Goal: Task Accomplishment & Management: Manage account settings

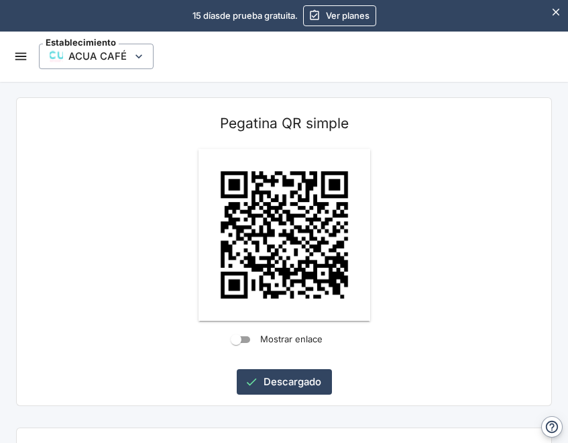
scroll to position [950, 0]
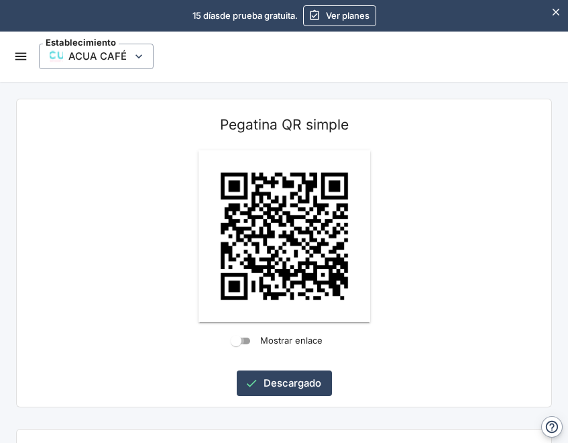
click at [245, 340] on input "Mostrar enlace" at bounding box center [236, 341] width 48 height 16
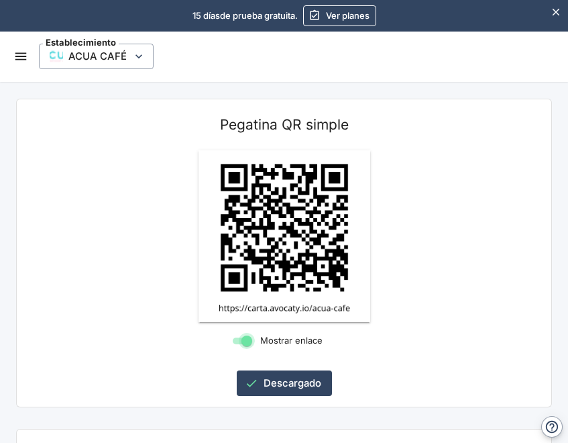
click at [237, 340] on input "Mostrar enlace" at bounding box center [247, 341] width 48 height 16
checkbox input "false"
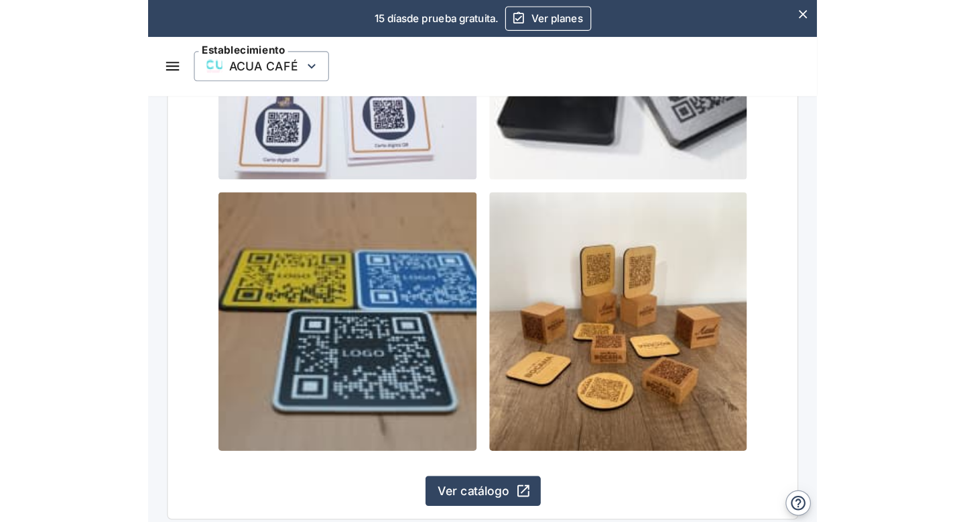
scroll to position [1547, 0]
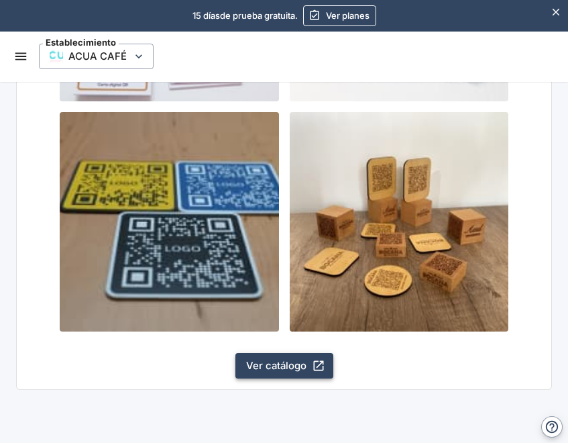
click at [277, 364] on link "Ver catálogo" at bounding box center [284, 365] width 98 height 25
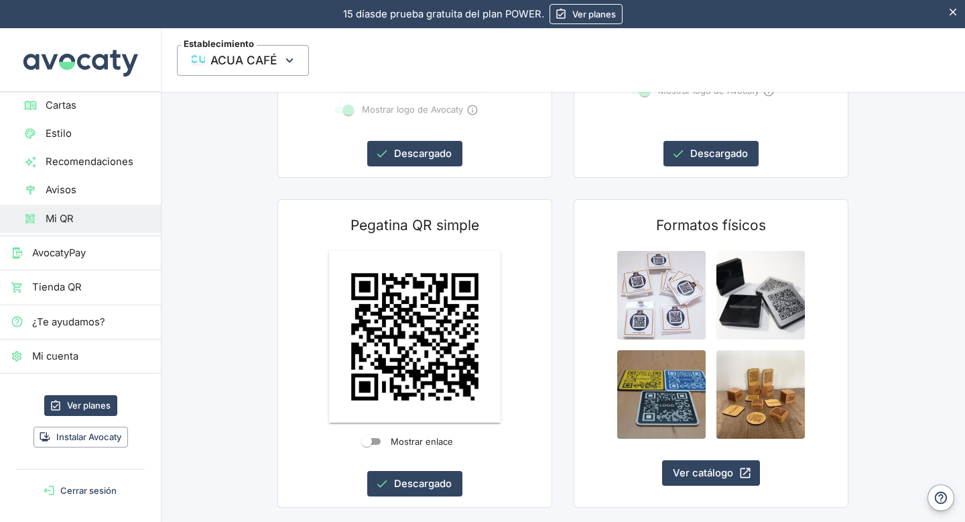
scroll to position [31, 0]
click at [290, 60] on icon "button" at bounding box center [289, 60] width 7 height 5
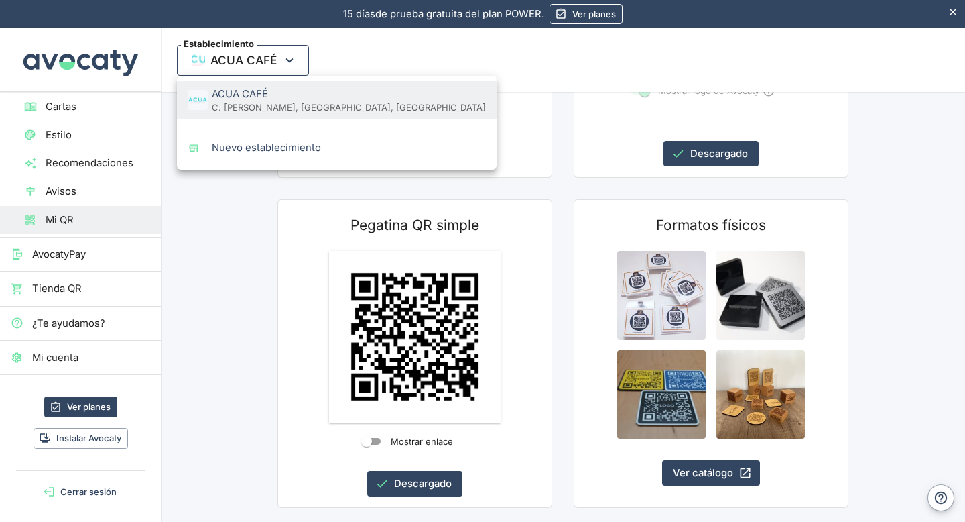
click at [290, 60] on div at bounding box center [482, 261] width 965 height 522
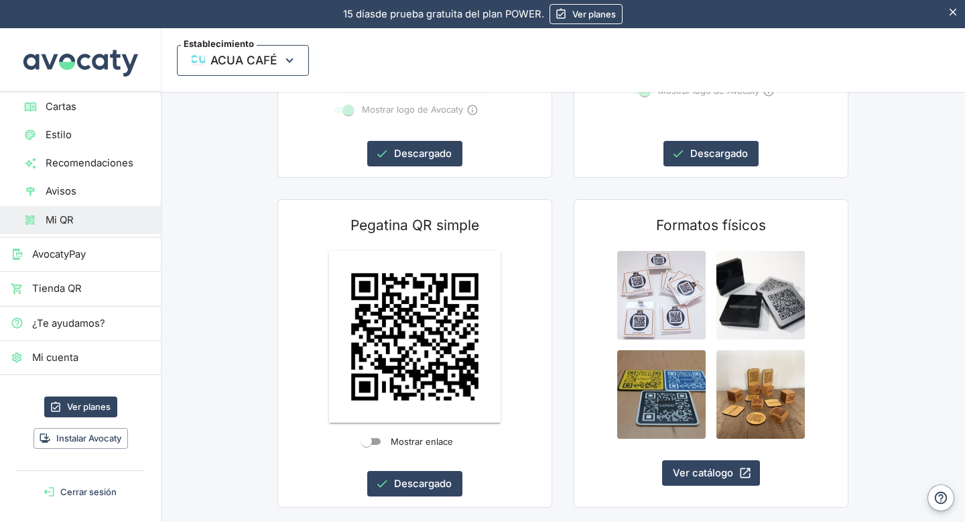
click at [242, 62] on span "ACUA CAFÉ" at bounding box center [244, 60] width 66 height 20
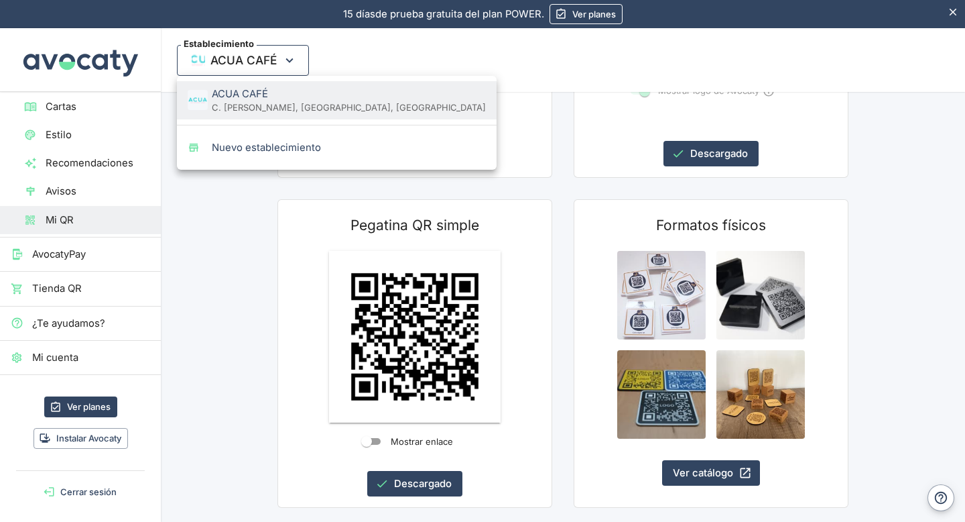
click at [242, 62] on div at bounding box center [482, 261] width 965 height 522
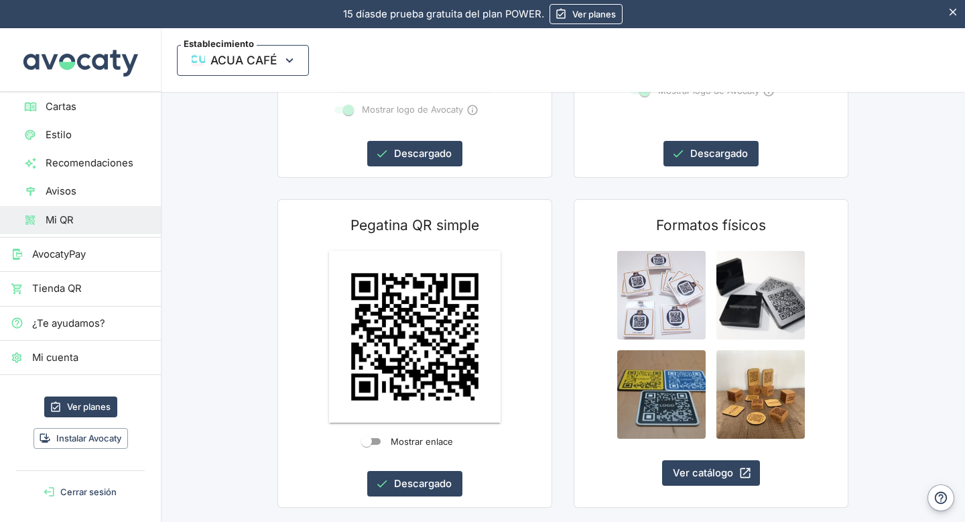
click at [233, 62] on span "ACUA CAFÉ" at bounding box center [244, 60] width 66 height 20
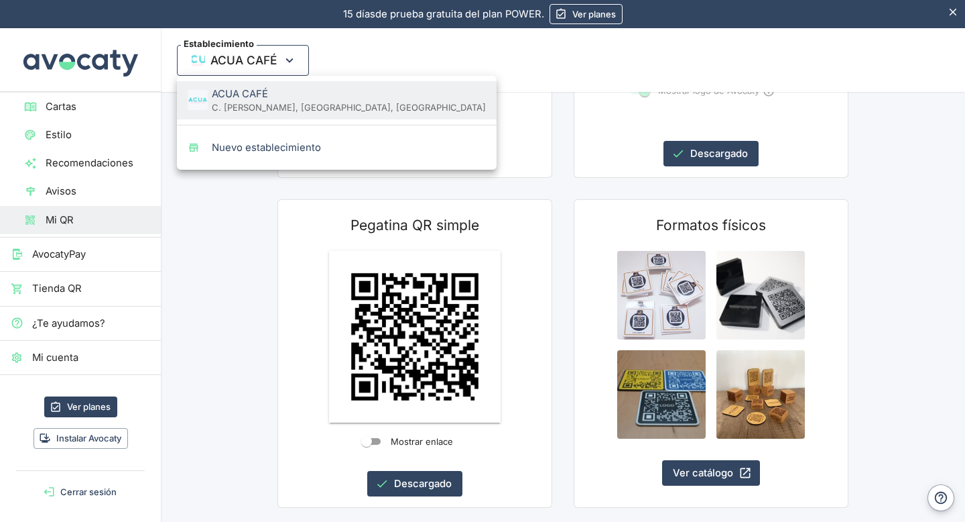
click at [233, 62] on div at bounding box center [482, 261] width 965 height 522
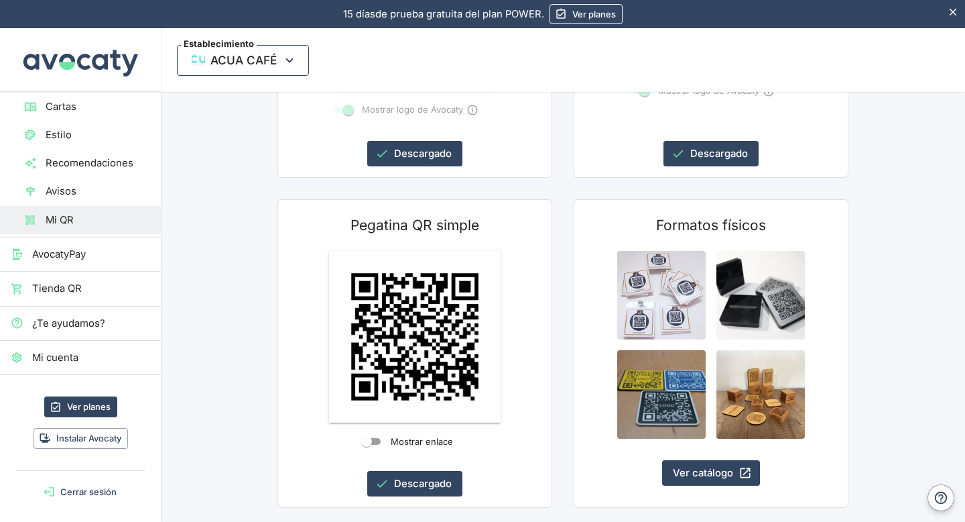
click at [204, 63] on img "button" at bounding box center [198, 60] width 13 height 13
click at [76, 410] on link "Ver planes" at bounding box center [80, 407] width 73 height 21
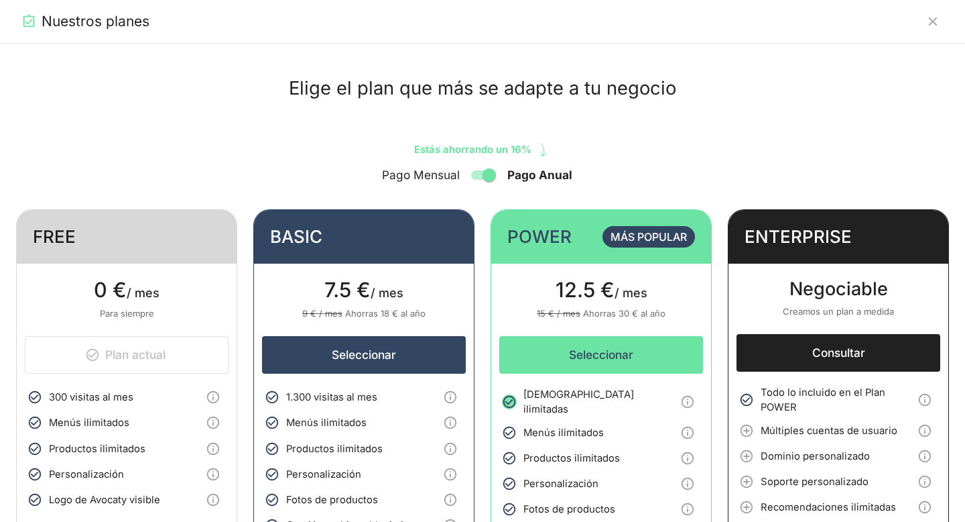
click at [567, 21] on icon "Cerrar" at bounding box center [933, 21] width 9 height 9
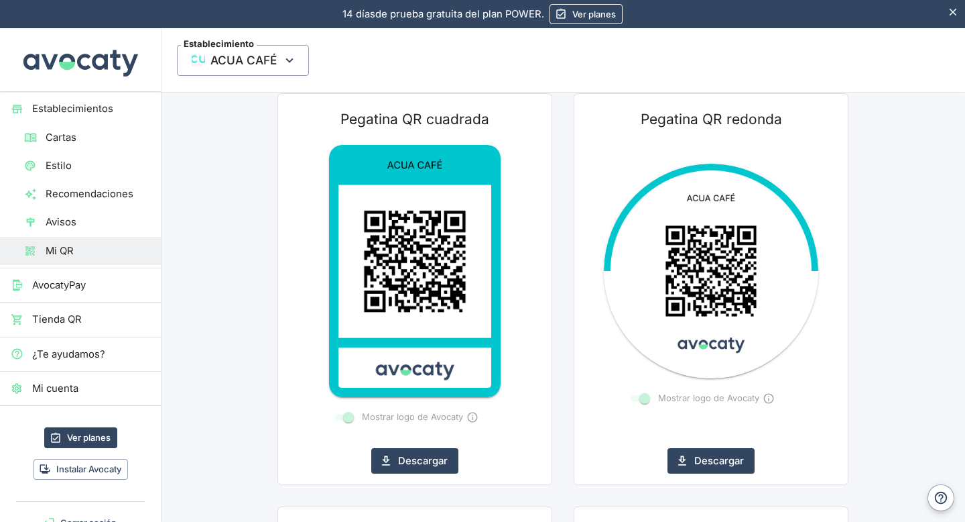
scroll to position [190, 0]
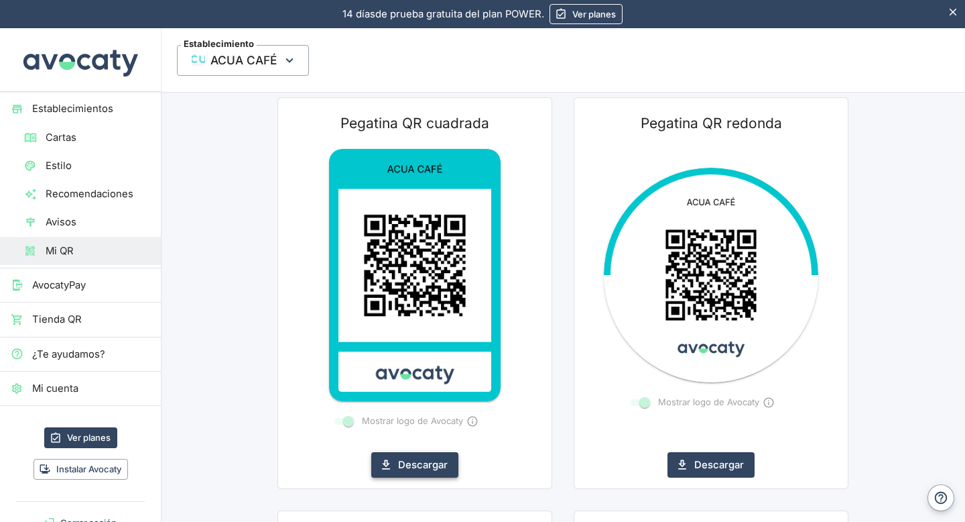
click at [384, 442] on icon "button" at bounding box center [385, 464] width 13 height 13
click at [384, 442] on icon "button" at bounding box center [381, 464] width 13 height 13
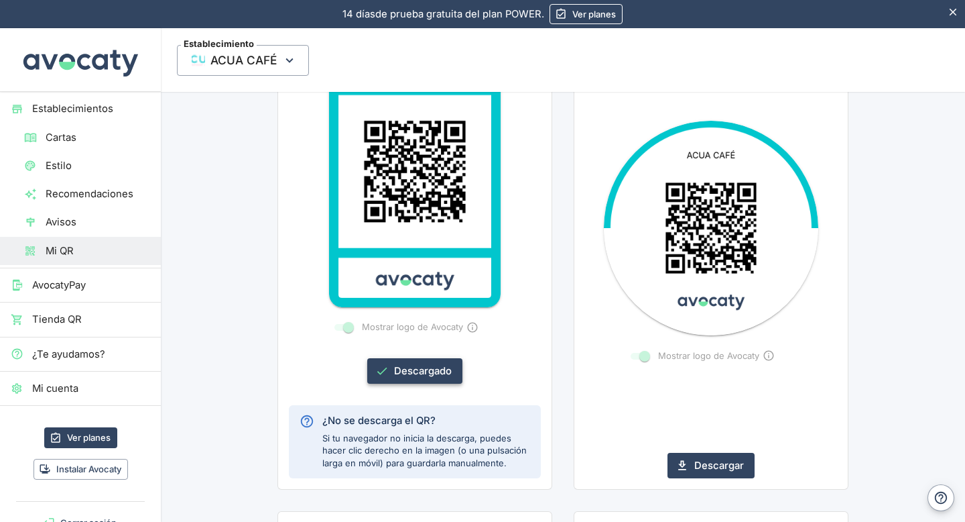
scroll to position [285, 0]
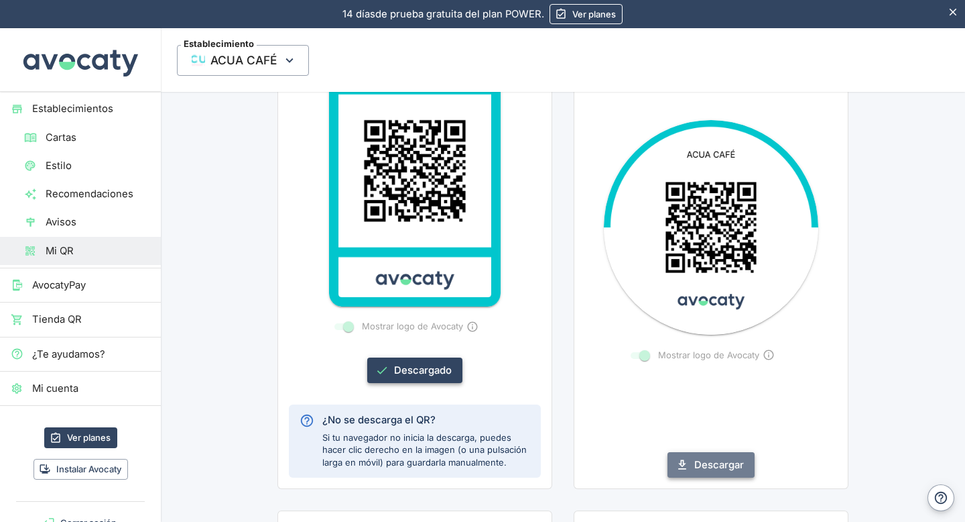
click at [567, 442] on button "Descargar" at bounding box center [711, 464] width 87 height 25
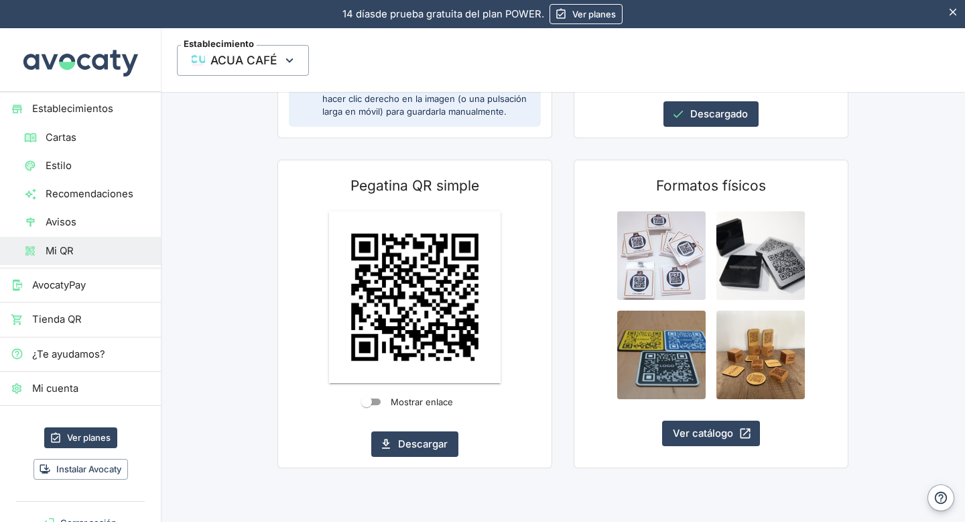
scroll to position [590, 0]
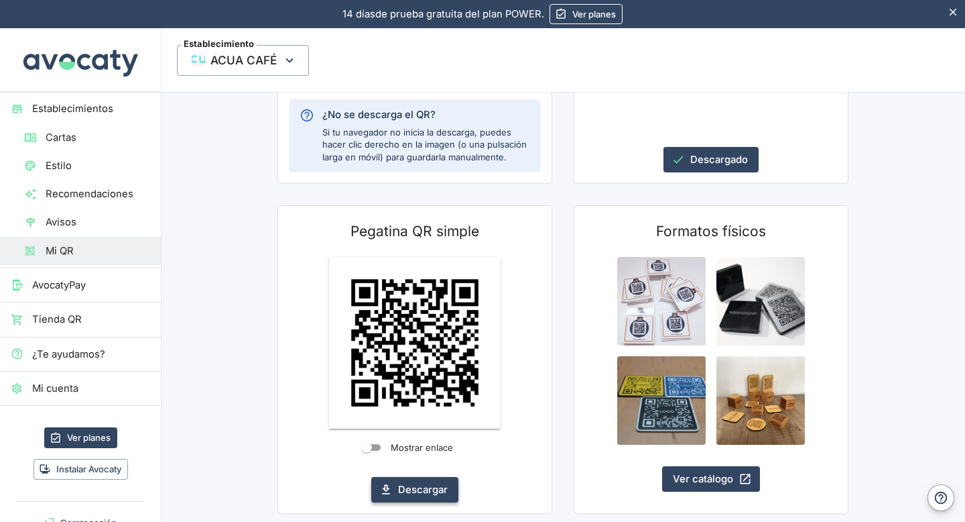
click at [427, 442] on button "Descargar" at bounding box center [414, 489] width 87 height 25
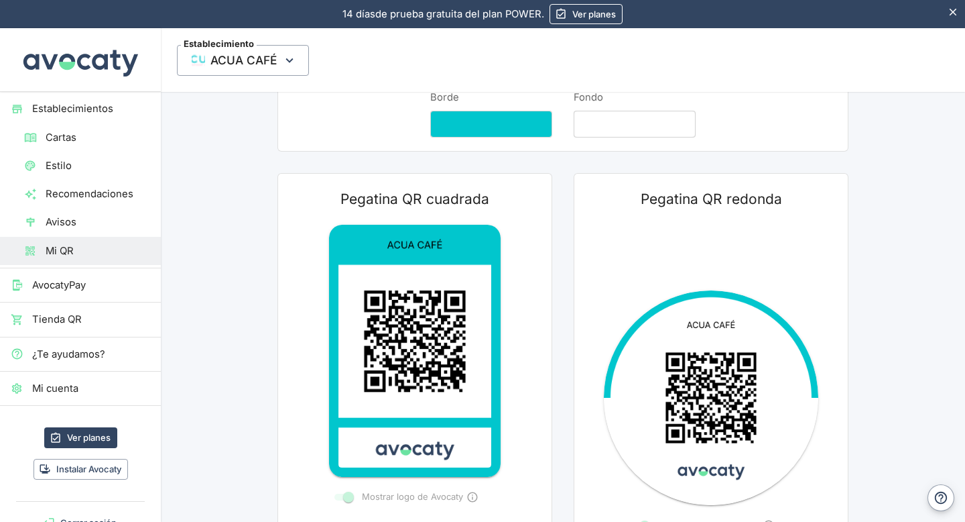
scroll to position [0, 0]
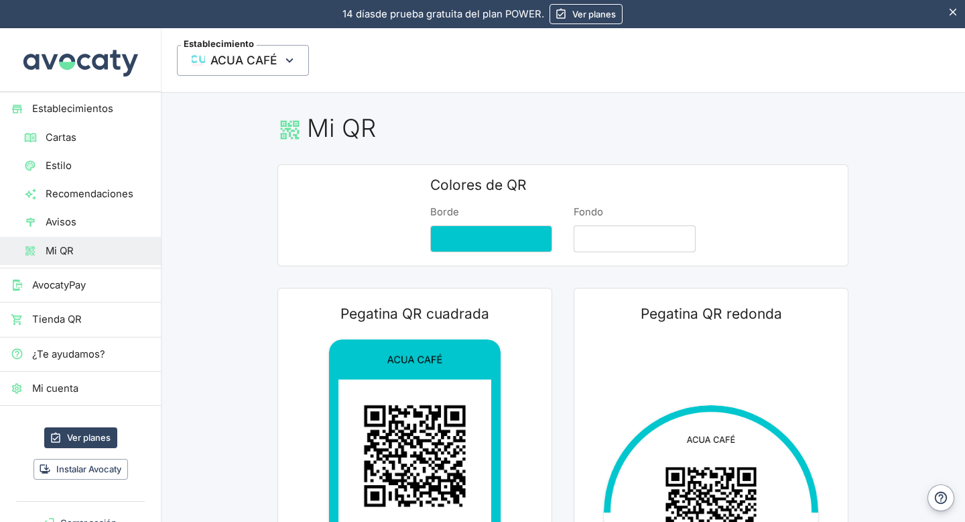
click at [76, 284] on span "AvocatyPay" at bounding box center [91, 285] width 118 height 15
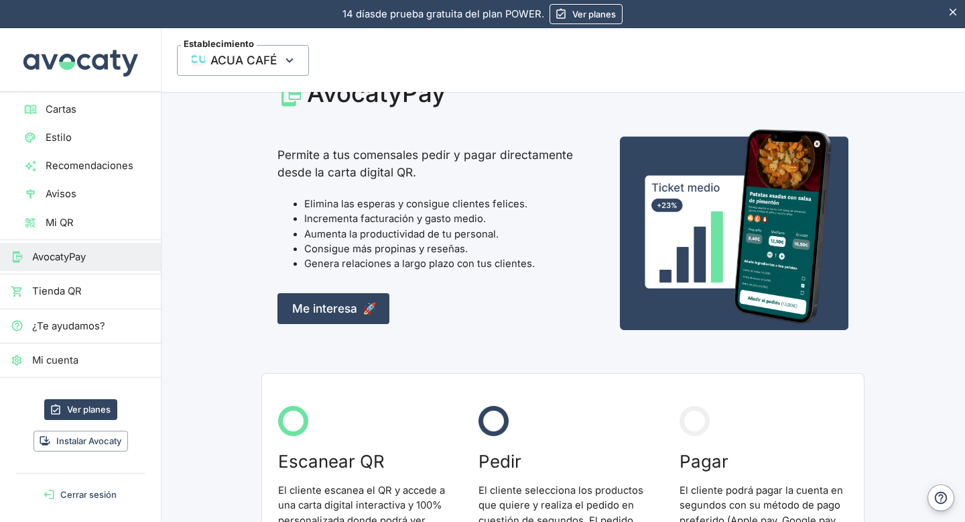
scroll to position [26, 0]
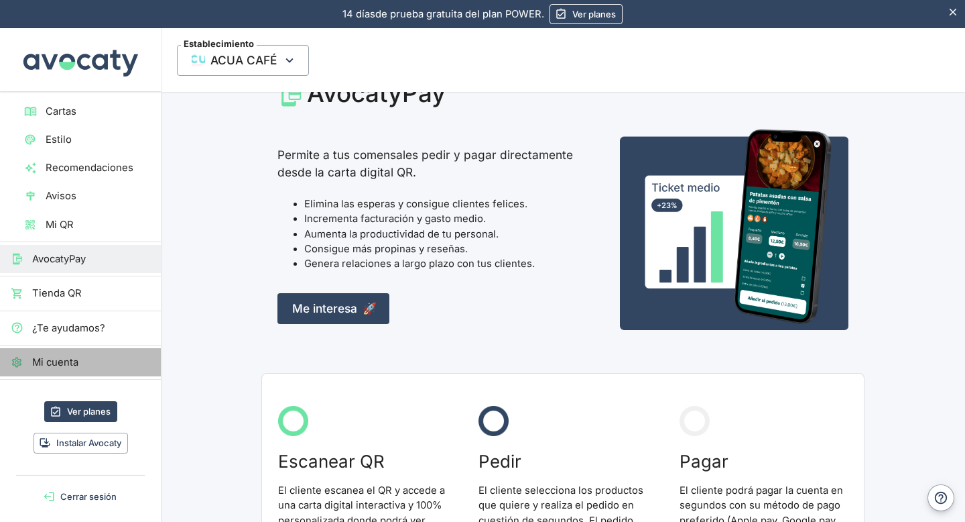
click at [54, 358] on span "Mi cuenta" at bounding box center [91, 362] width 118 height 15
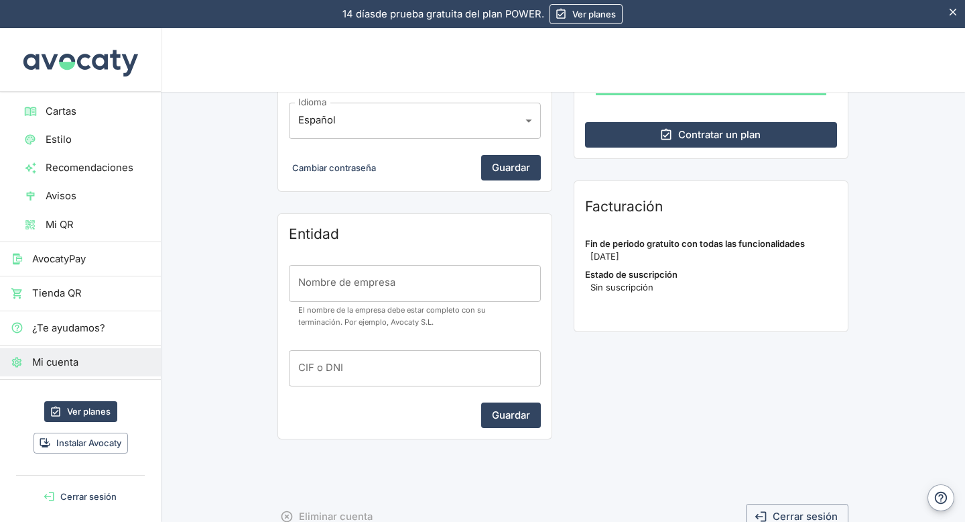
scroll to position [307, 0]
click at [349, 284] on input "Nombre de empresa" at bounding box center [415, 284] width 252 height 36
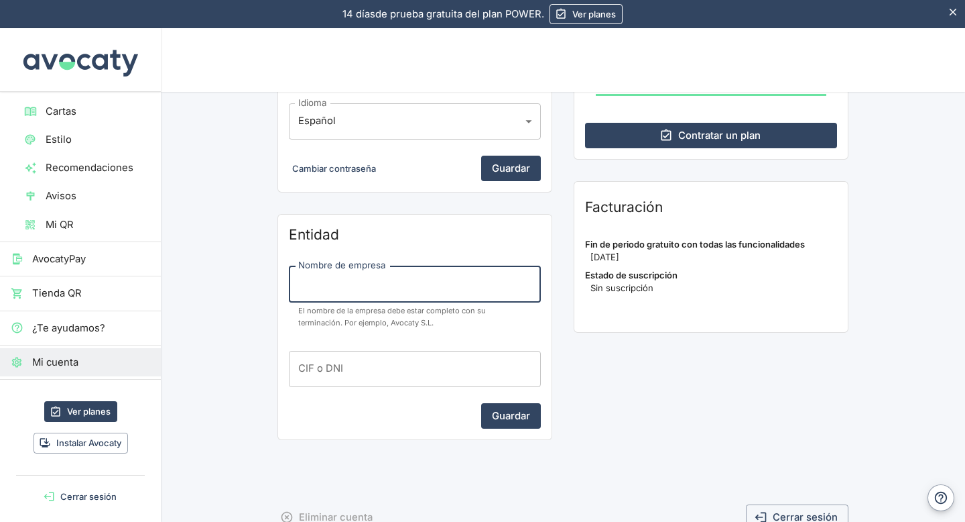
type input "Cafeteria Restaurant Hortensia S.L."
click at [355, 369] on input "CIF o DNI" at bounding box center [415, 369] width 252 height 36
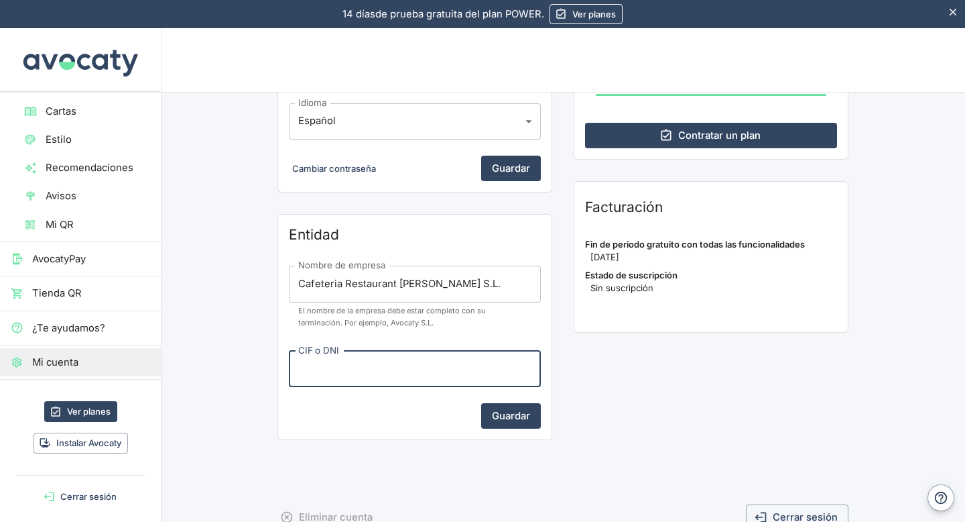
type input "B22636849"
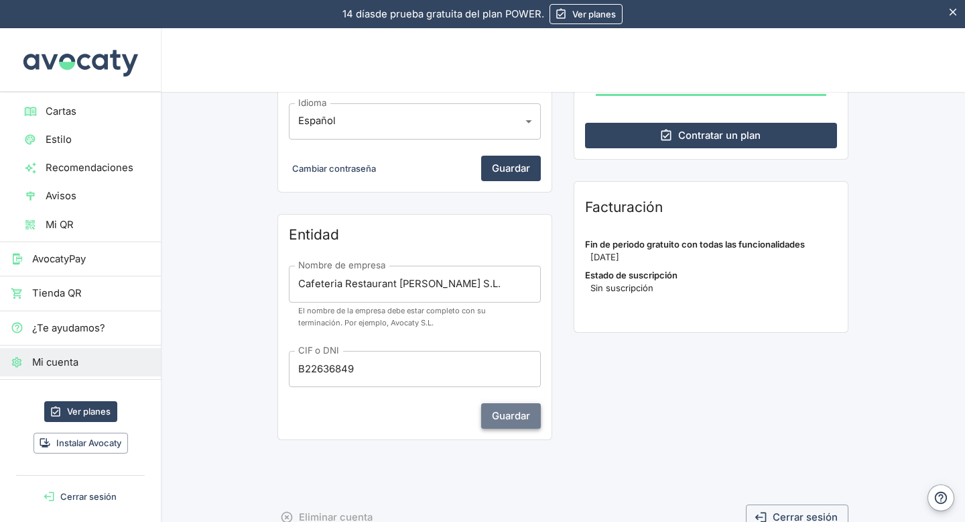
click at [504, 413] on button "Guardar" at bounding box center [511, 415] width 60 height 25
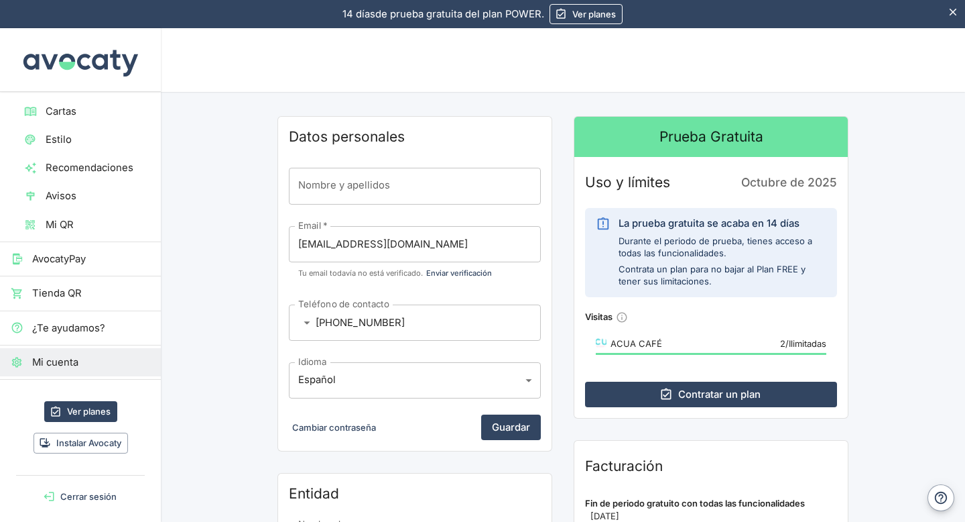
scroll to position [42, 0]
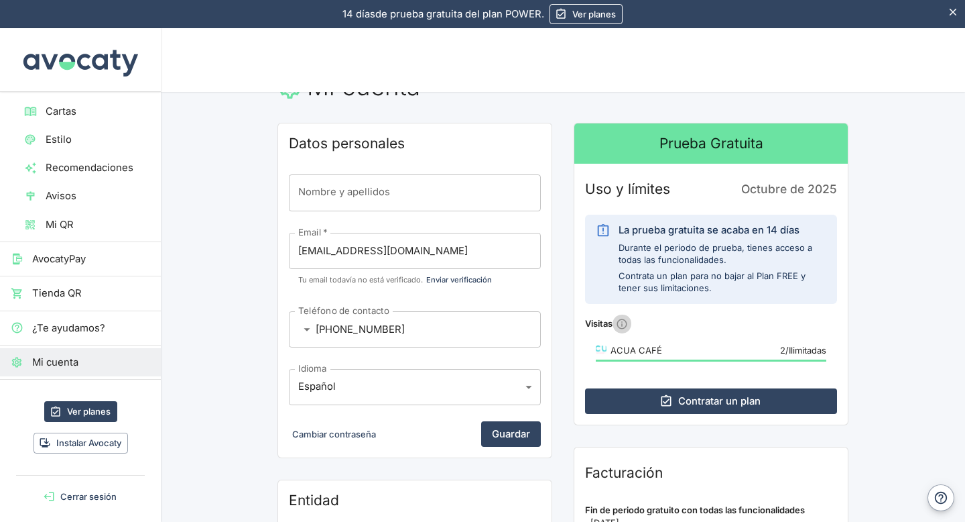
click at [567, 325] on icon "¿Cómo se cuentan las visitas?" at bounding box center [623, 323] width 10 height 10
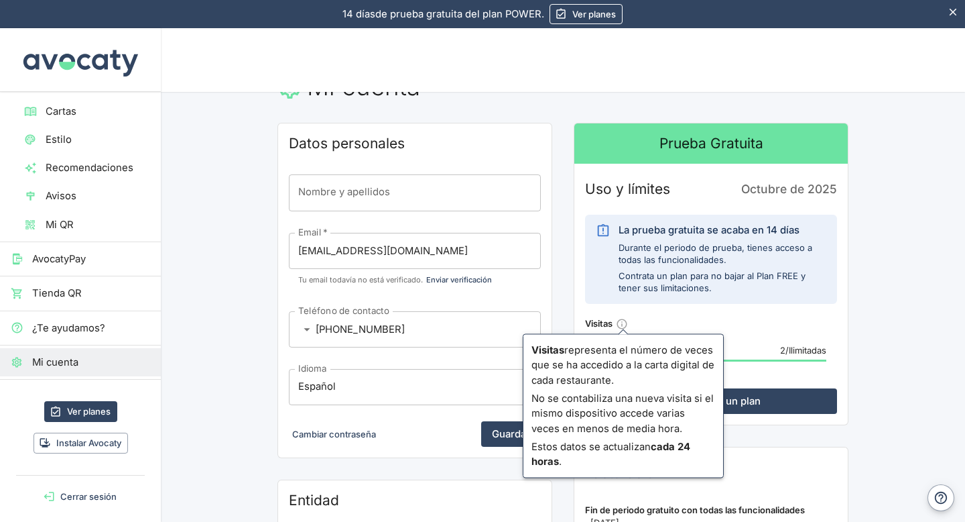
click at [567, 323] on h4 "Visitas Visitas representa el número de veces que se ha accedido a la carta dig…" at bounding box center [711, 323] width 252 height 19
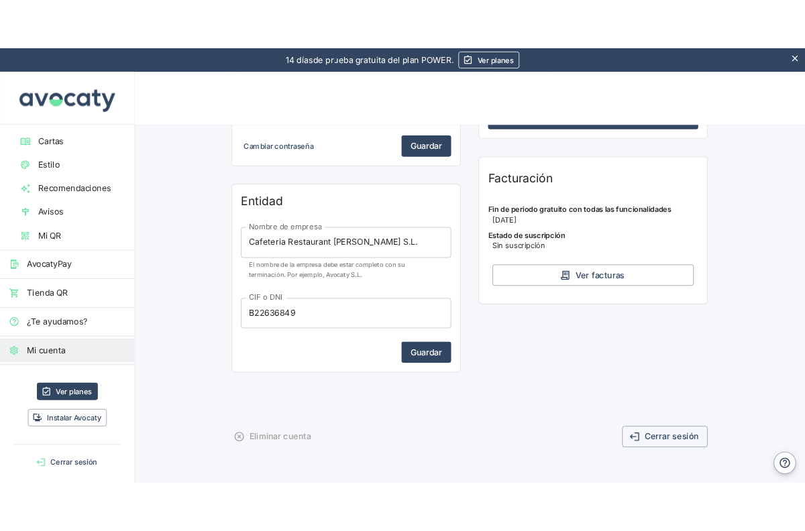
scroll to position [351, 0]
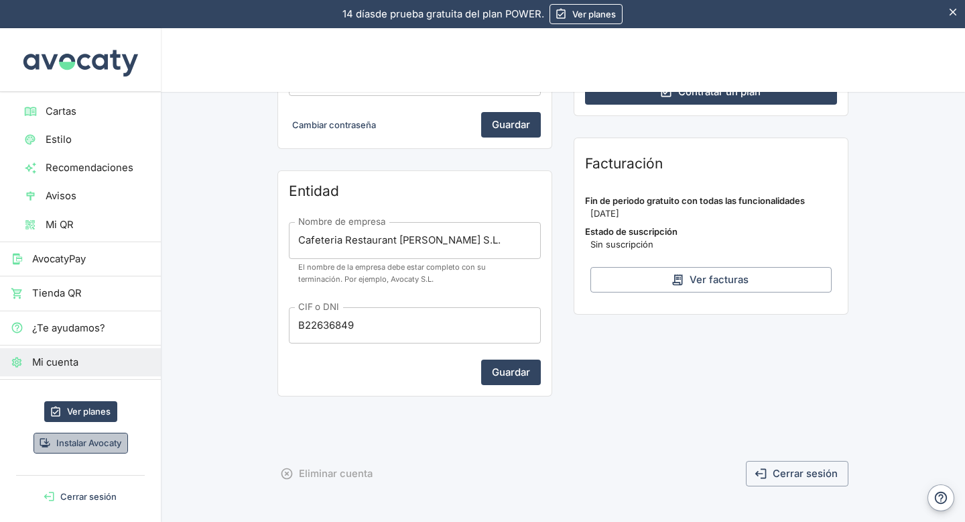
click at [65, 438] on button "Instalar Avocaty" at bounding box center [81, 442] width 95 height 21
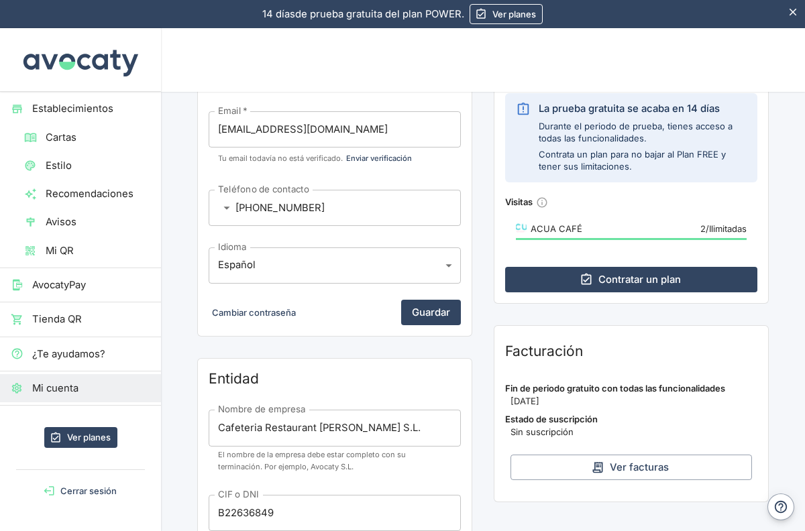
scroll to position [0, 0]
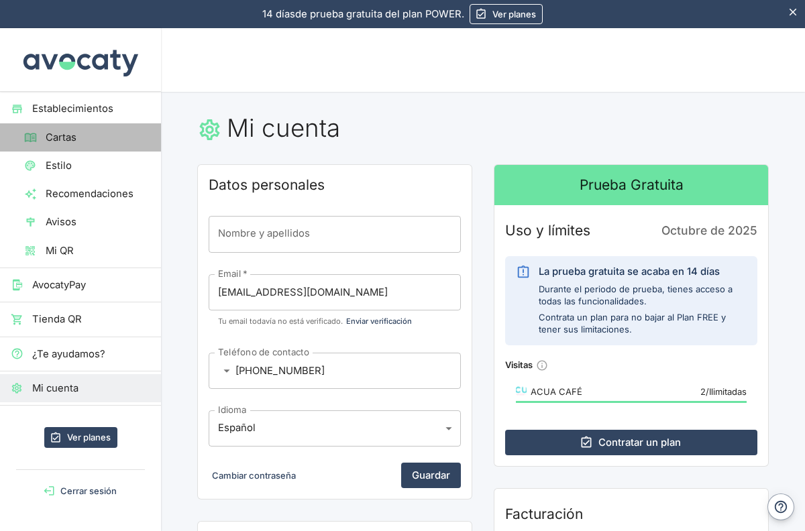
click at [62, 131] on span "Cartas" at bounding box center [98, 137] width 105 height 15
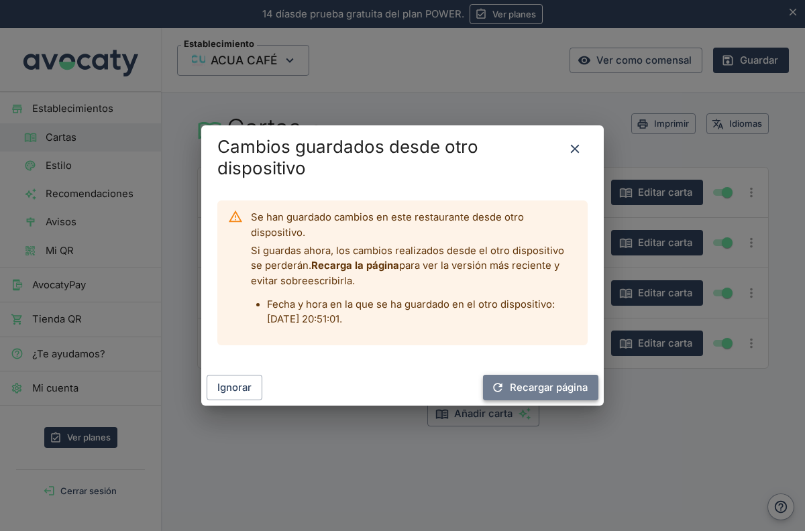
click at [555, 386] on button "Recargar página" at bounding box center [540, 387] width 115 height 25
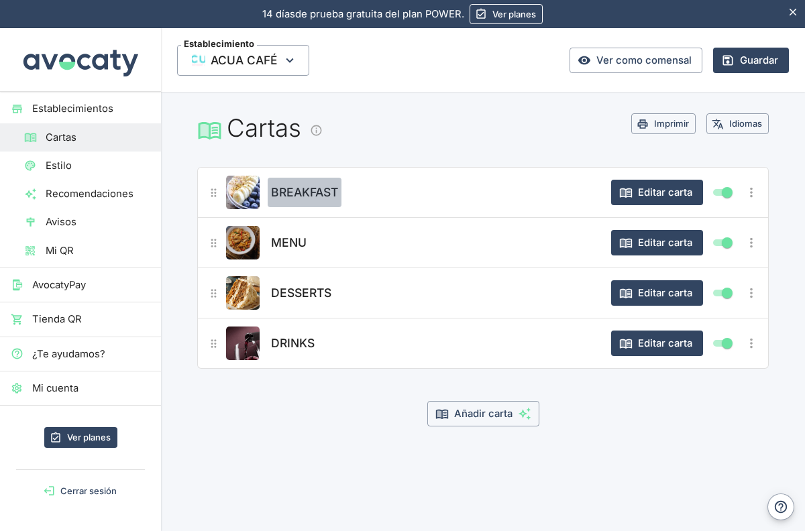
click at [300, 195] on span "BREAKFAST" at bounding box center [304, 192] width 67 height 19
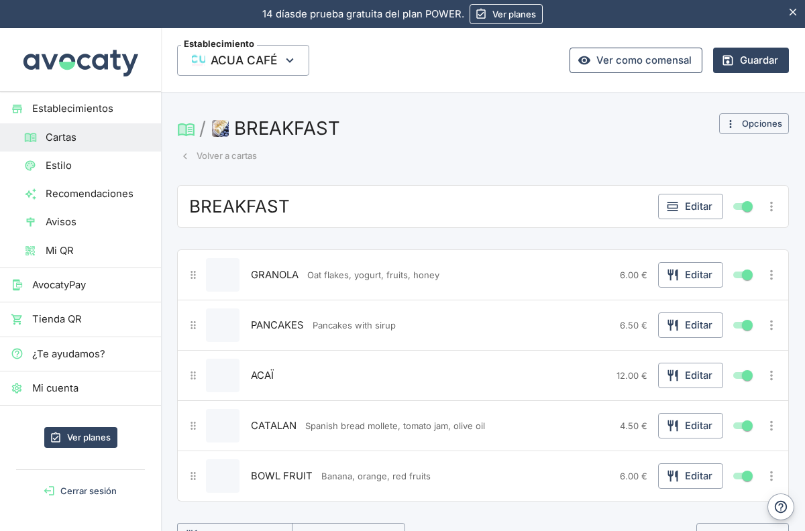
click at [660, 68] on link "Ver como comensal" at bounding box center [635, 60] width 133 height 25
click at [218, 158] on button "Volver a cartas" at bounding box center [218, 155] width 83 height 21
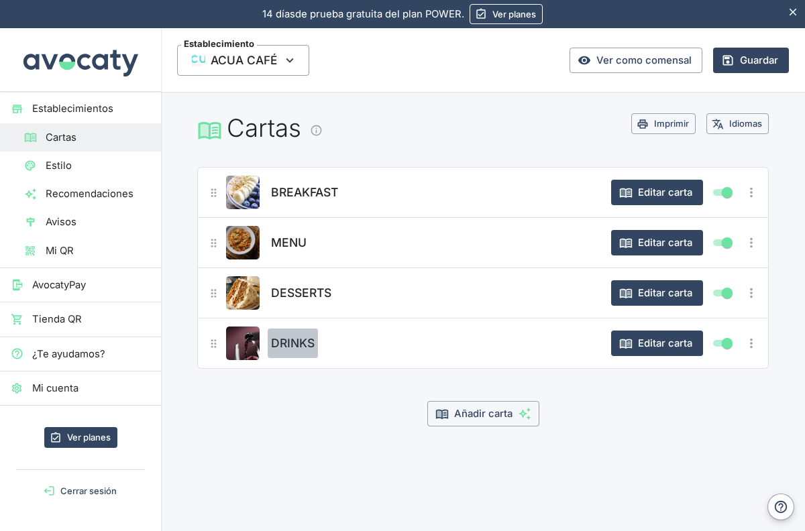
click at [282, 351] on span "DRINKS" at bounding box center [293, 343] width 44 height 19
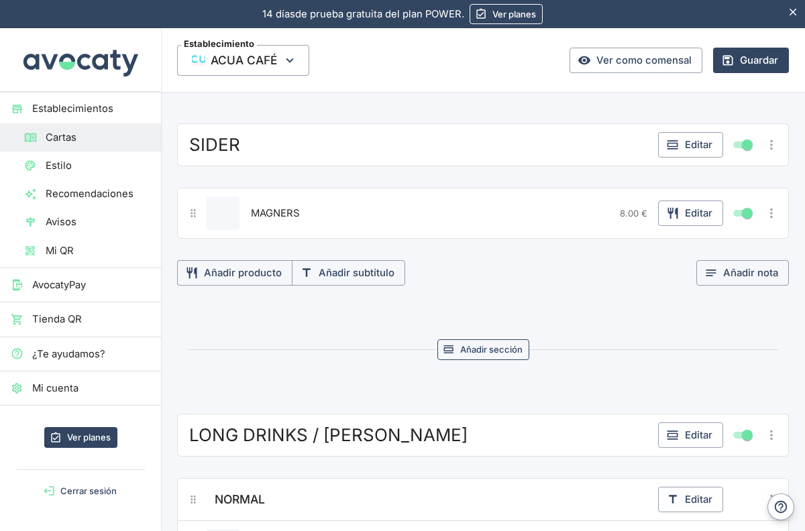
scroll to position [2880, 0]
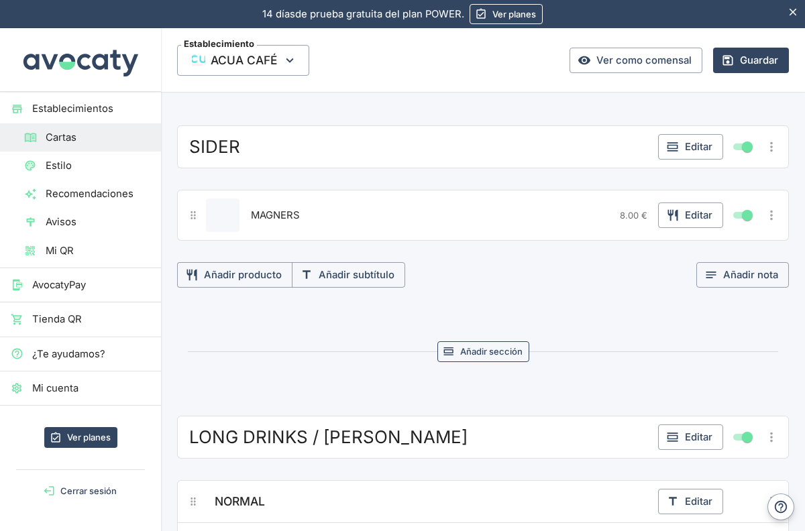
click at [473, 351] on button "Añadir sección" at bounding box center [483, 351] width 92 height 21
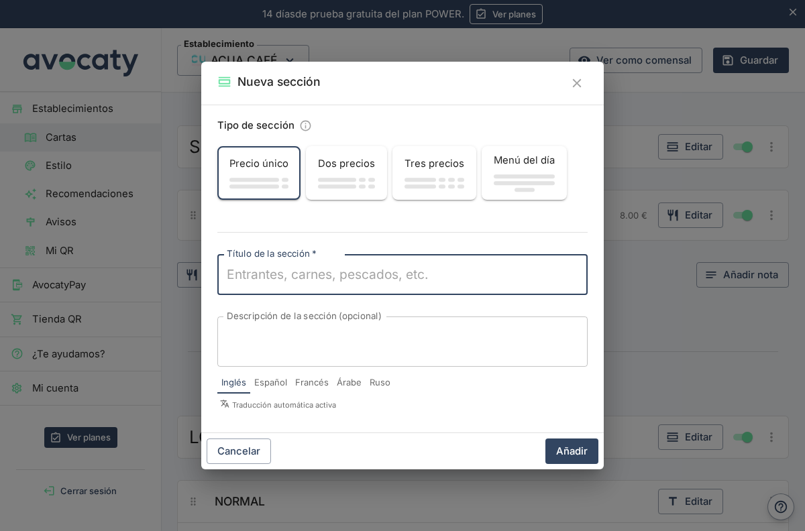
click at [575, 86] on icon "Cerrar" at bounding box center [576, 83] width 15 height 15
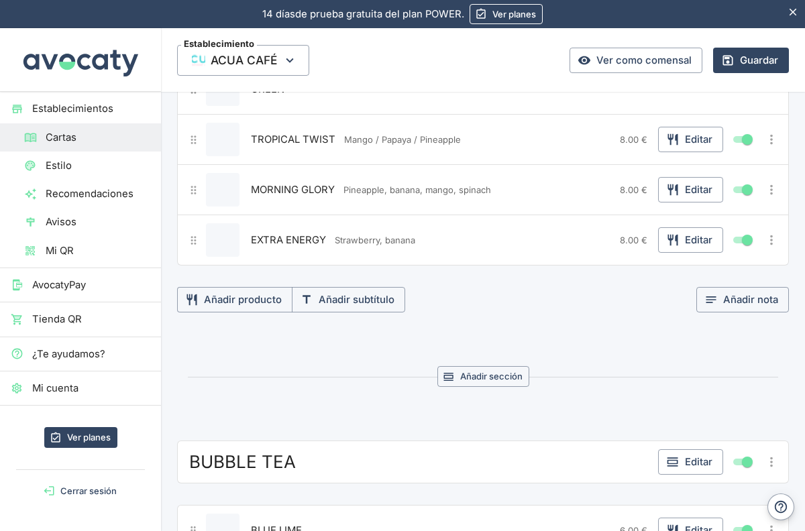
scroll to position [5065, 0]
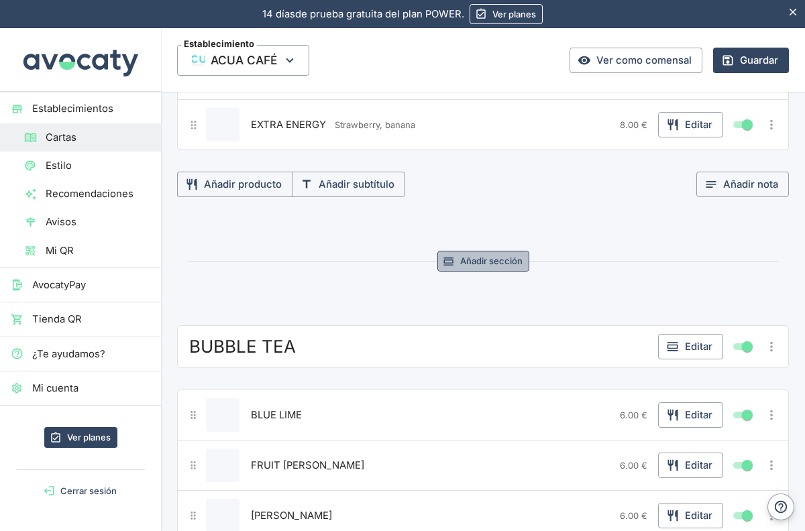
click at [483, 259] on button "Añadir sección" at bounding box center [483, 261] width 92 height 21
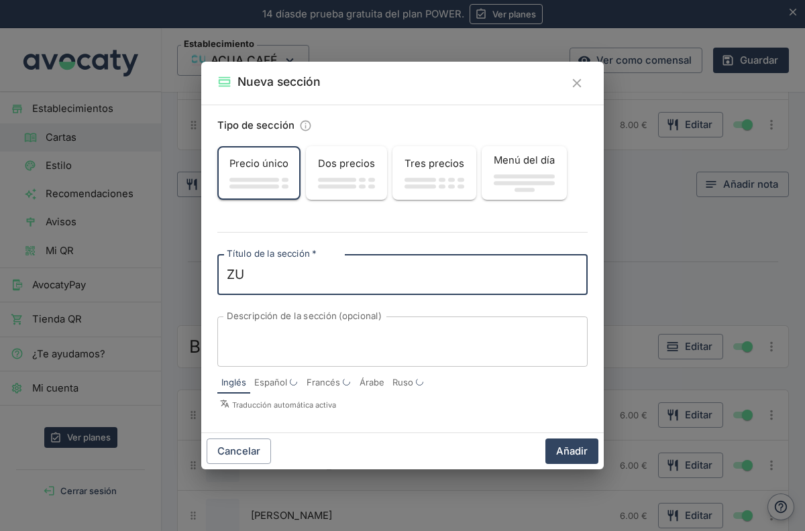
type textarea "Z"
type textarea "JUICES"
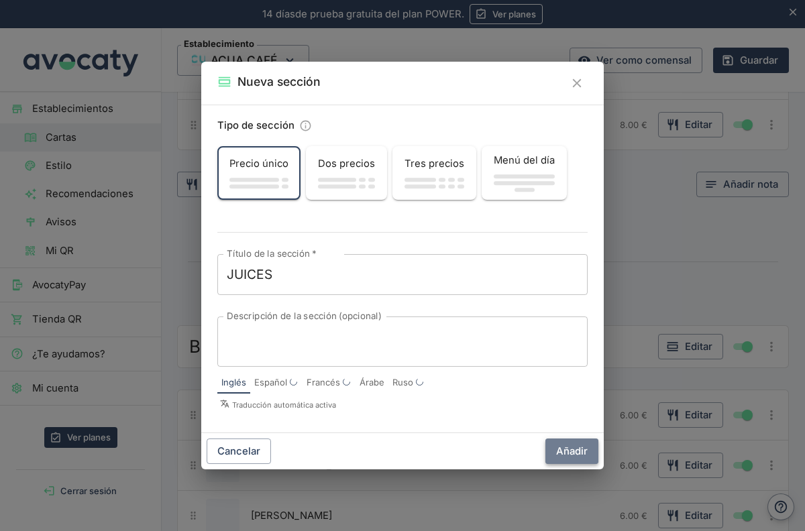
click at [561, 452] on button "Añadir" at bounding box center [571, 450] width 53 height 25
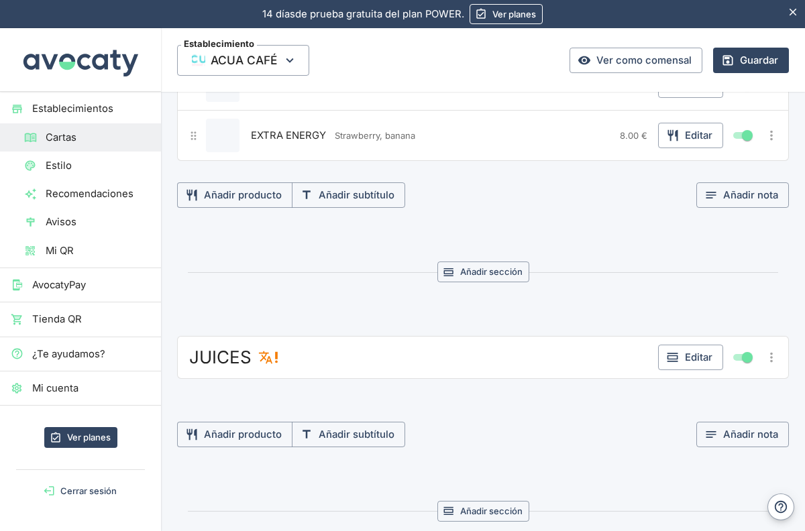
scroll to position [5079, 0]
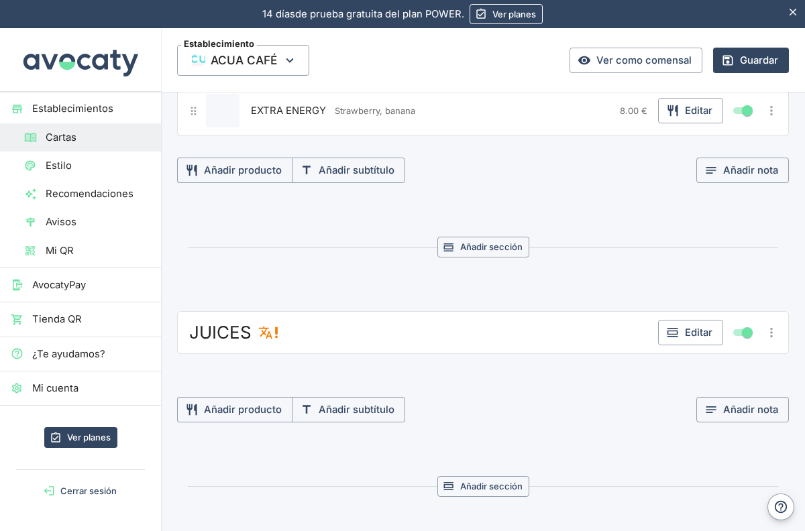
click at [318, 341] on div "JUICES" at bounding box center [419, 332] width 467 height 24
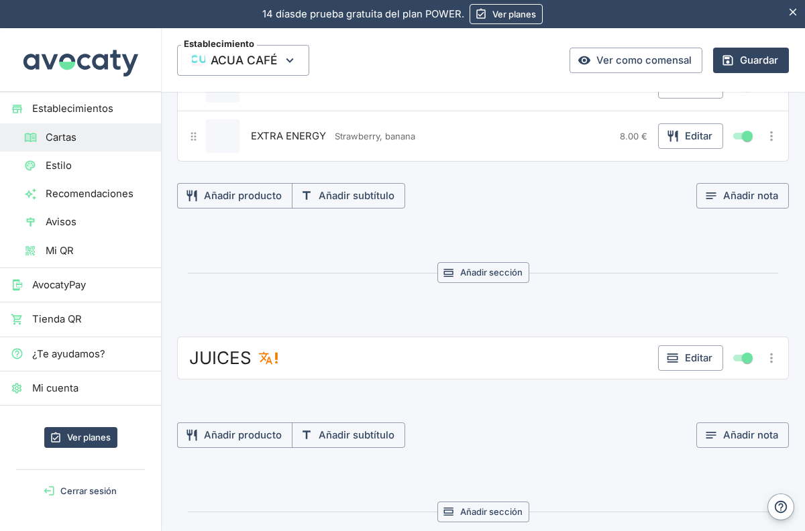
scroll to position [5055, 0]
click at [240, 436] on button "Añadir producto" at bounding box center [234, 434] width 115 height 25
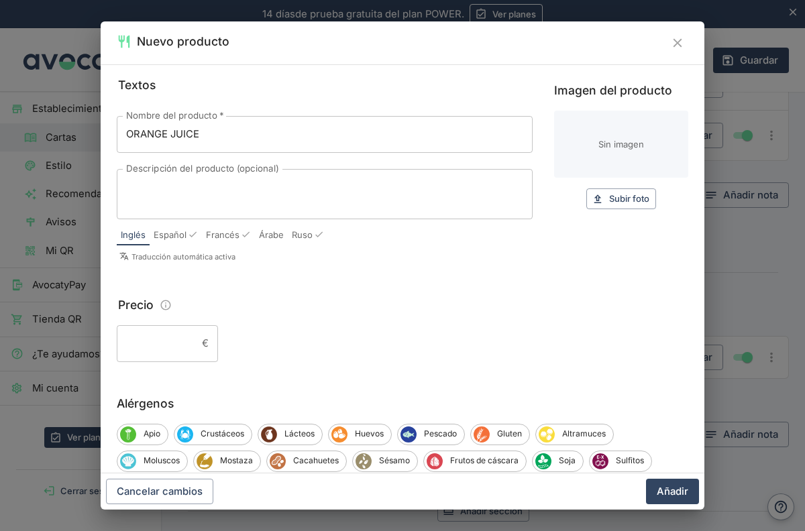
click at [175, 178] on div "x Descripción del producto (opcional)" at bounding box center [325, 194] width 416 height 50
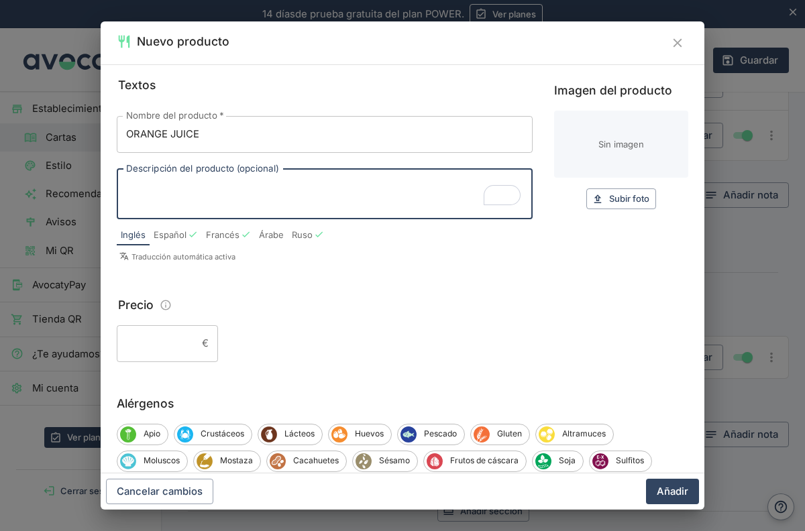
click at [242, 132] on input "ORANGE JUICE" at bounding box center [325, 134] width 416 height 36
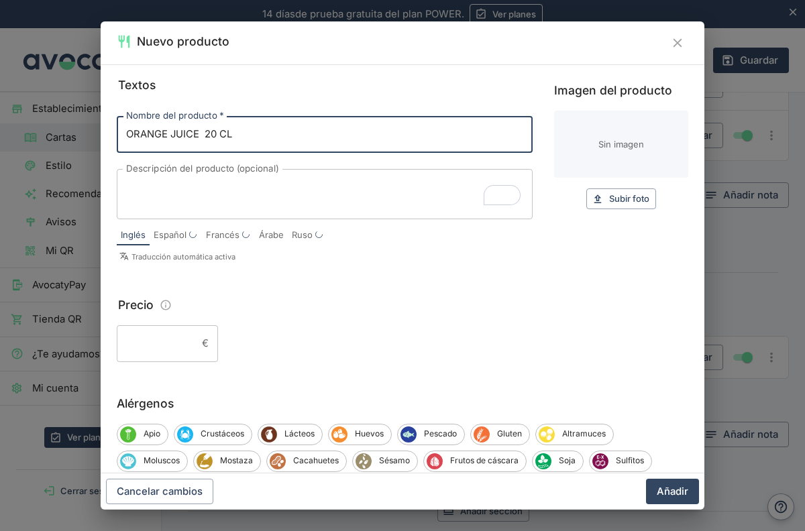
type input "ORANGE JUICE 20 CL"
click at [183, 336] on input "Precio" at bounding box center [157, 343] width 80 height 36
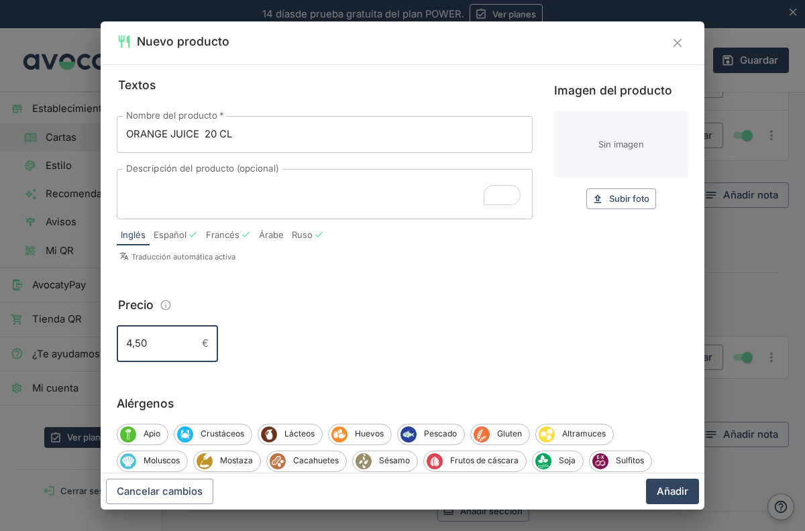
type input "4,50"
click at [334, 336] on div "4,50 € ​" at bounding box center [402, 343] width 571 height 36
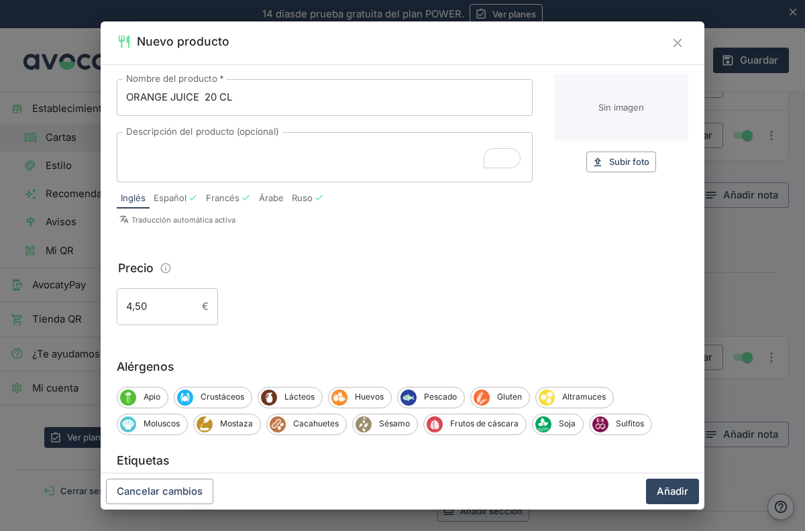
scroll to position [23, 0]
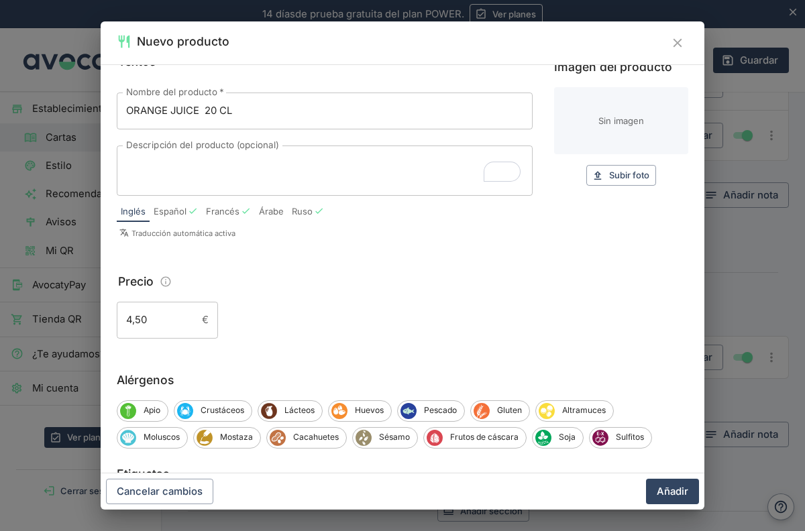
click at [203, 111] on input "ORANGE JUICE 20 CL" at bounding box center [325, 111] width 416 height 36
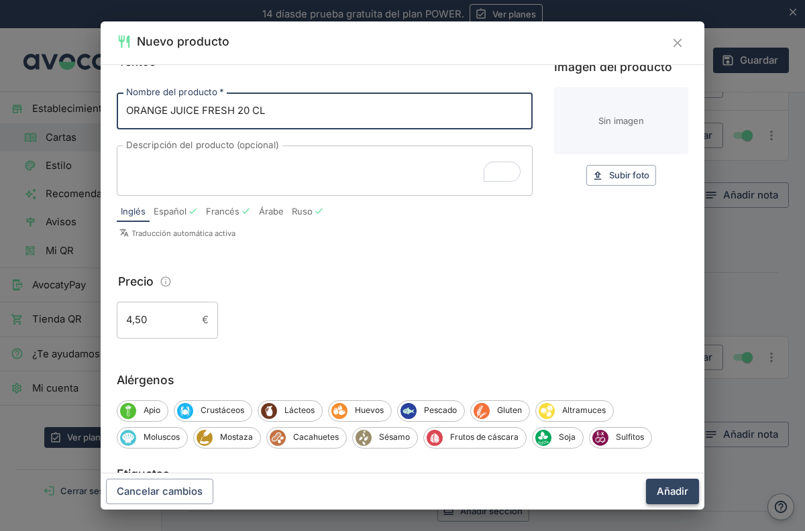
type input "ORANGE JUICE FRESH 20 CL"
click at [666, 489] on button "Añadir" at bounding box center [672, 491] width 53 height 25
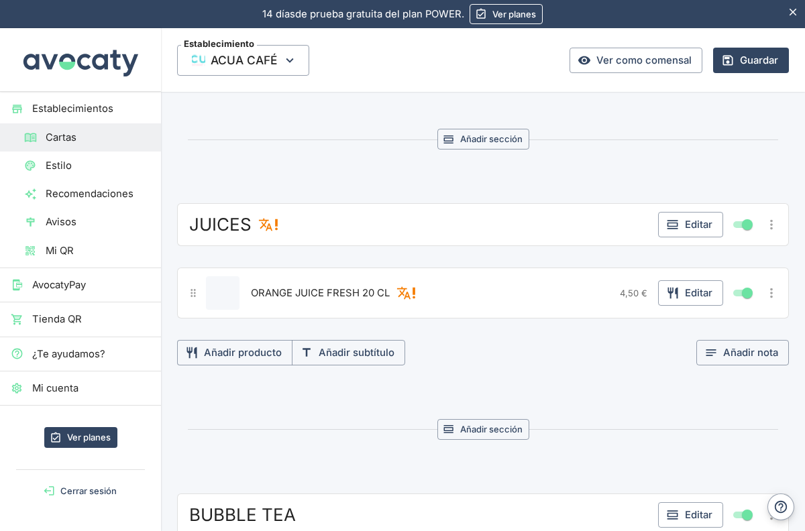
scroll to position [5275, 0]
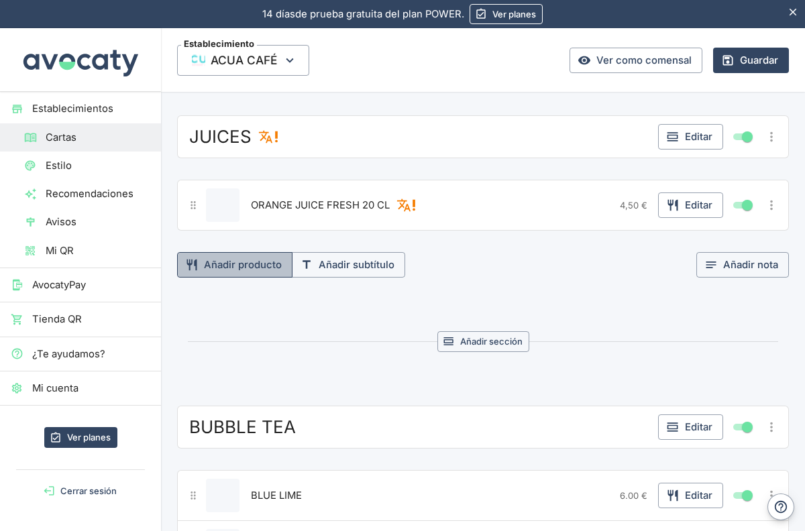
click at [249, 257] on button "Añadir producto" at bounding box center [234, 264] width 115 height 25
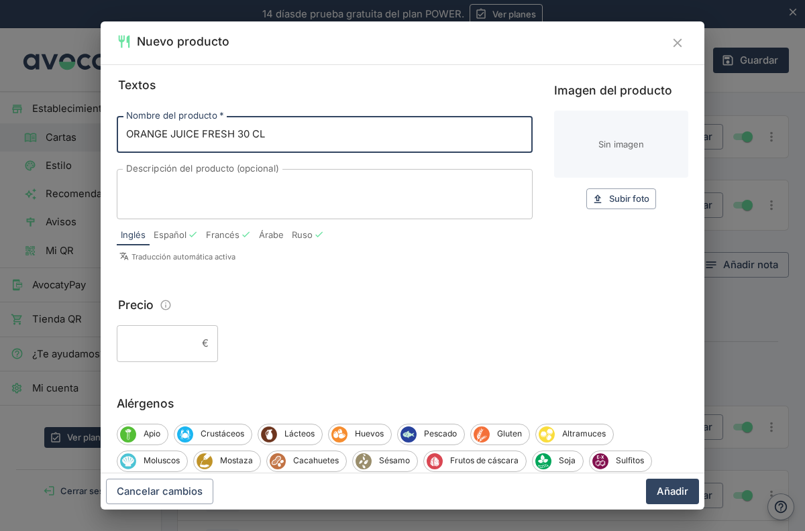
type input "ORANGE JUICE FRESH 30 CL"
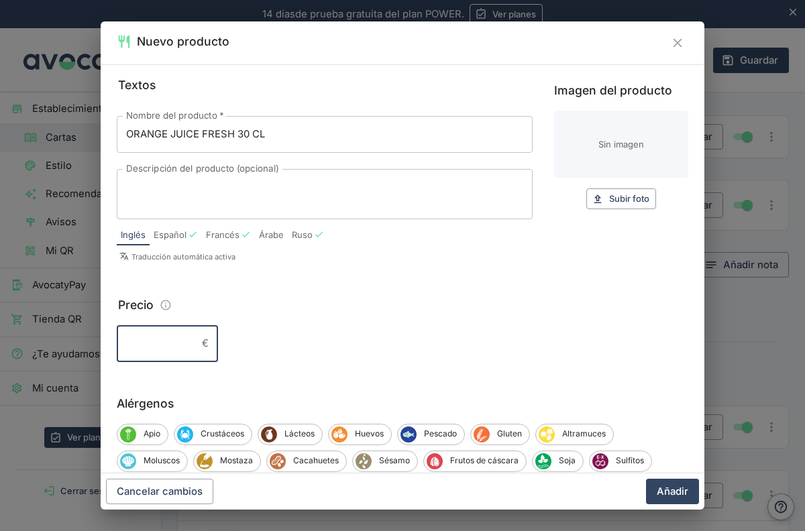
click at [186, 347] on input "Precio" at bounding box center [157, 343] width 80 height 36
type input "6"
click at [351, 345] on div "6 € ​" at bounding box center [402, 343] width 571 height 36
click at [414, 307] on div "Precio" at bounding box center [402, 305] width 571 height 19
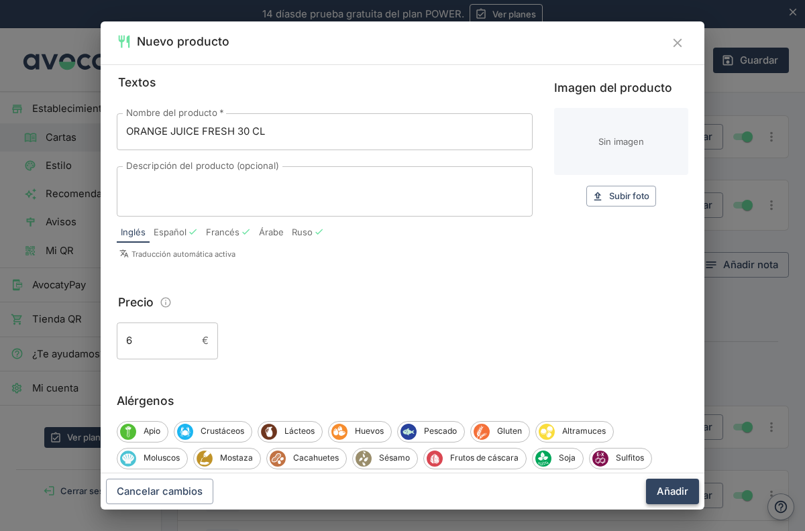
click at [670, 490] on button "Añadir" at bounding box center [672, 491] width 53 height 25
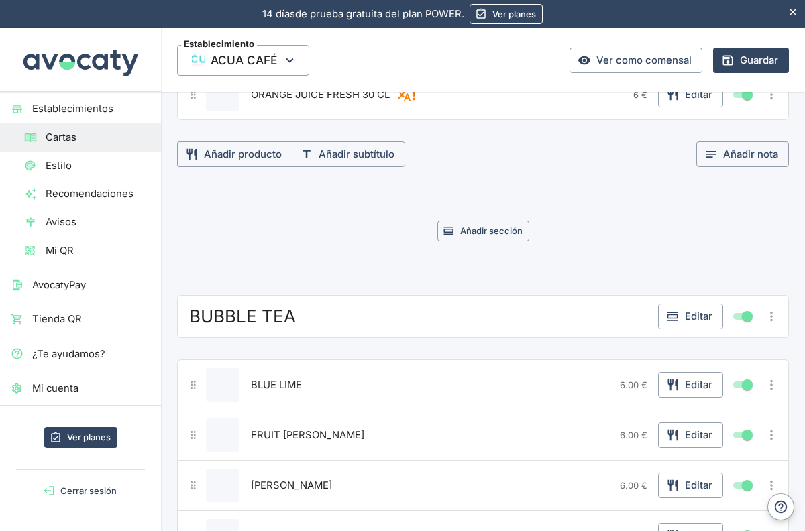
scroll to position [5249, 0]
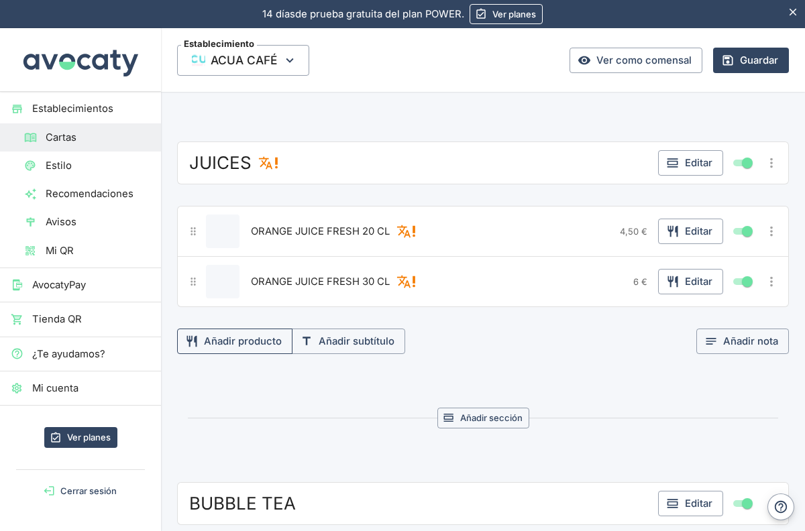
click at [237, 344] on button "Añadir producto" at bounding box center [234, 341] width 115 height 25
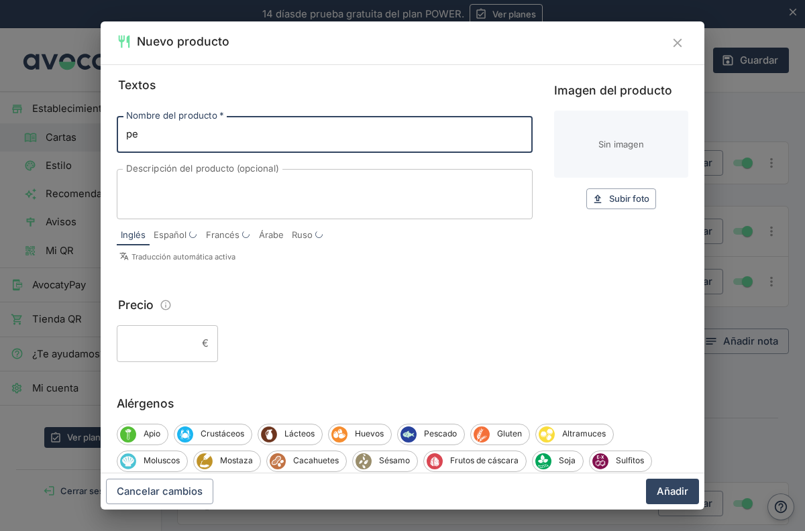
type input "p"
type input "O"
type input "PEACH"
click at [195, 339] on input "Precio" at bounding box center [157, 343] width 80 height 36
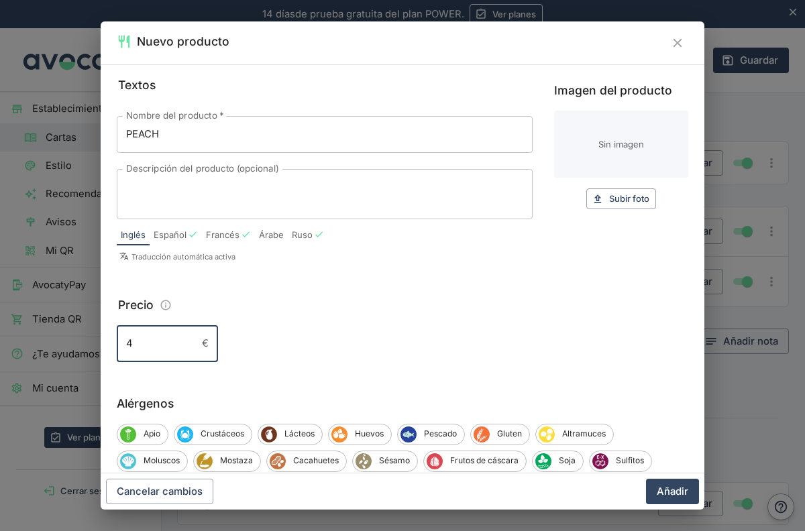
type input "4"
click at [333, 314] on div "Precio" at bounding box center [402, 305] width 571 height 19
click at [135, 343] on input "4" at bounding box center [157, 343] width 80 height 36
type input "3"
click at [284, 314] on div "Precio" at bounding box center [402, 305] width 571 height 19
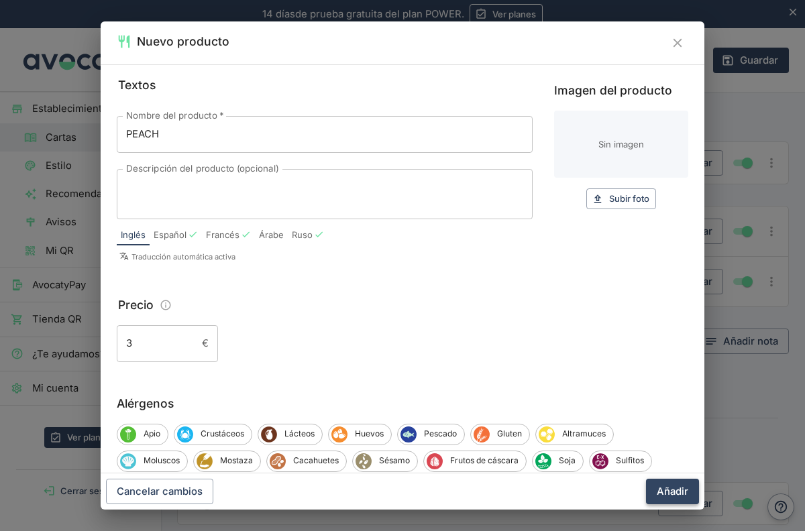
click at [667, 491] on button "Añadir" at bounding box center [672, 491] width 53 height 25
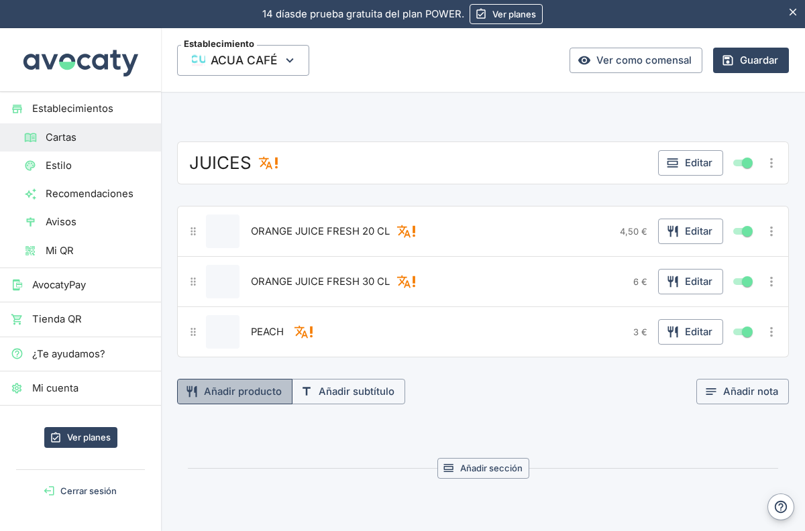
click at [231, 394] on button "Añadir producto" at bounding box center [234, 391] width 115 height 25
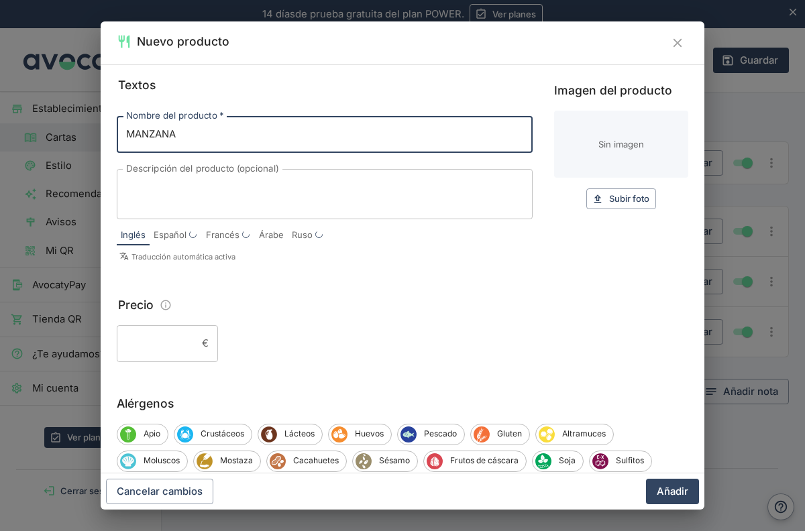
type input "MANZANA"
click at [202, 347] on div "€ ​" at bounding box center [167, 343] width 101 height 36
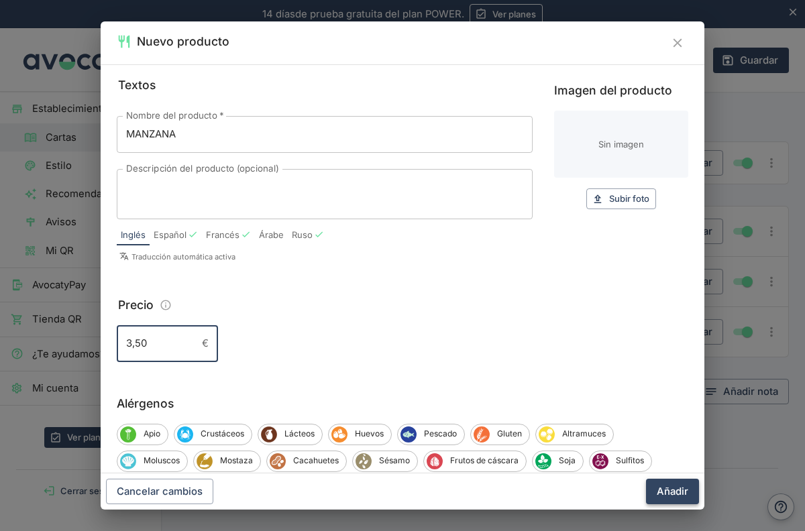
type input "3,50"
click at [668, 492] on button "Añadir" at bounding box center [672, 491] width 53 height 25
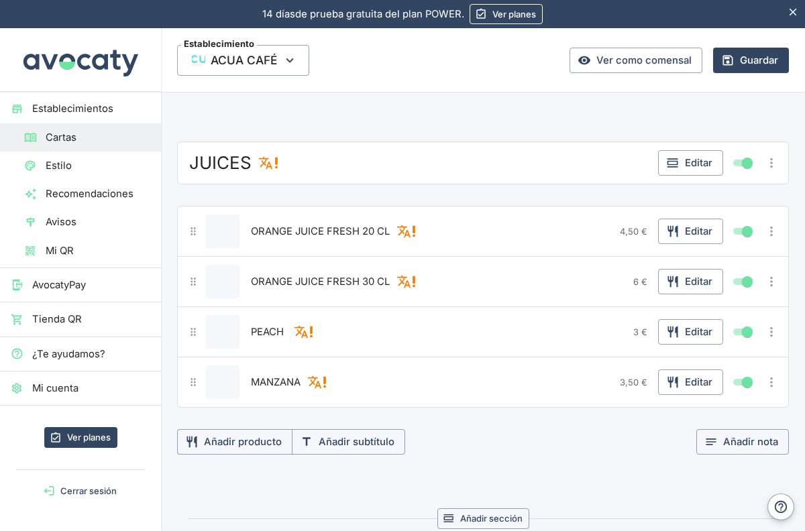
click at [283, 331] on span "PEACH" at bounding box center [267, 332] width 33 height 15
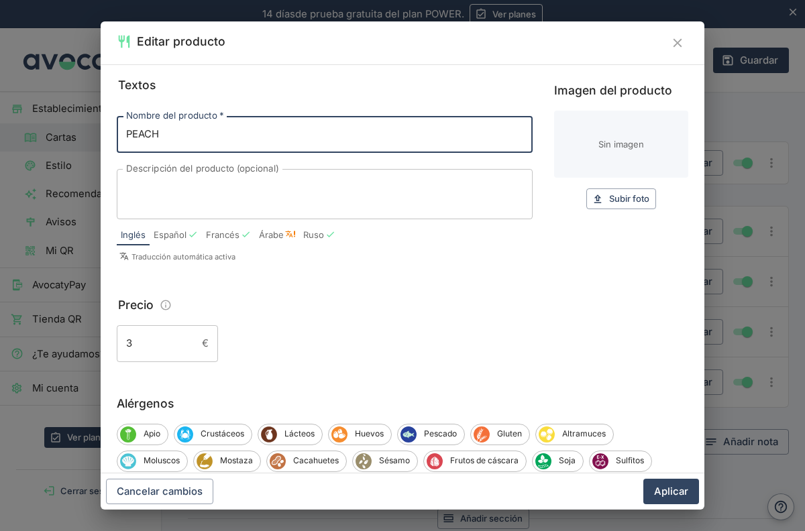
click at [145, 343] on input "3" at bounding box center [157, 343] width 80 height 36
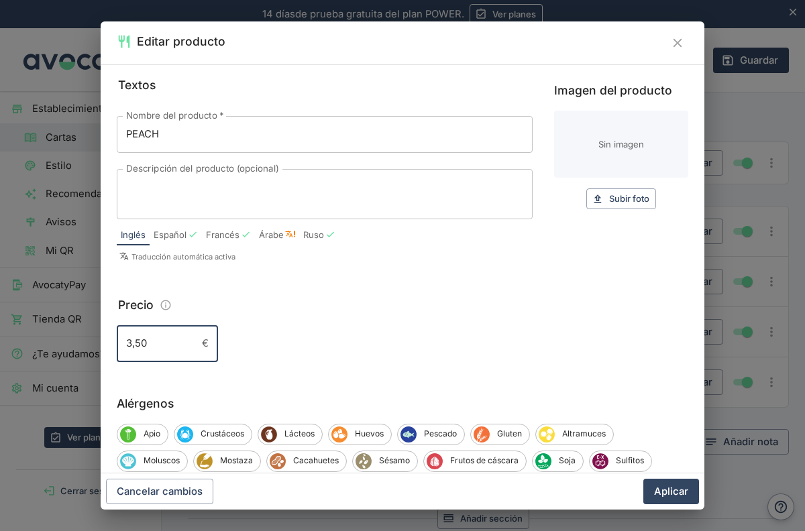
type input "3,50"
click at [355, 316] on fieldset "Precio 3,50 € ​" at bounding box center [402, 329] width 571 height 66
click at [365, 266] on div "Nombre del producto   * PEACH Nombre del producto   * Descripción del producto …" at bounding box center [325, 189] width 416 height 168
click at [683, 488] on button "Aplicar" at bounding box center [671, 491] width 56 height 25
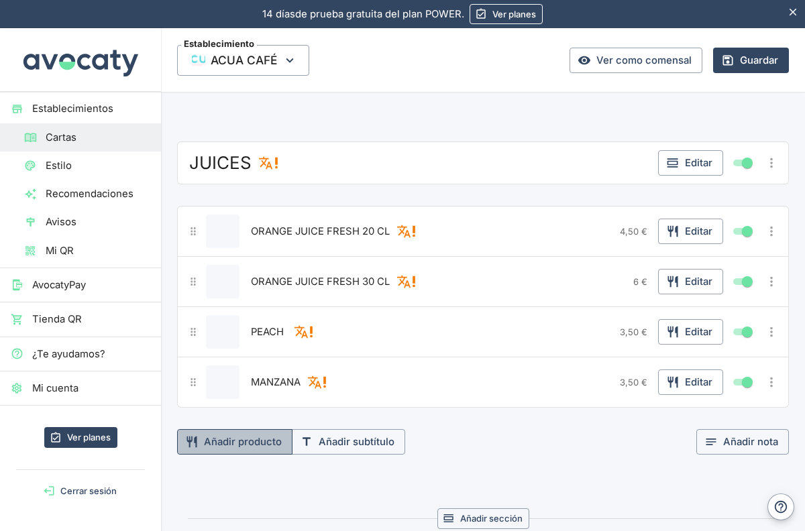
click at [245, 439] on button "Añadir producto" at bounding box center [234, 441] width 115 height 25
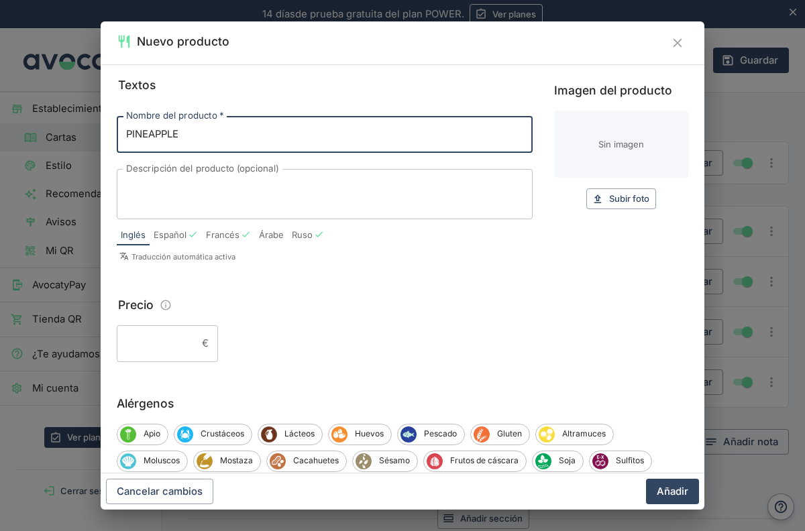
type input "PINEAPPLE"
click at [182, 349] on input "Precio" at bounding box center [157, 343] width 80 height 36
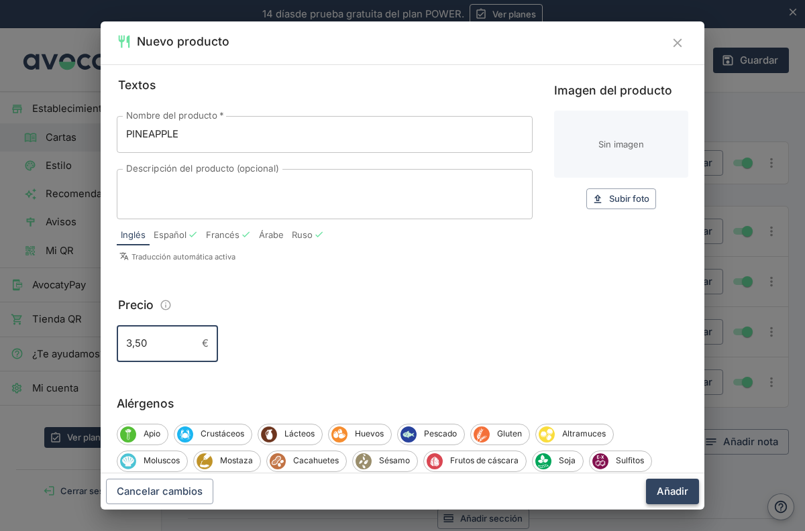
type input "3,50"
click at [674, 490] on button "Añadir" at bounding box center [672, 491] width 53 height 25
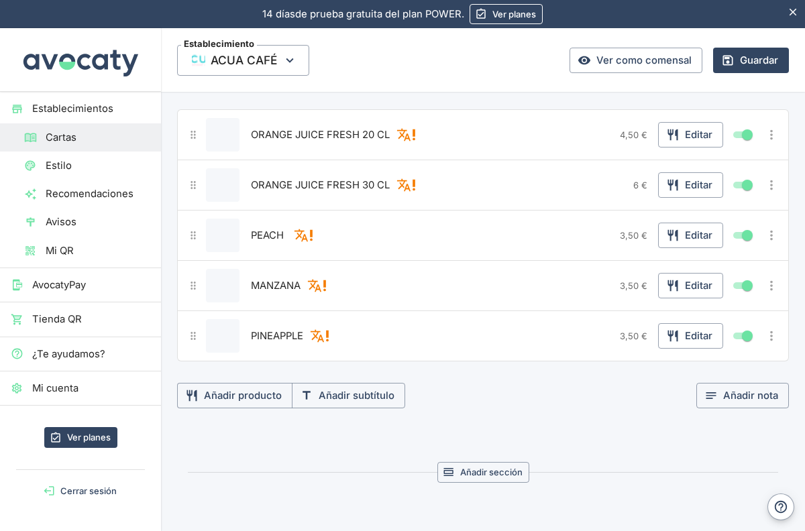
scroll to position [5342, 0]
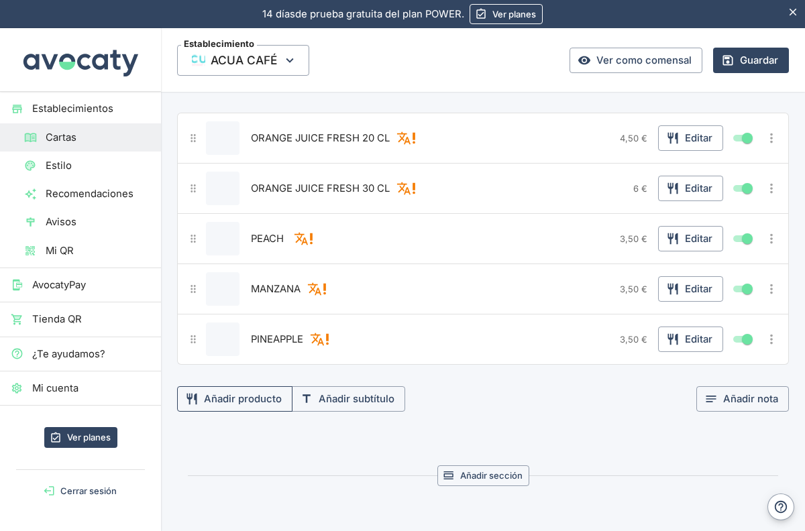
click at [227, 396] on button "Añadir producto" at bounding box center [234, 398] width 115 height 25
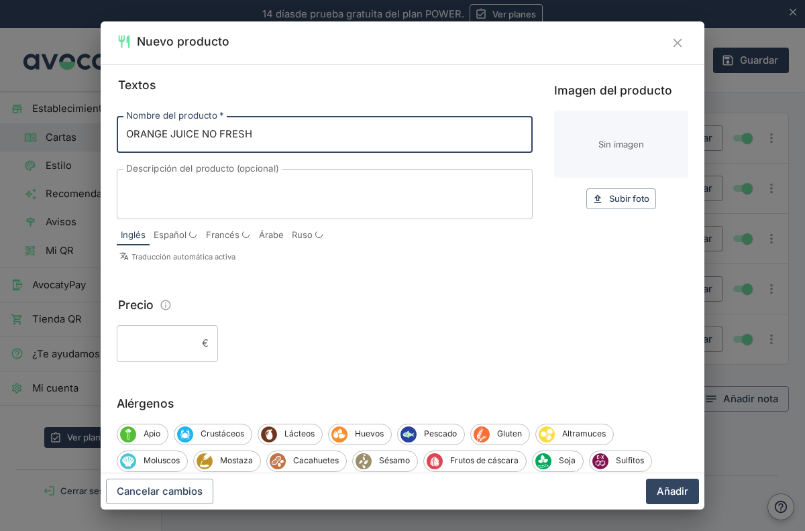
type input "ORANGE JUICE NO FRESH"
click at [192, 343] on input "Precio" at bounding box center [157, 343] width 80 height 36
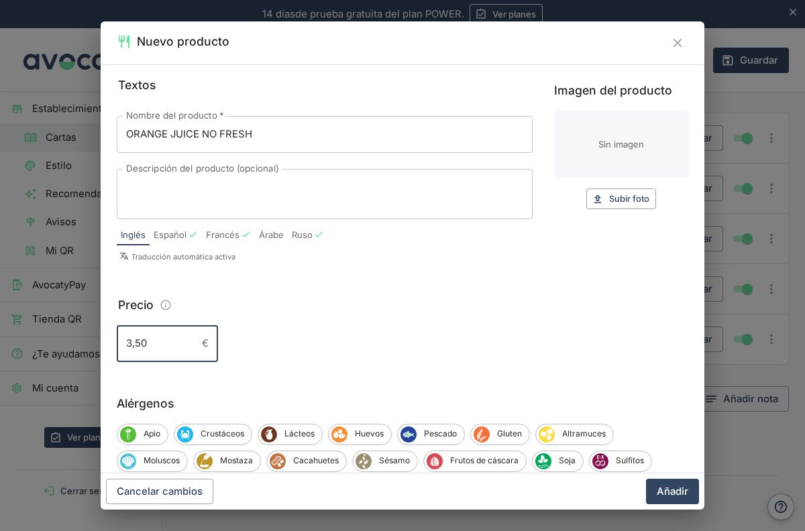
type input "3,50"
click at [477, 349] on div "3,50 € ​" at bounding box center [402, 343] width 571 height 36
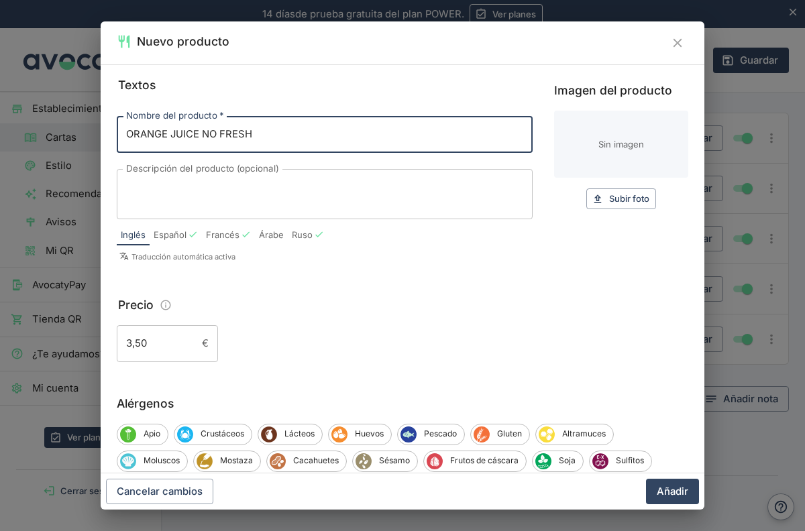
drag, startPoint x: 263, startPoint y: 135, endPoint x: 204, endPoint y: 135, distance: 58.3
click at [204, 135] on input "ORANGE JUICE NO FRESH" at bounding box center [325, 134] width 416 height 36
type input "ORANGE JUICE BOTTLE"
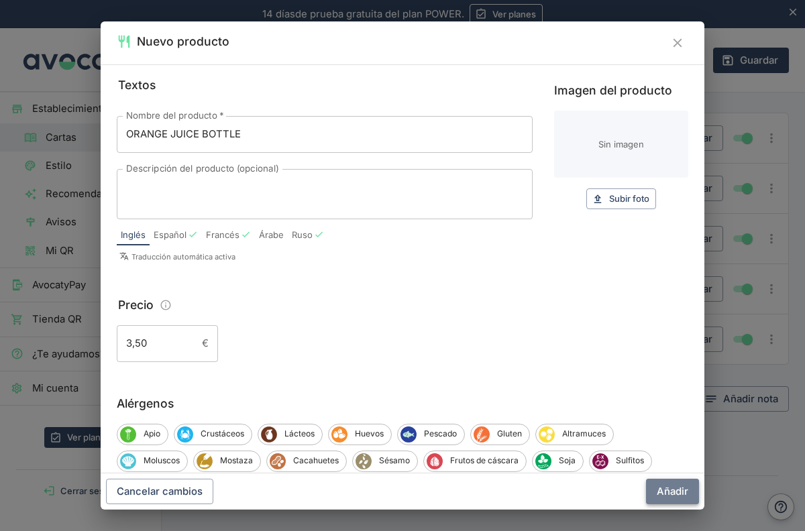
click at [670, 493] on button "Añadir" at bounding box center [672, 491] width 53 height 25
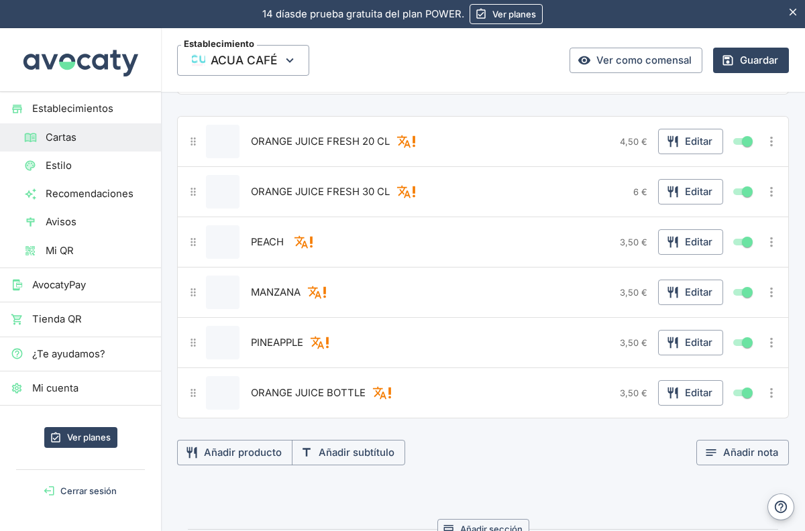
scroll to position [5340, 0]
click at [302, 293] on button "MANZANA" at bounding box center [275, 292] width 56 height 20
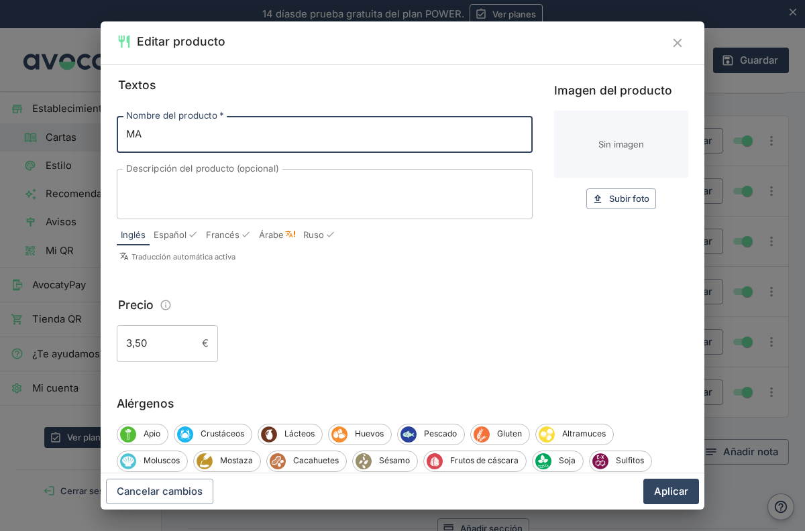
type input "M"
type input "APPLE"
click at [643, 479] on button "Aplicar" at bounding box center [671, 491] width 56 height 25
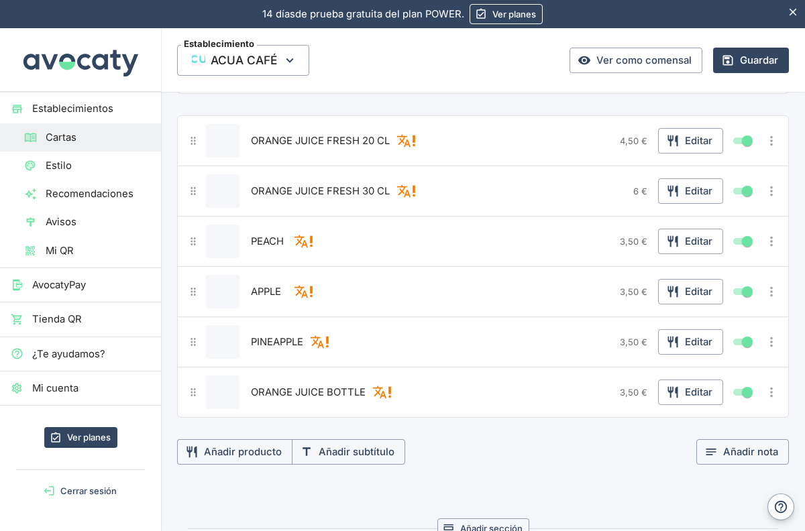
click at [476, 431] on div "JUICES Editar ORANGE JUICE FRESH 20 CL 4,50 € Editar ORANGE JUICE FRESH 30 CL 6…" at bounding box center [482, 258] width 611 height 414
click at [404, 136] on icon "Aviso" at bounding box center [402, 141] width 13 height 13
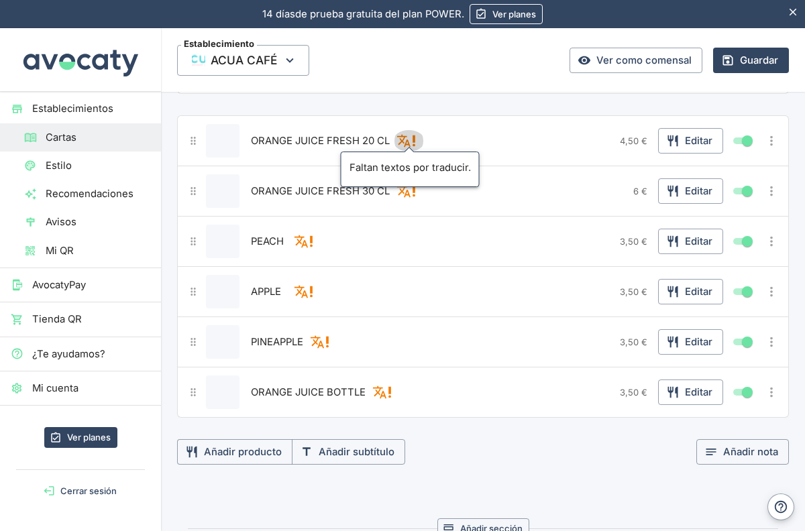
click at [410, 140] on icon "Aviso" at bounding box center [413, 140] width 15 height 15
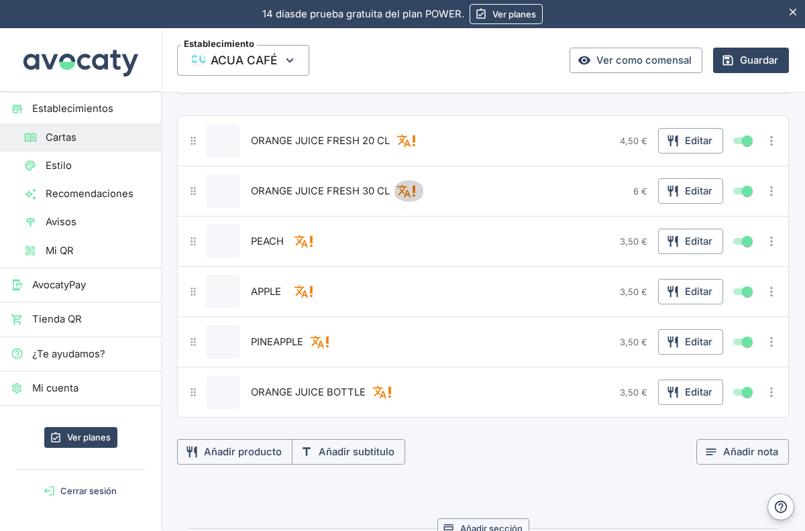
click at [408, 193] on icon "Aviso" at bounding box center [413, 191] width 15 height 15
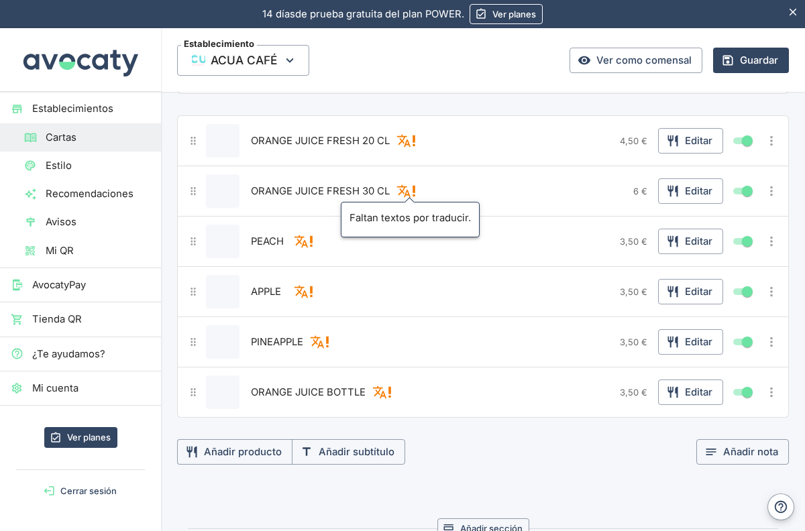
click at [441, 96] on div "JUICES Editar ORANGE JUICE FRESH 20 CL 4,50 € Editar ORANGE JUICE FRESH 30 CL F…" at bounding box center [482, 258] width 611 height 414
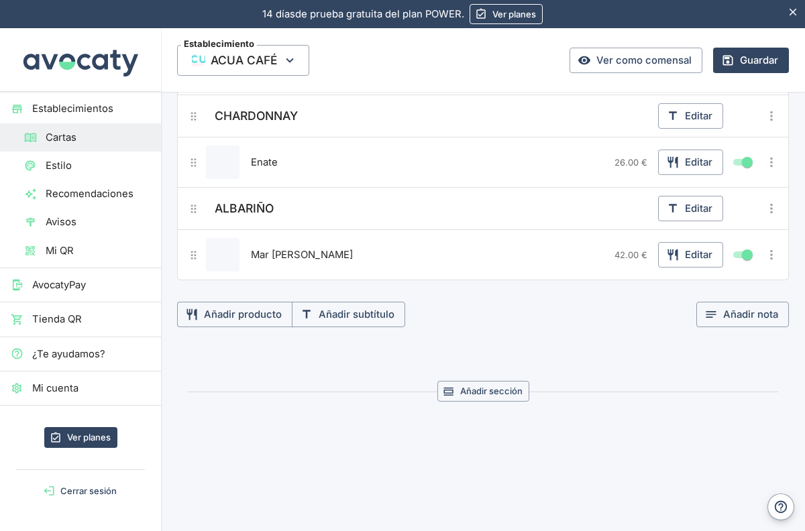
scroll to position [6982, 0]
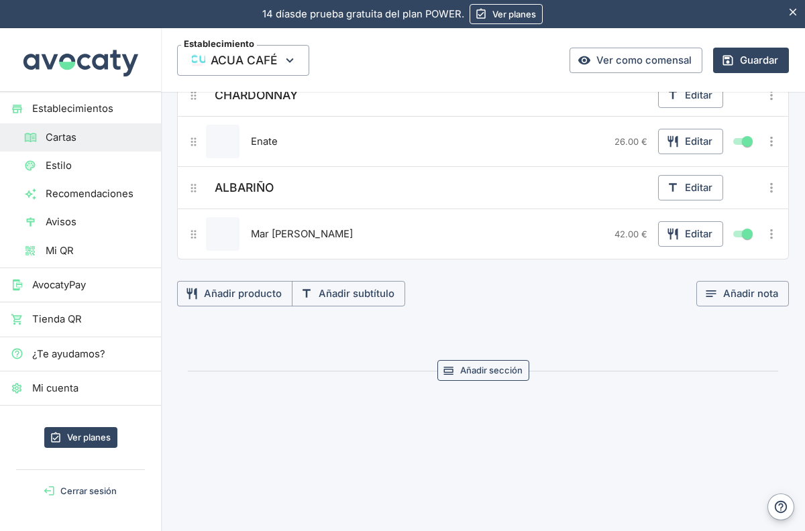
click at [496, 373] on button "Añadir sección" at bounding box center [483, 370] width 92 height 21
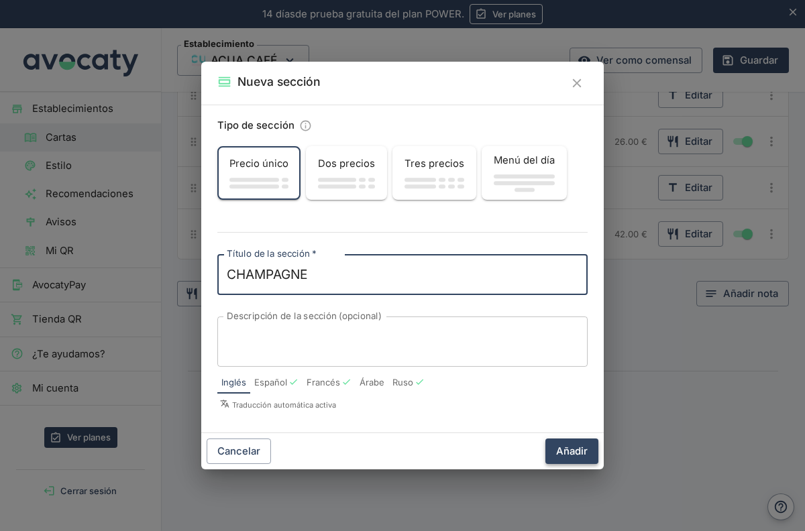
type textarea "CHAMPAGNE"
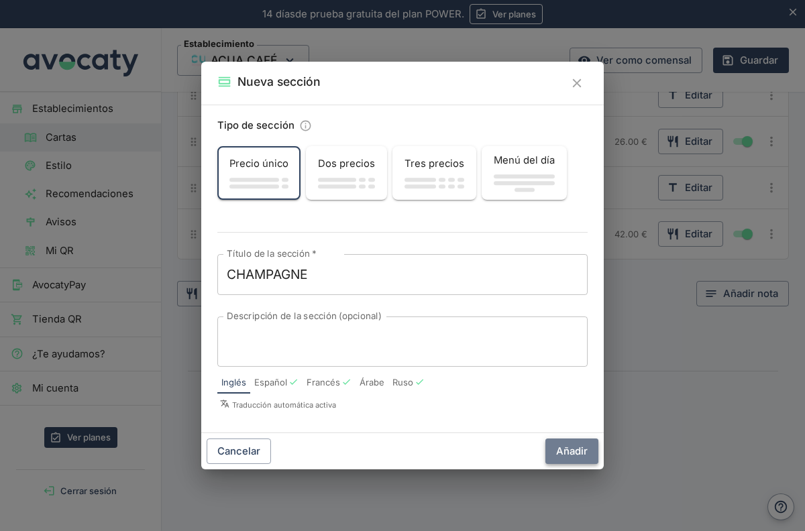
click at [571, 451] on button "Añadir" at bounding box center [571, 450] width 53 height 25
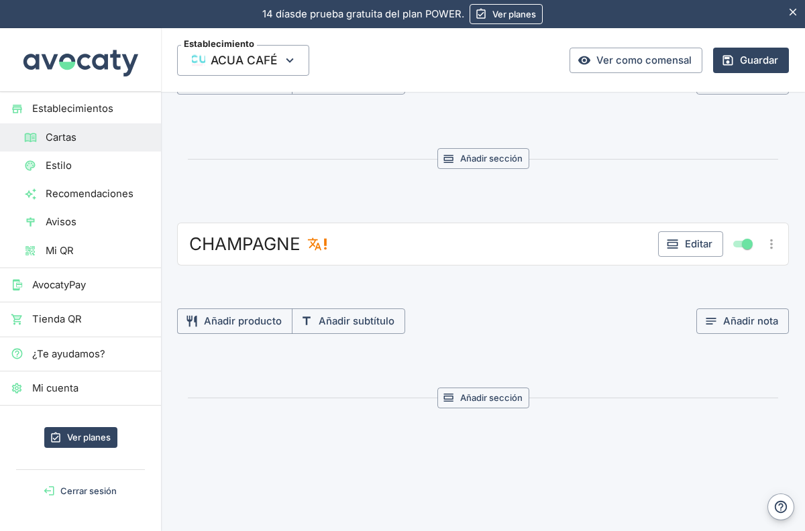
scroll to position [7191, 0]
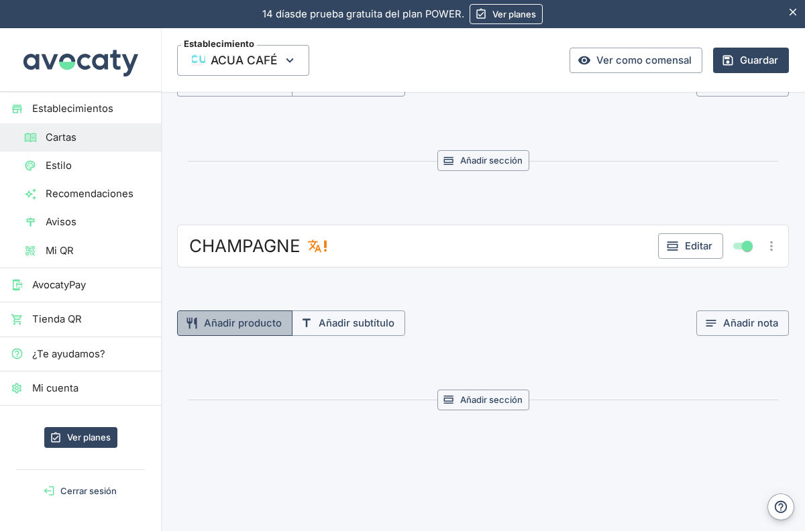
click at [239, 329] on button "Añadir producto" at bounding box center [234, 322] width 115 height 25
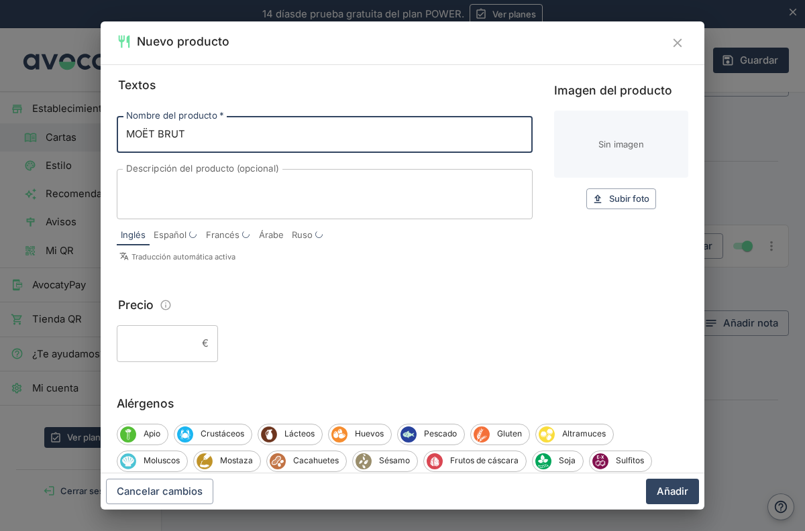
type input "MOËT BRUT"
click at [186, 362] on div "Textos Nombre del producto   * MOËT BRUT Nombre del producto   * Descripción de…" at bounding box center [402, 268] width 603 height 409
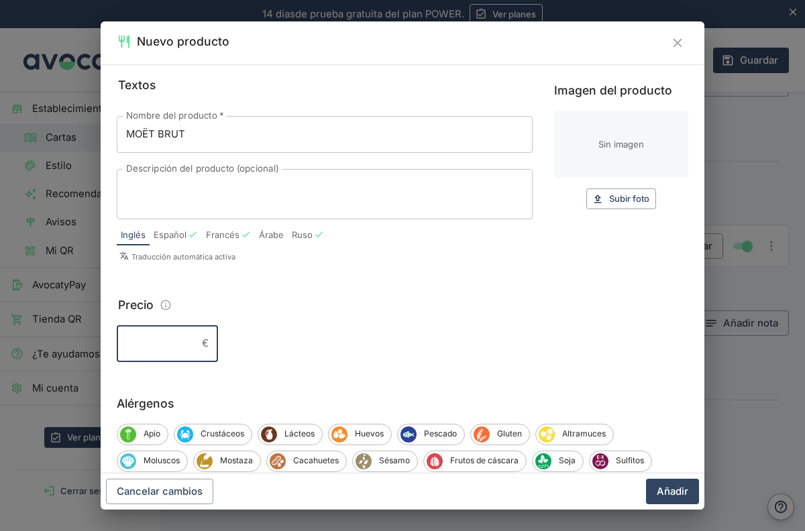
click at [183, 349] on input "Precio" at bounding box center [157, 343] width 80 height 36
type input "135"
click at [394, 334] on div "135 € ​" at bounding box center [402, 343] width 571 height 36
click at [622, 199] on span "Subir foto" at bounding box center [629, 198] width 40 height 15
type input "C:\fakepath\1280x1280.webp"
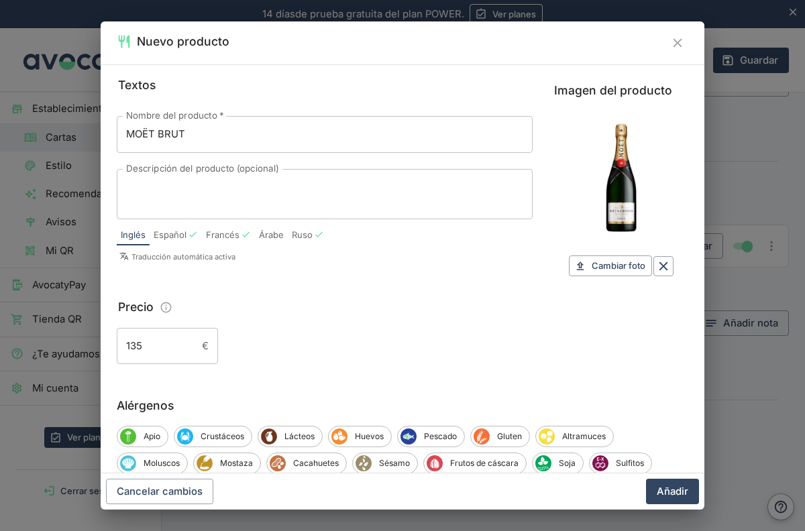
click at [521, 338] on div "135 € ​" at bounding box center [402, 346] width 571 height 36
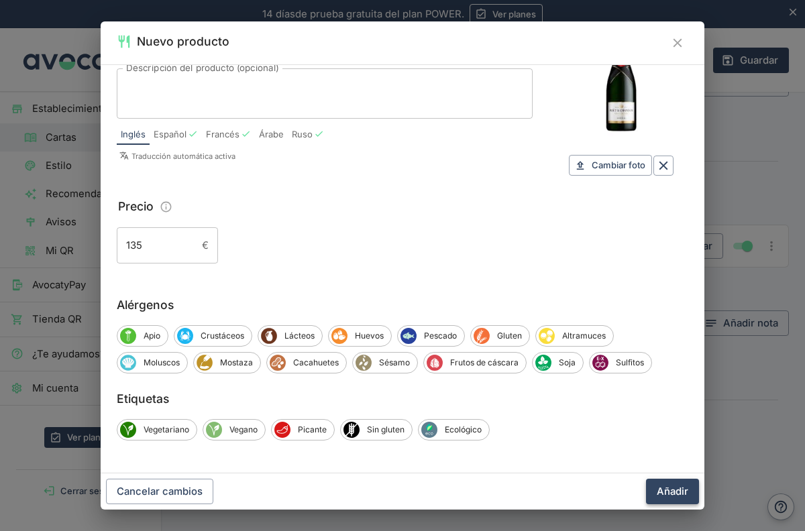
click at [681, 495] on button "Añadir" at bounding box center [672, 491] width 53 height 25
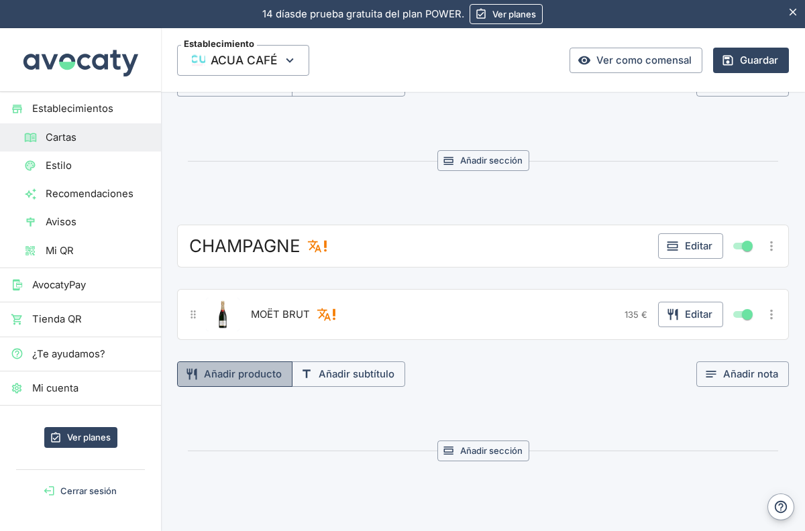
click at [249, 370] on button "Añadir producto" at bounding box center [234, 373] width 115 height 25
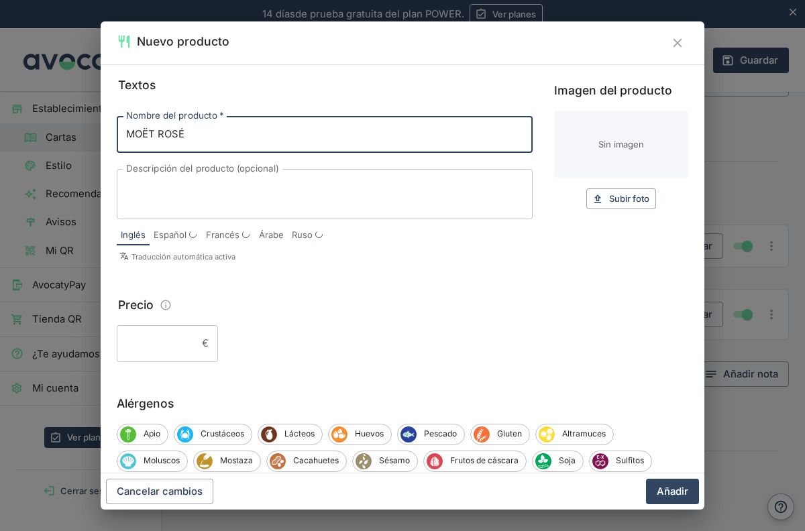
type input "MOËT ROSÉ"
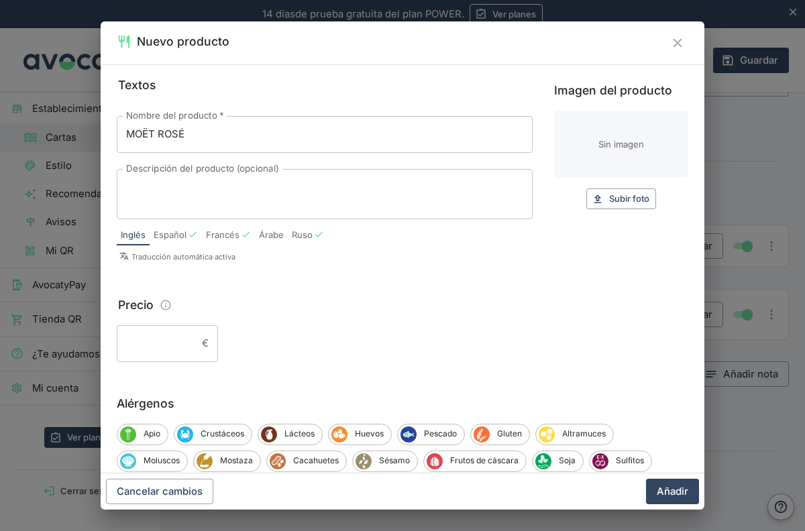
click at [342, 260] on p "Traducción automática activa" at bounding box center [325, 257] width 413 height 12
click at [627, 202] on span "Subir foto" at bounding box center [629, 198] width 40 height 15
type input "C:\fakepath\61XSysuMSbL._UF1000,1000_QL80_.jpg"
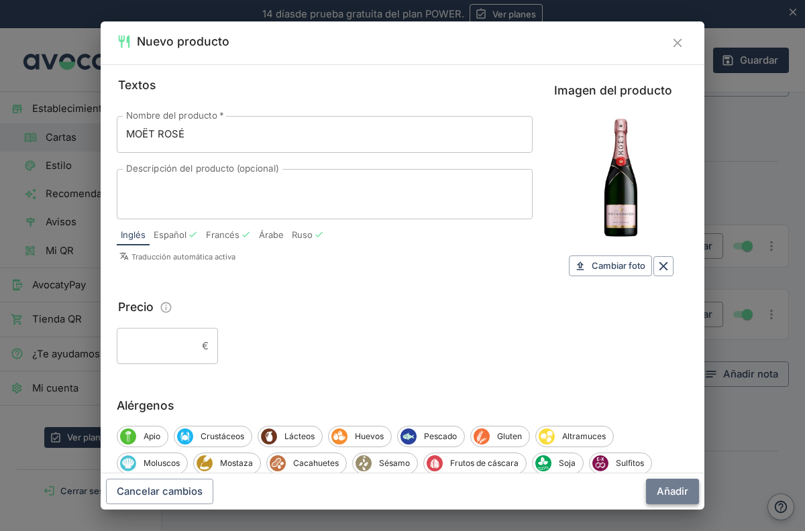
click at [668, 492] on button "Añadir" at bounding box center [672, 491] width 53 height 25
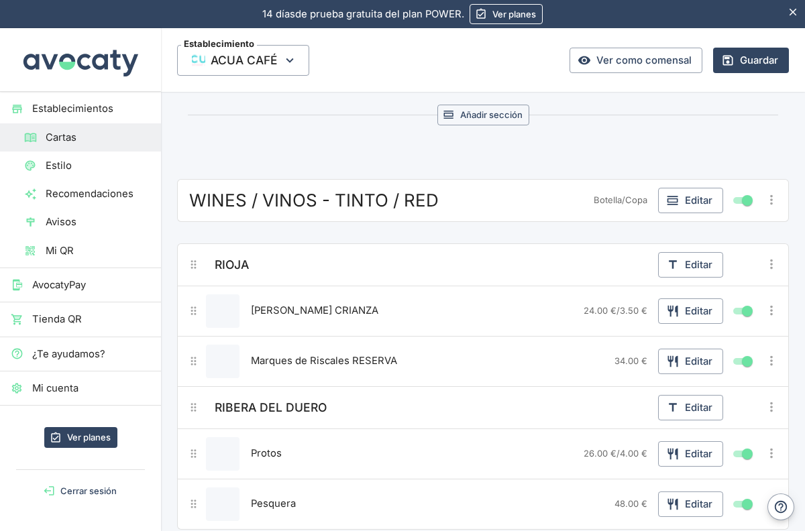
scroll to position [6211, 0]
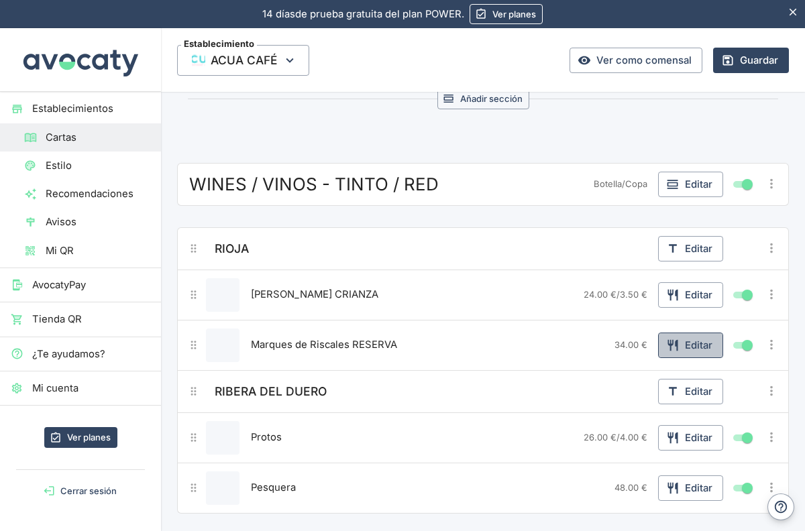
click at [685, 344] on button "Editar" at bounding box center [690, 345] width 65 height 25
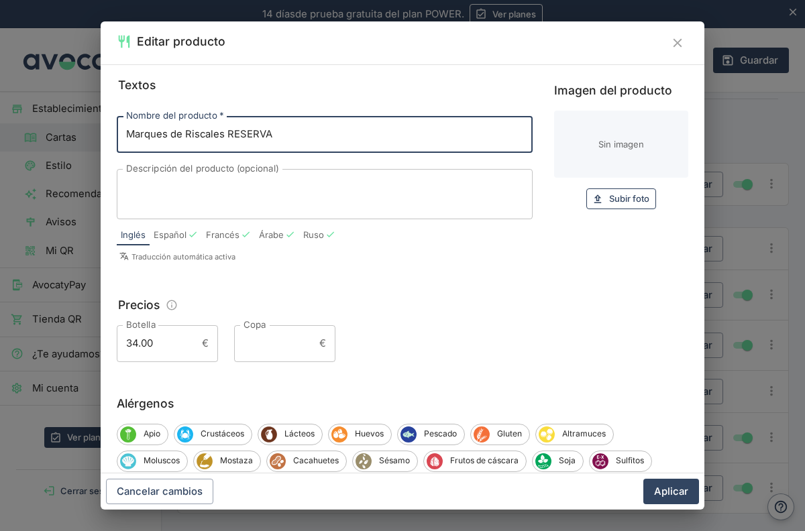
click at [615, 204] on span "Subir foto" at bounding box center [629, 198] width 40 height 15
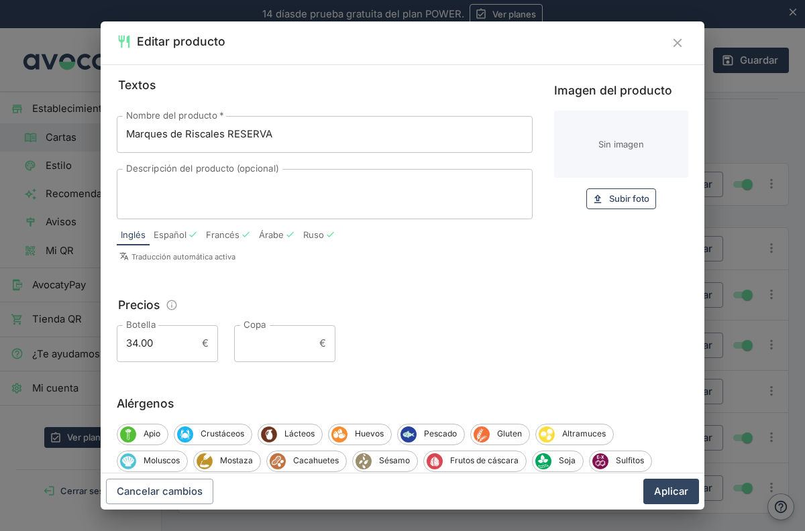
type input "C:\fakepath\descarga (1).jpeg"
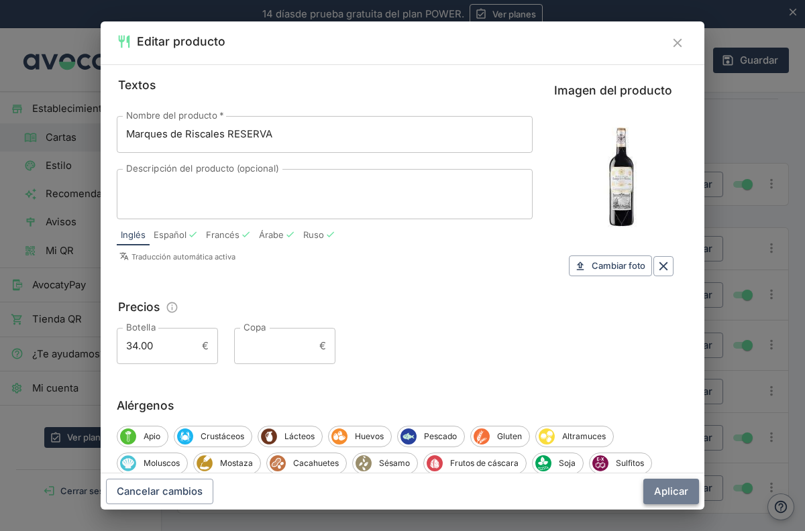
click at [669, 493] on button "Aplicar" at bounding box center [671, 491] width 56 height 25
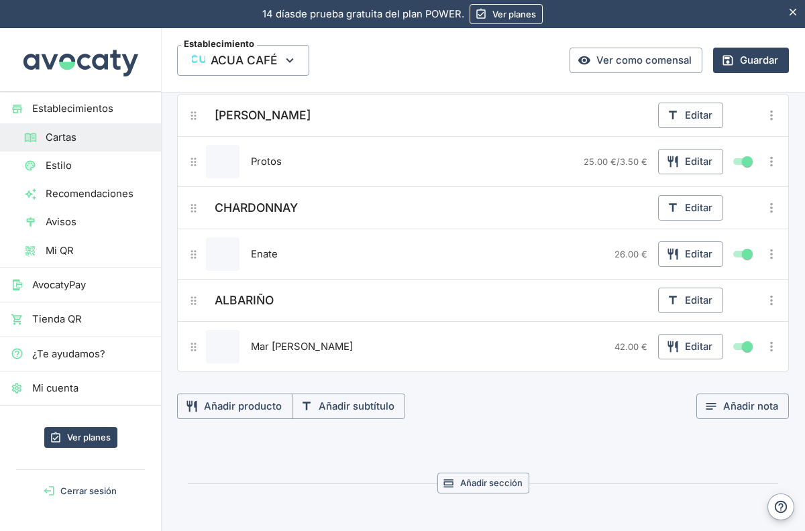
scroll to position [6864, 0]
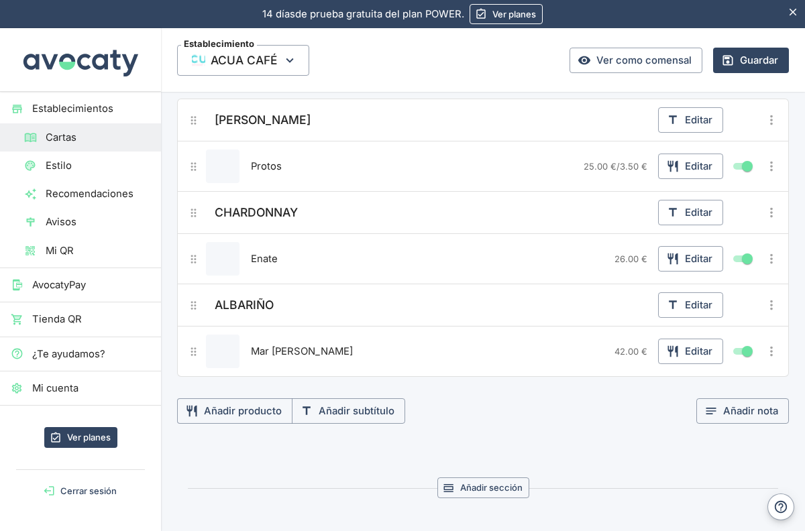
click at [226, 345] on button "Editar producto" at bounding box center [223, 352] width 34 height 34
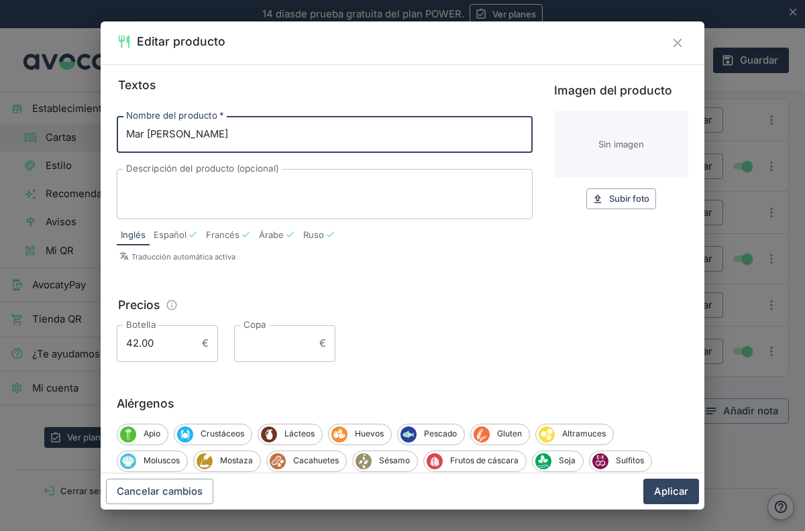
click at [619, 151] on input "Imagen del producto" at bounding box center [621, 144] width 134 height 67
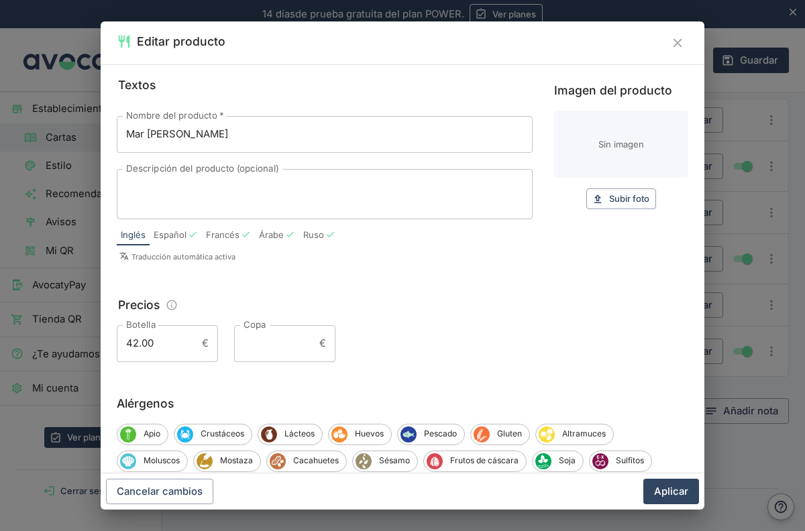
type input "C:\fakepath\descarga.jpeg"
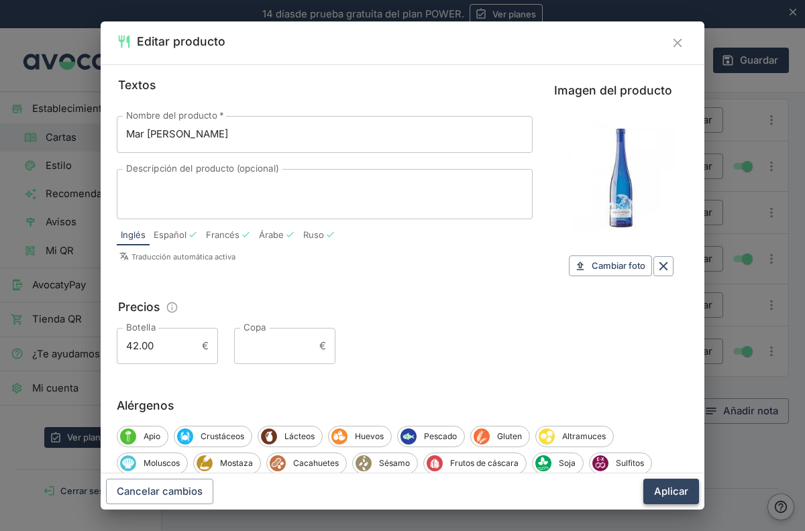
click at [663, 493] on button "Aplicar" at bounding box center [671, 491] width 56 height 25
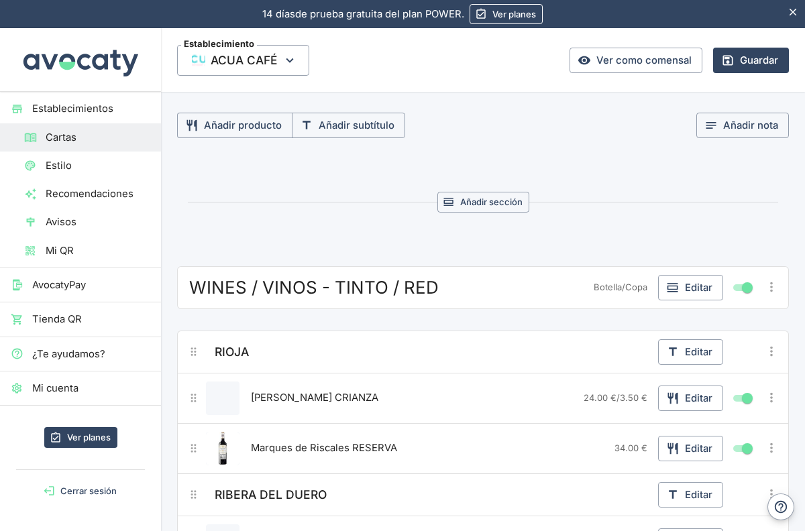
scroll to position [6223, 0]
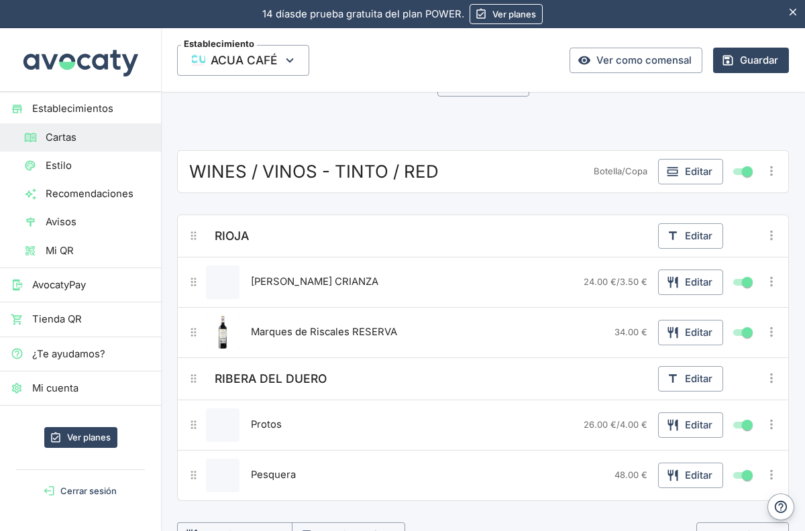
click at [316, 280] on span "[PERSON_NAME] CRIANZA" at bounding box center [314, 281] width 127 height 15
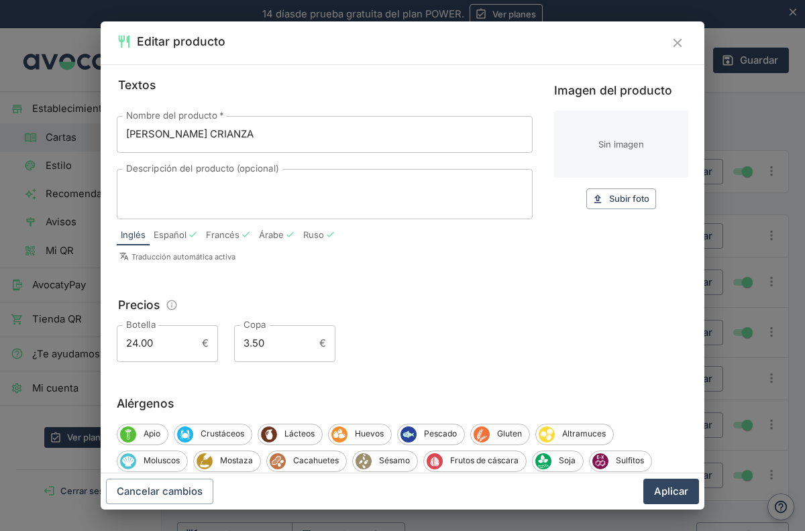
click at [605, 152] on input "Imagen del producto" at bounding box center [621, 144] width 134 height 67
type input "C:\fakepath\[PERSON_NAME].webp"
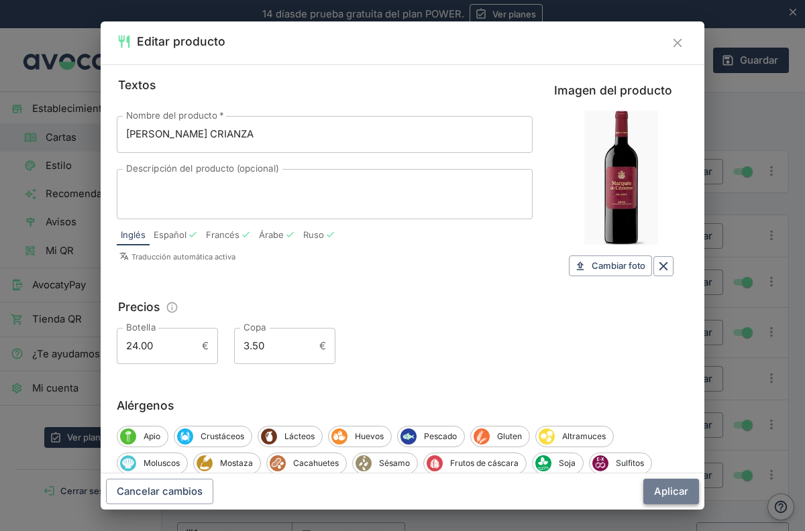
click at [682, 491] on button "Aplicar" at bounding box center [671, 491] width 56 height 25
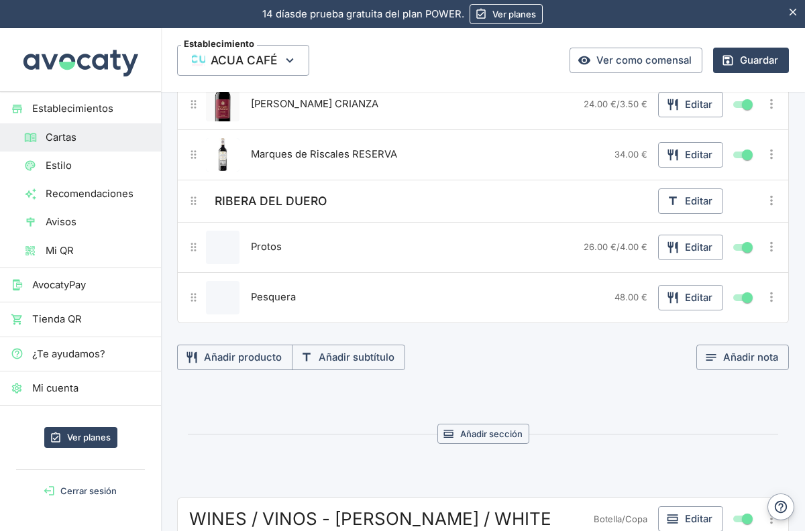
scroll to position [6419, 0]
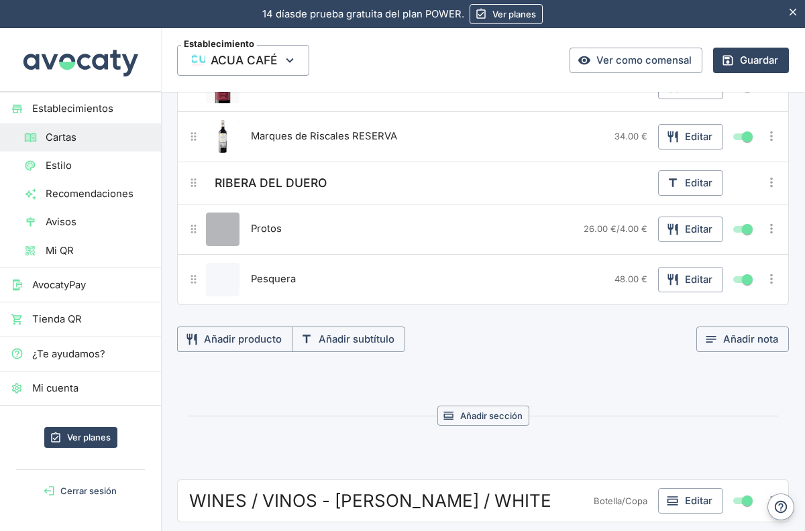
click at [233, 233] on button "Editar producto" at bounding box center [223, 230] width 34 height 34
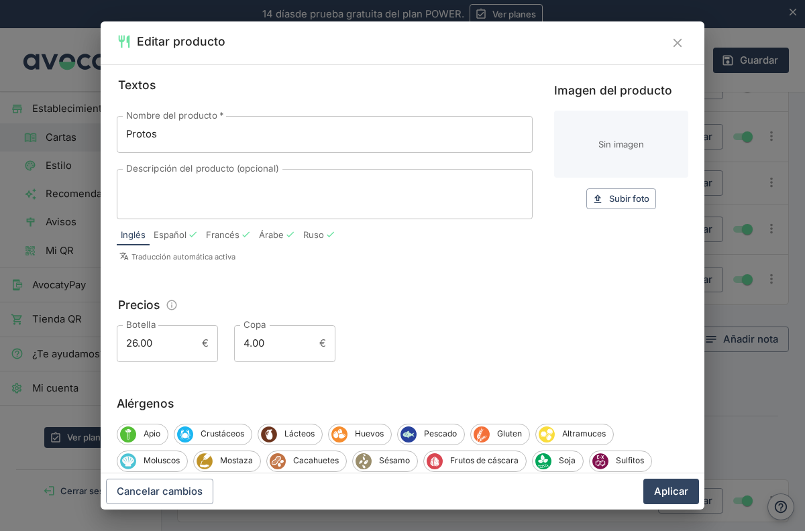
click at [619, 145] on input "Imagen del producto" at bounding box center [621, 144] width 134 height 67
type input "C:\fakepath\protos crianza.webp"
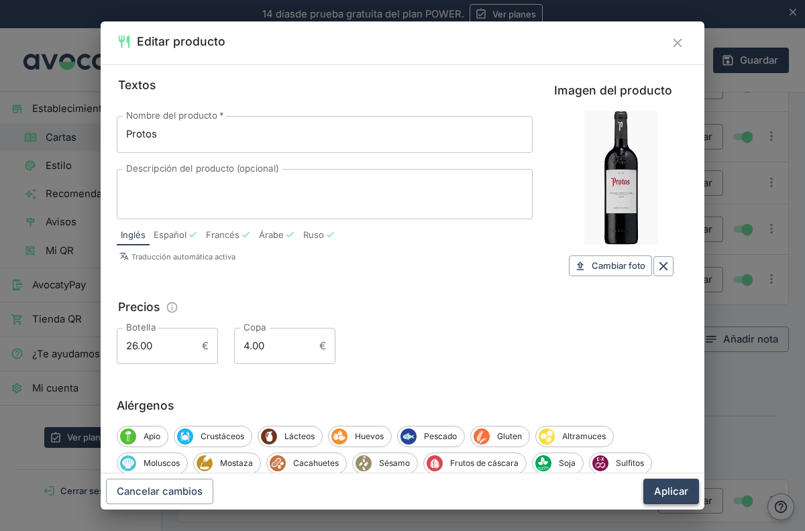
click at [675, 491] on button "Aplicar" at bounding box center [671, 491] width 56 height 25
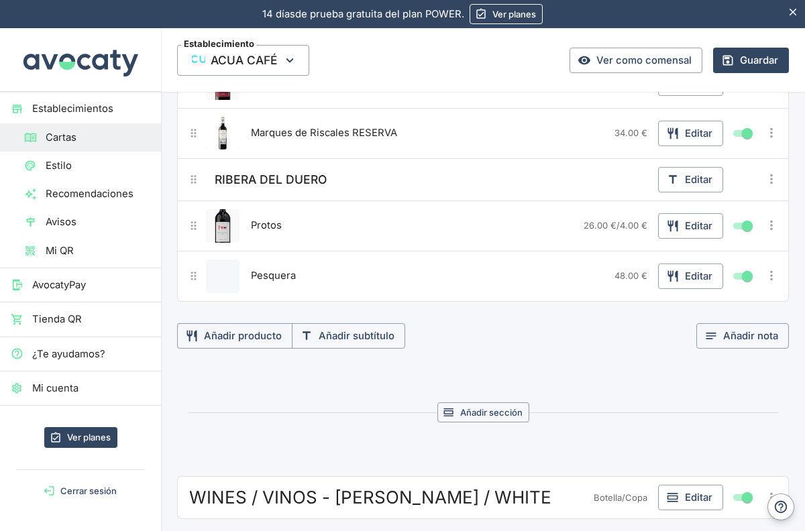
scroll to position [6422, 0]
click at [223, 282] on button "Editar producto" at bounding box center [223, 277] width 34 height 34
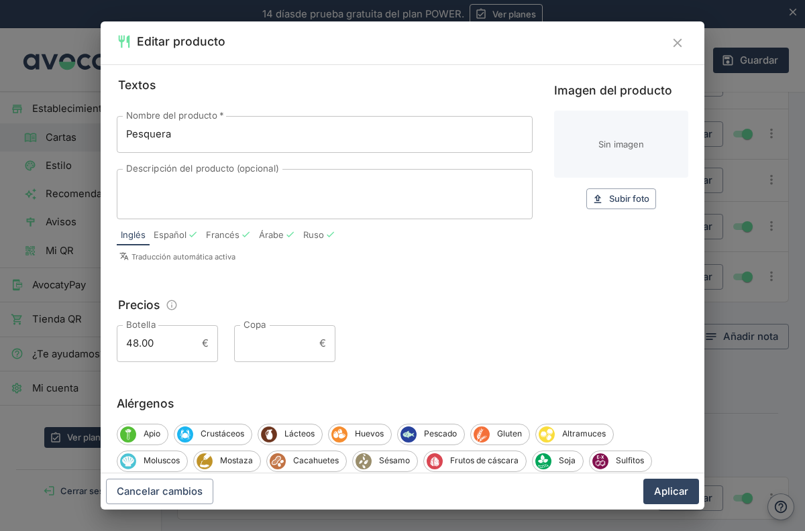
click at [618, 152] on input "Imagen del producto" at bounding box center [621, 144] width 134 height 67
type input "C:\fakepath\pesquera.webp"
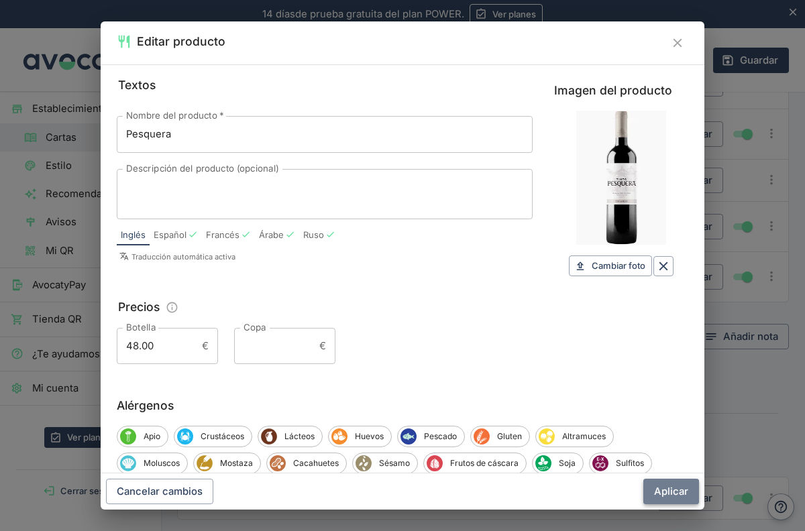
click at [676, 485] on button "Aplicar" at bounding box center [671, 491] width 56 height 25
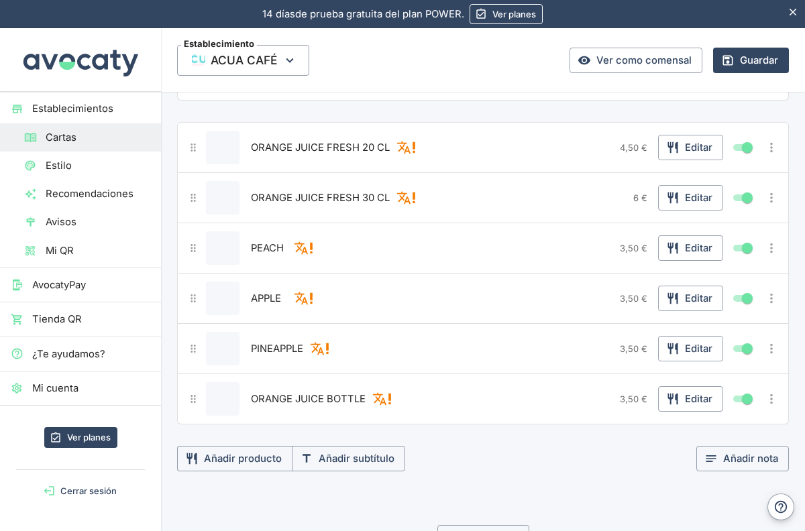
scroll to position [5317, 0]
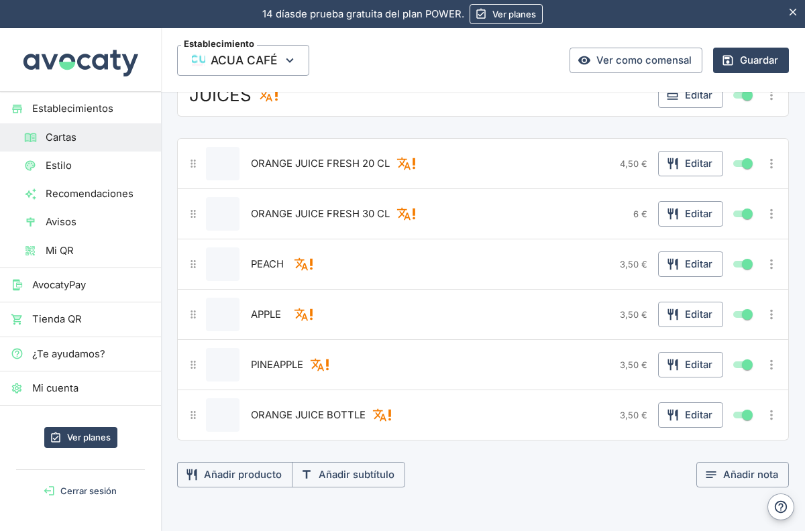
click at [215, 158] on button "Editar producto" at bounding box center [223, 164] width 34 height 34
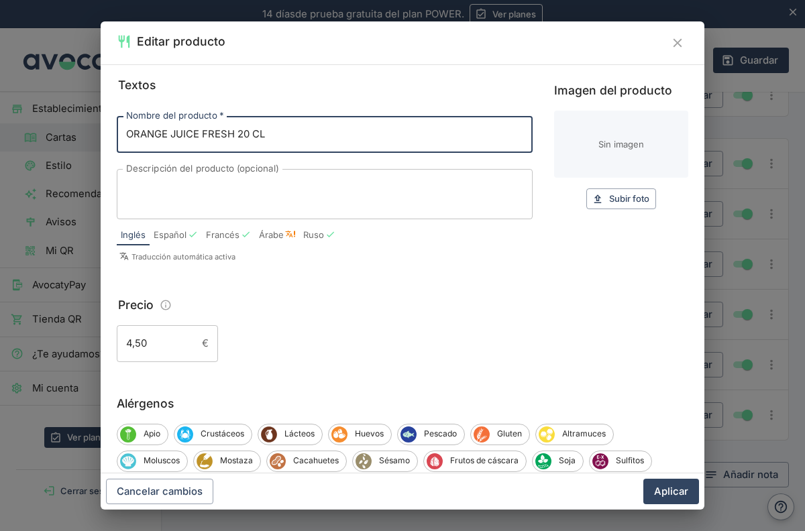
click at [637, 137] on input "Imagen del producto" at bounding box center [621, 144] width 134 height 67
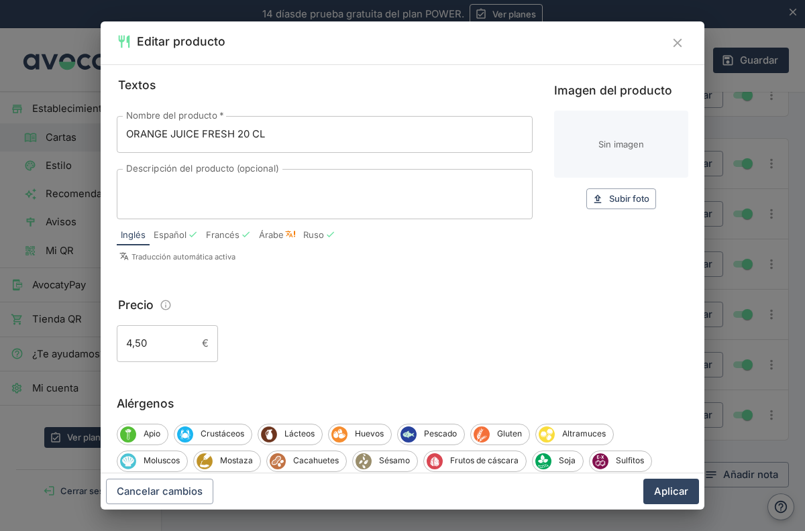
type input "C:\fakepath\zumo naranj natural.webp"
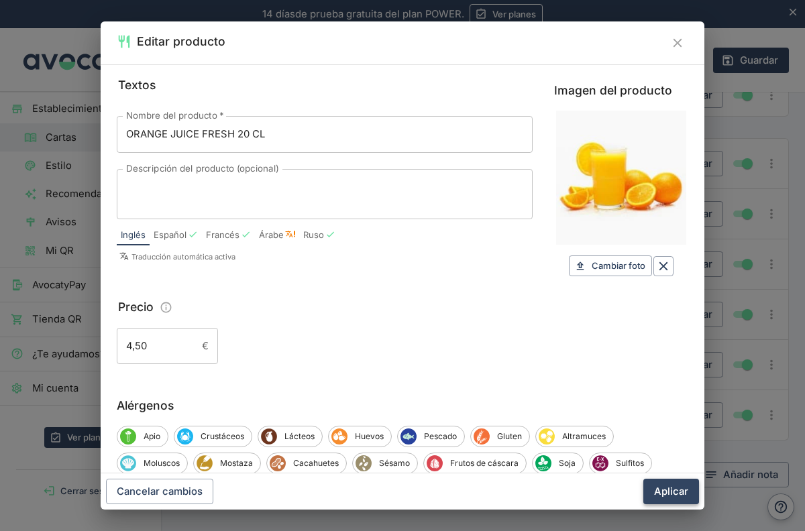
click at [666, 487] on button "Aplicar" at bounding box center [671, 491] width 56 height 25
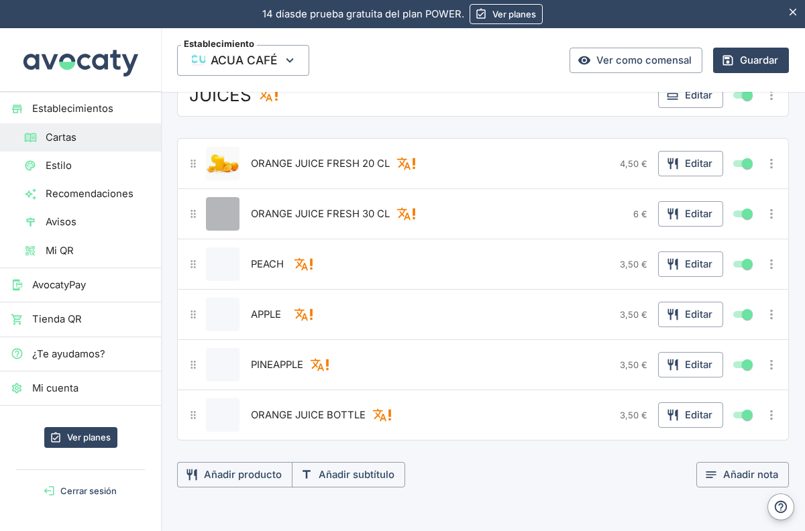
click at [228, 209] on button "Editar producto" at bounding box center [223, 214] width 34 height 34
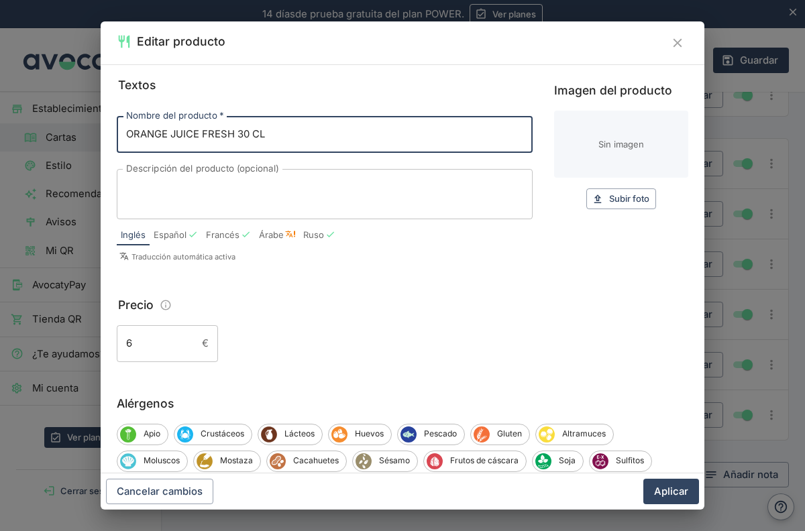
click at [621, 162] on input "Imagen del producto" at bounding box center [621, 144] width 134 height 67
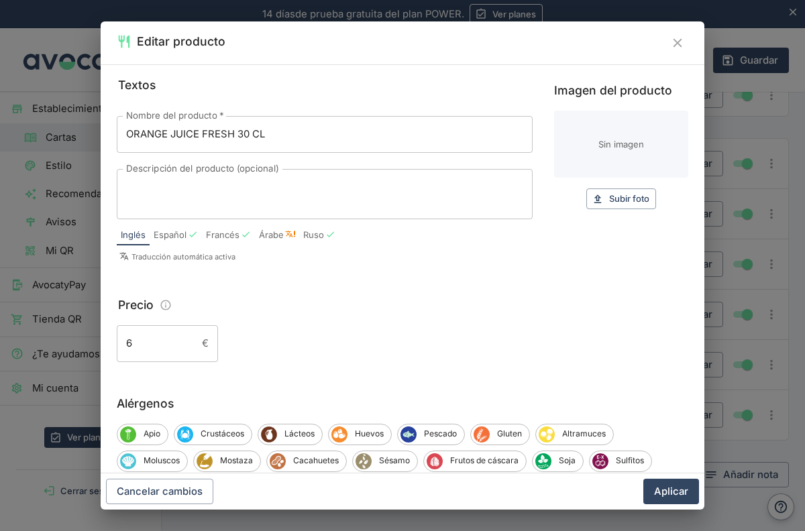
type input "C:\fakepath\zumo naranj natural.webp"
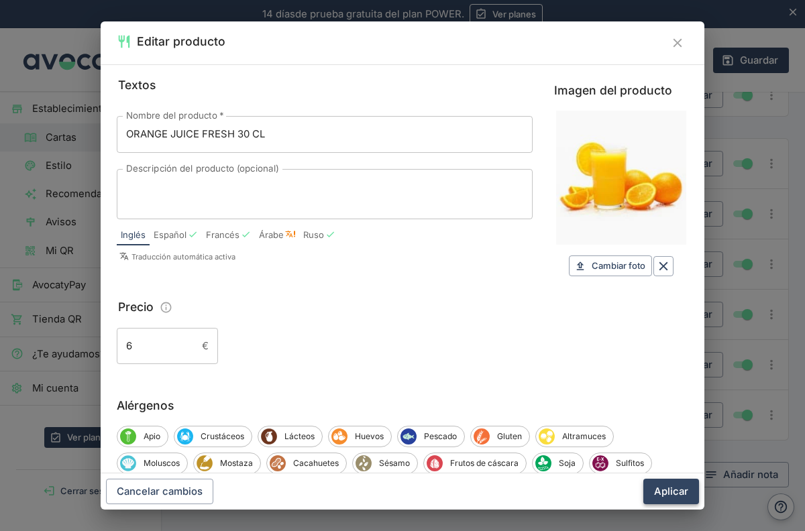
click at [664, 498] on button "Aplicar" at bounding box center [671, 491] width 56 height 25
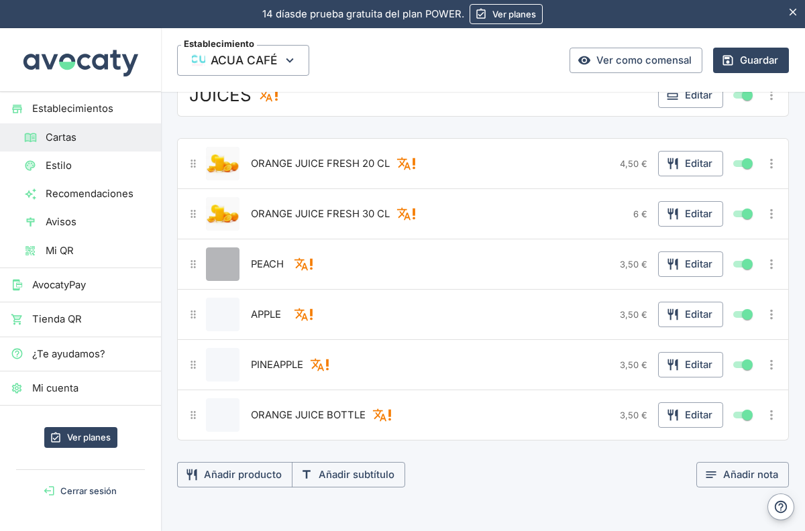
click at [219, 263] on button "Editar producto" at bounding box center [223, 264] width 34 height 34
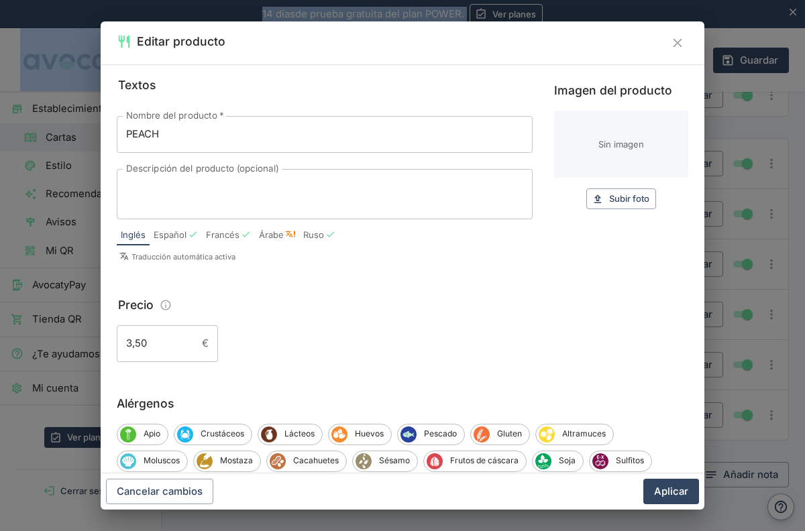
click at [219, 263] on div "Nombre del producto   * PEACH Nombre del producto   * Descripción del producto …" at bounding box center [325, 189] width 416 height 168
click at [615, 152] on input "Imagen del producto" at bounding box center [621, 144] width 134 height 67
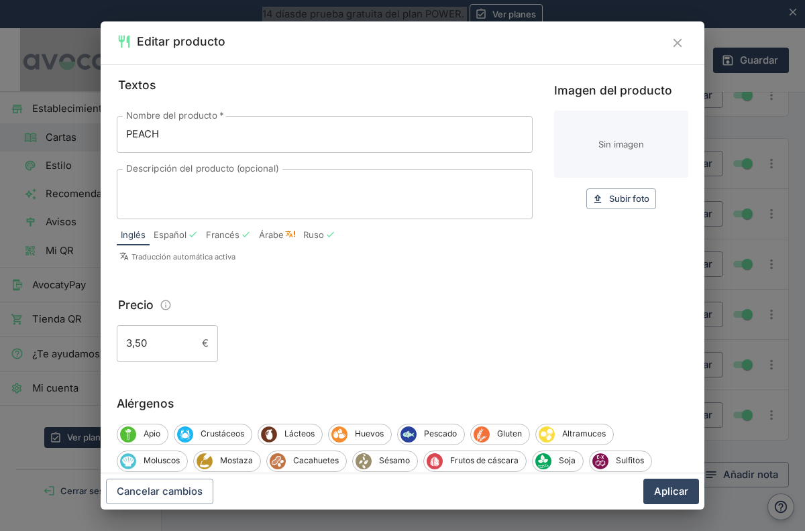
type input "C:\fakepath\melocoton minute maid.jpeg"
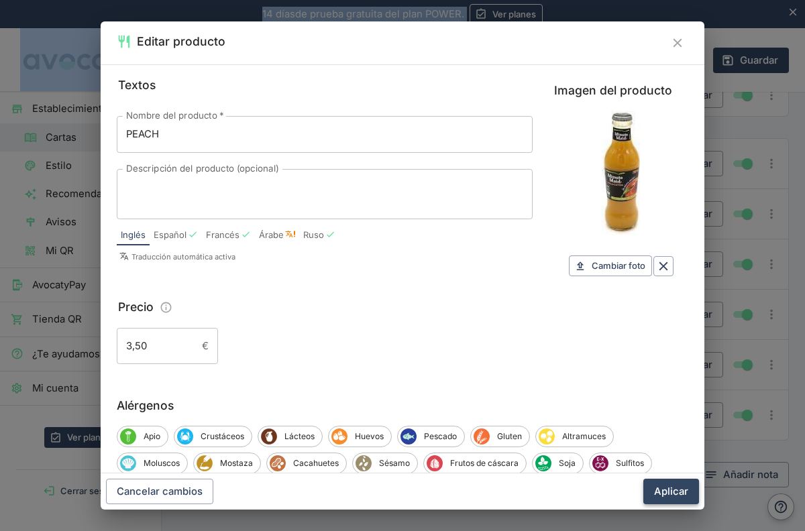
click at [673, 492] on button "Aplicar" at bounding box center [671, 491] width 56 height 25
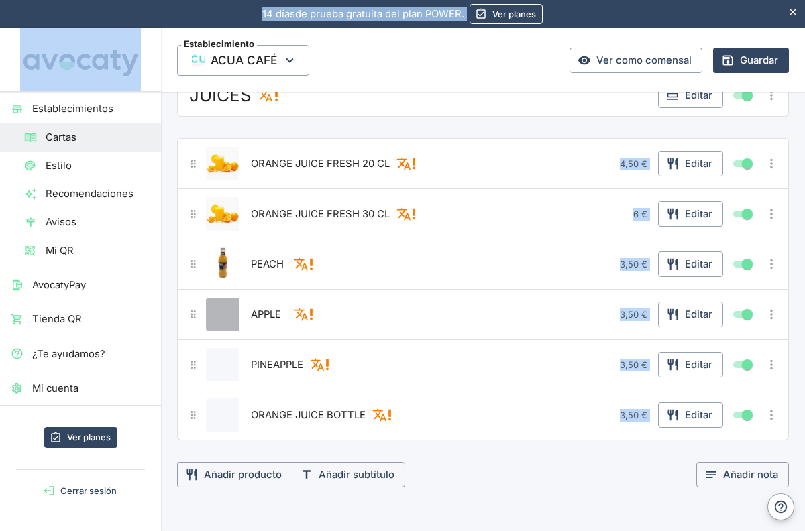
click at [228, 314] on button "Editar producto" at bounding box center [223, 315] width 34 height 34
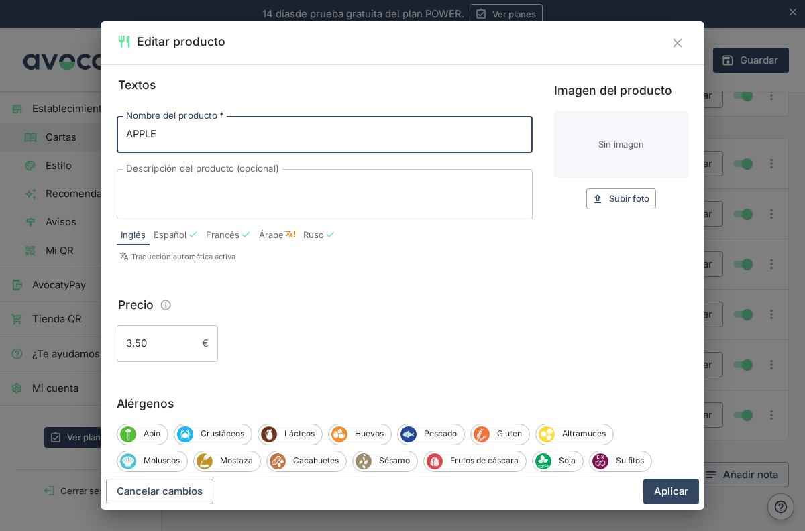
click at [618, 150] on input "Imagen del producto" at bounding box center [621, 144] width 134 height 67
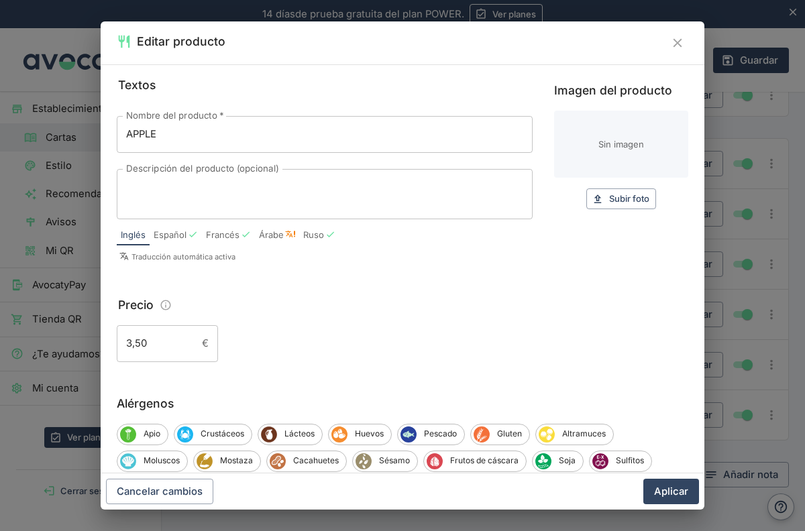
type input "C:\fakepath\manzana.jpeg"
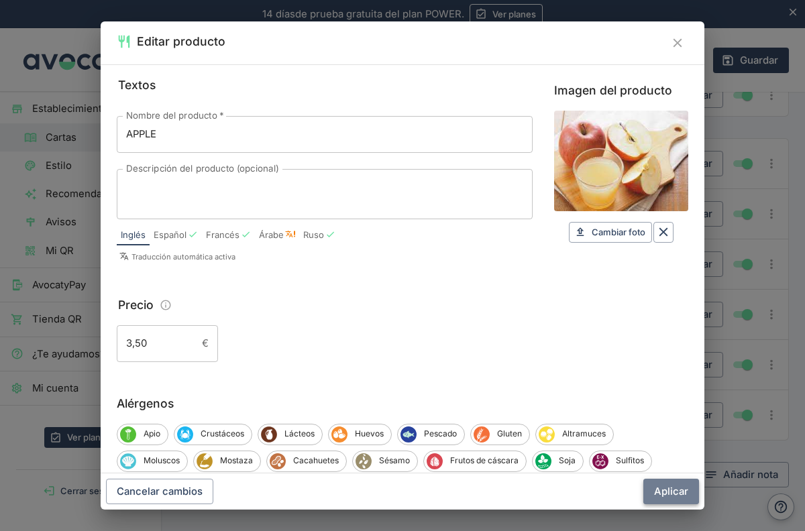
click at [680, 492] on button "Aplicar" at bounding box center [671, 491] width 56 height 25
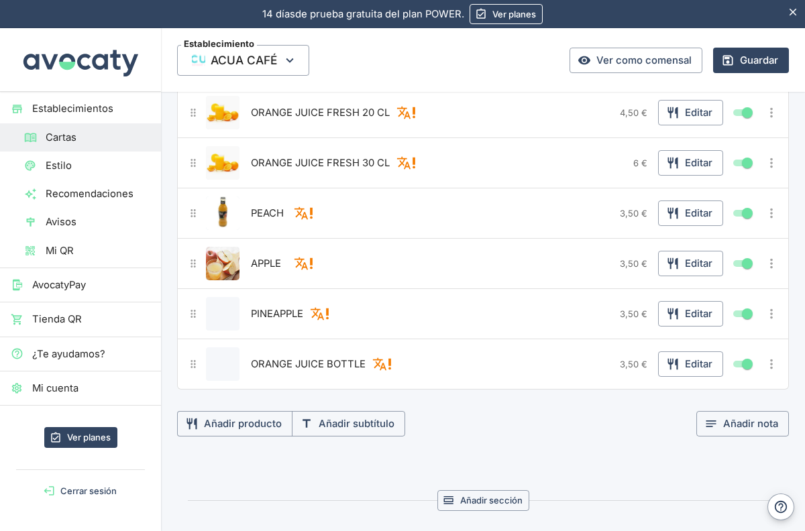
scroll to position [5366, 0]
click at [231, 314] on button "Editar producto" at bounding box center [223, 315] width 34 height 34
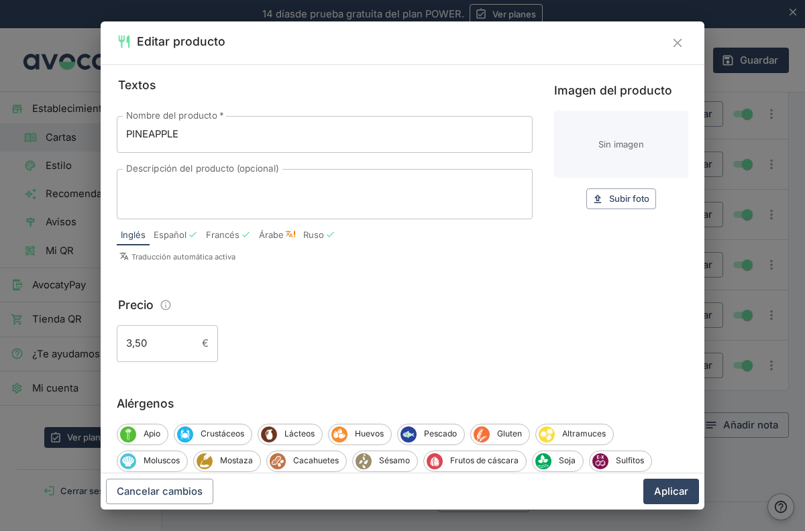
click at [605, 159] on input "Imagen del producto" at bounding box center [621, 144] width 134 height 67
type input "C:\fakepath\[PERSON_NAME] minute maid.jpeg"
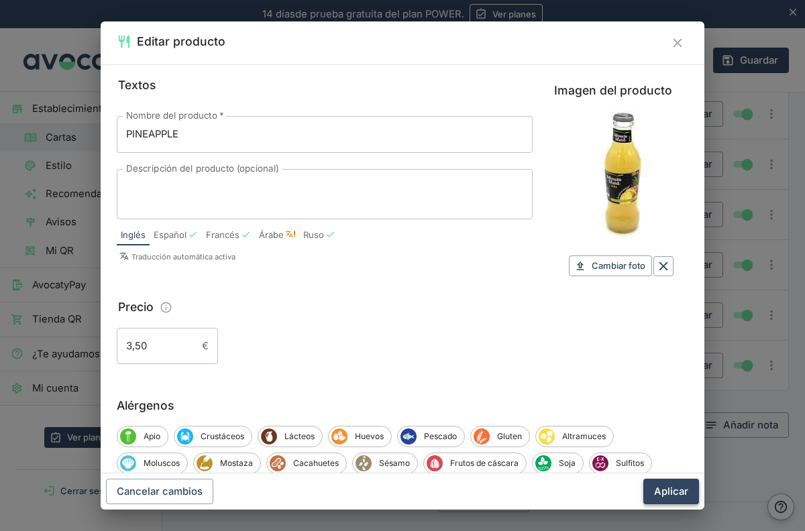
click at [667, 489] on button "Aplicar" at bounding box center [671, 491] width 56 height 25
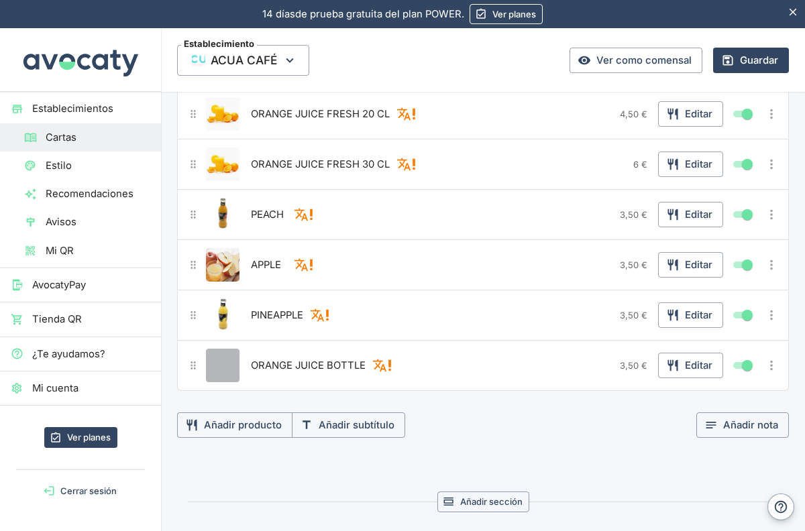
click at [218, 368] on button "Editar producto" at bounding box center [223, 366] width 34 height 34
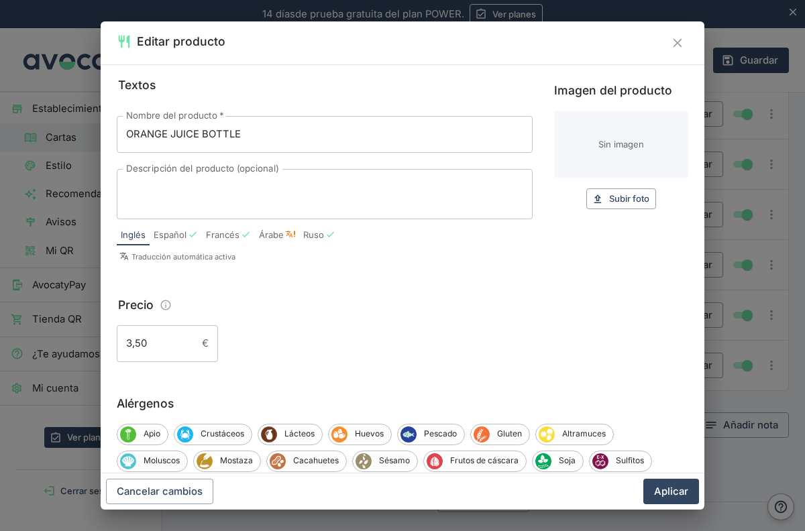
click at [613, 145] on input "Imagen del producto" at bounding box center [621, 144] width 134 height 67
type input "C:\fakepath\zumo naranja minute maid.jpeg"
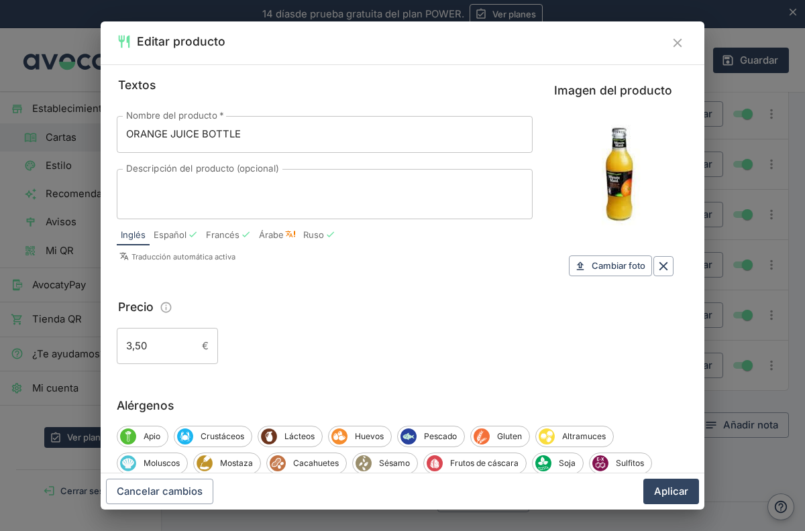
click at [241, 134] on input "ORANGE JUICE BOTTLE" at bounding box center [325, 134] width 416 height 36
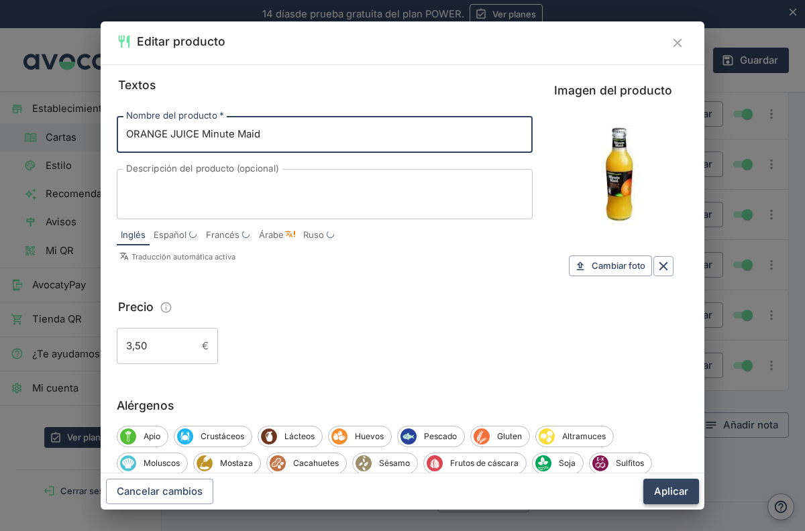
type input "ORANGE JUICE Minute Maid"
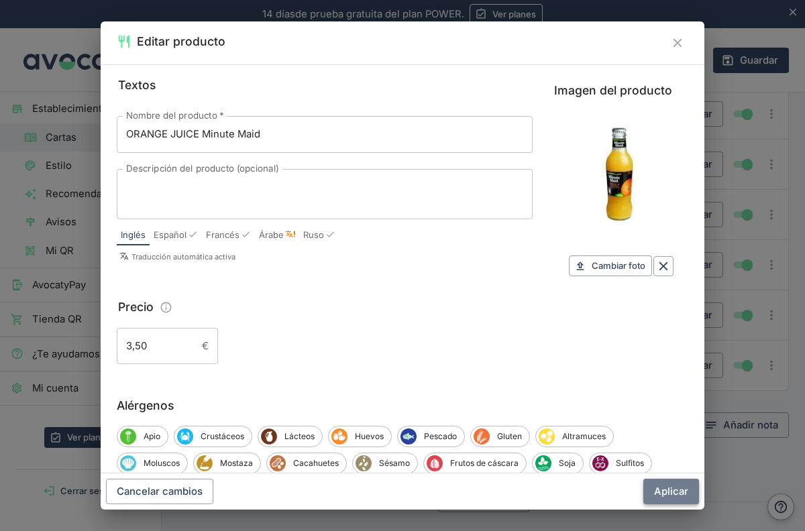
click at [679, 489] on button "Aplicar" at bounding box center [671, 491] width 56 height 25
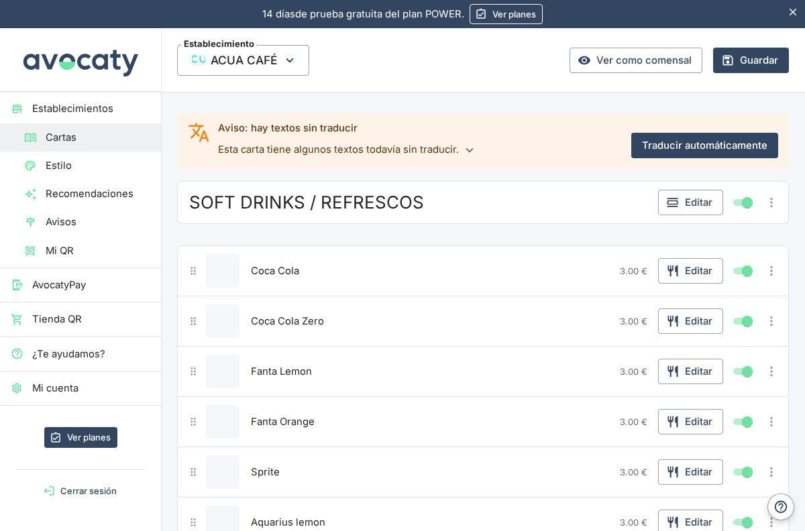
scroll to position [70, 0]
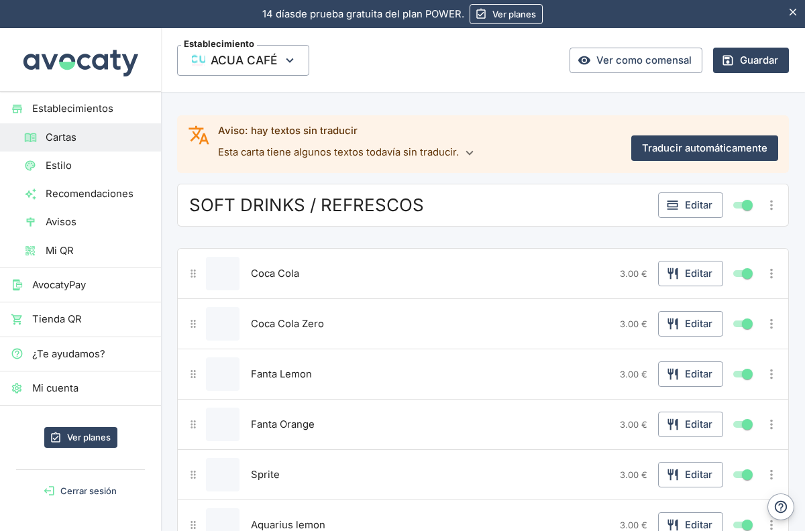
click at [462, 152] on icon "button" at bounding box center [469, 152] width 15 height 15
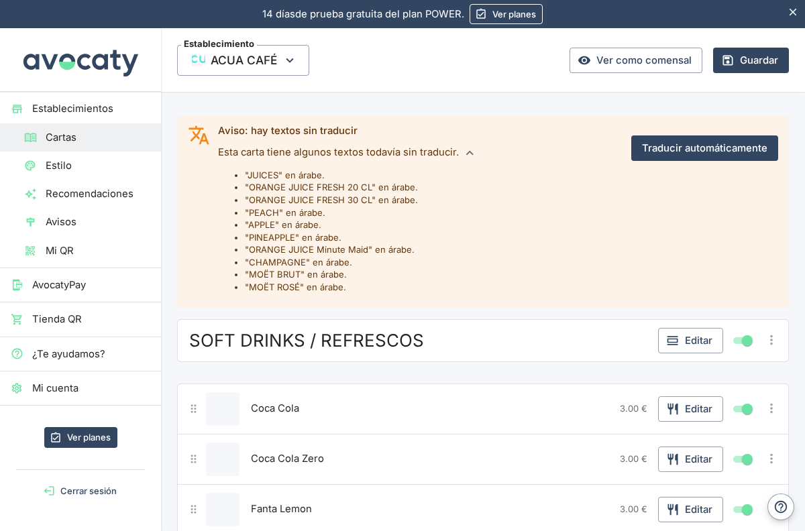
click at [525, 329] on div "SOFT DRINKS / REFRESCOS" at bounding box center [419, 341] width 467 height 24
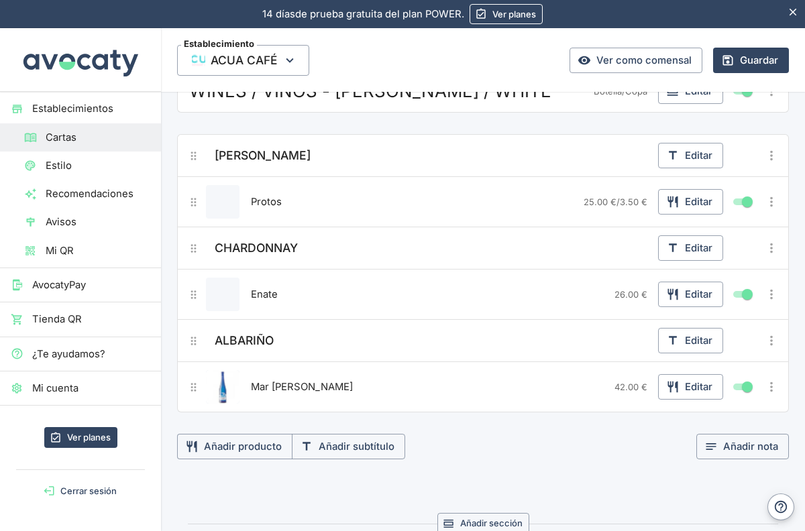
scroll to position [6896, 0]
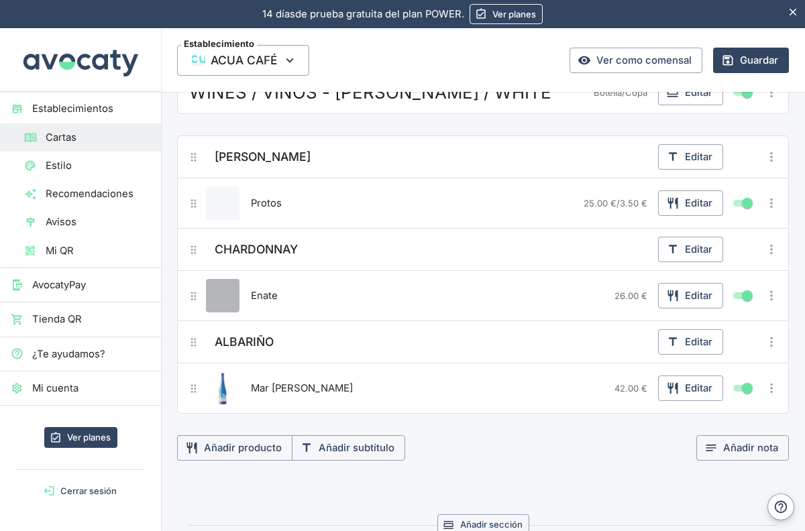
click at [219, 298] on button "Editar producto" at bounding box center [223, 296] width 34 height 34
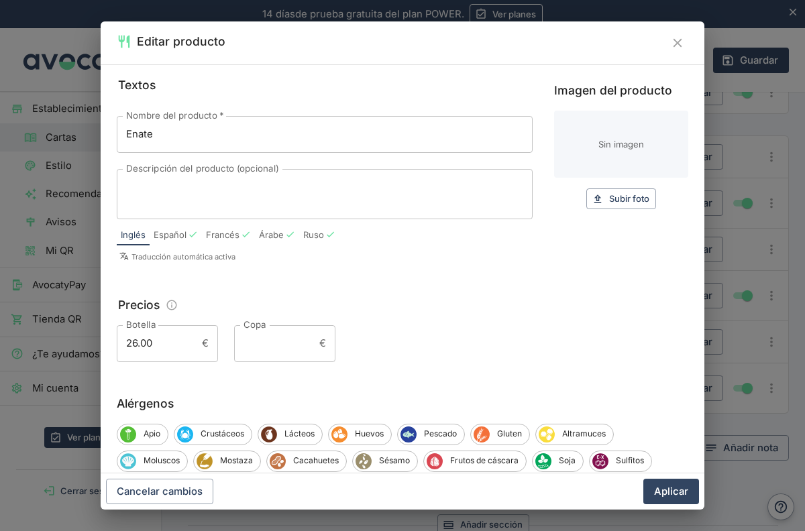
click at [604, 141] on input "Imagen del producto" at bounding box center [621, 144] width 134 height 67
type input "C:\fakepath\descarga ENATE.jpeg"
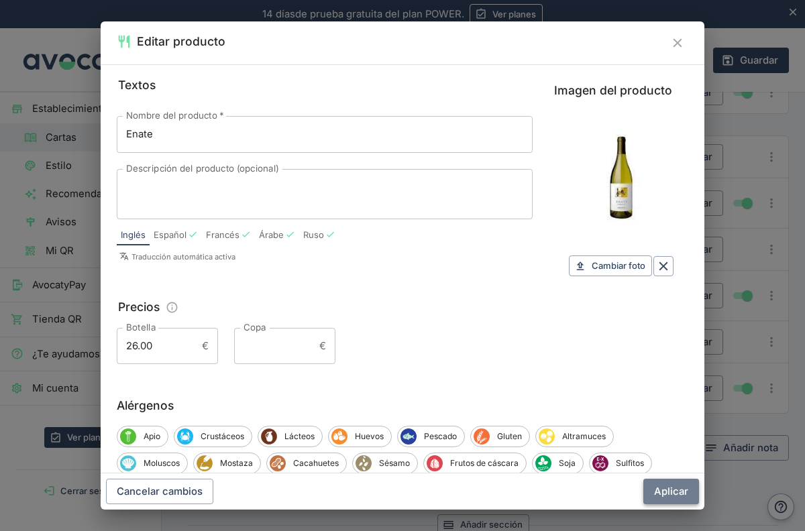
click at [672, 502] on button "Aplicar" at bounding box center [671, 491] width 56 height 25
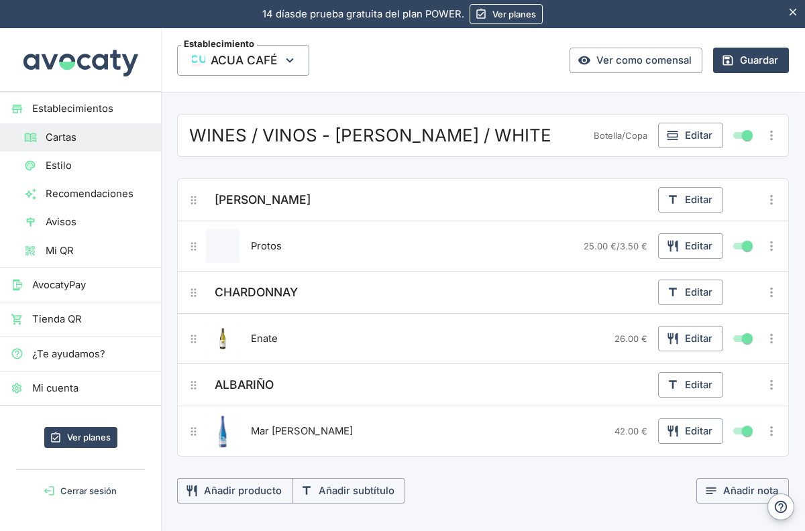
scroll to position [6848, 0]
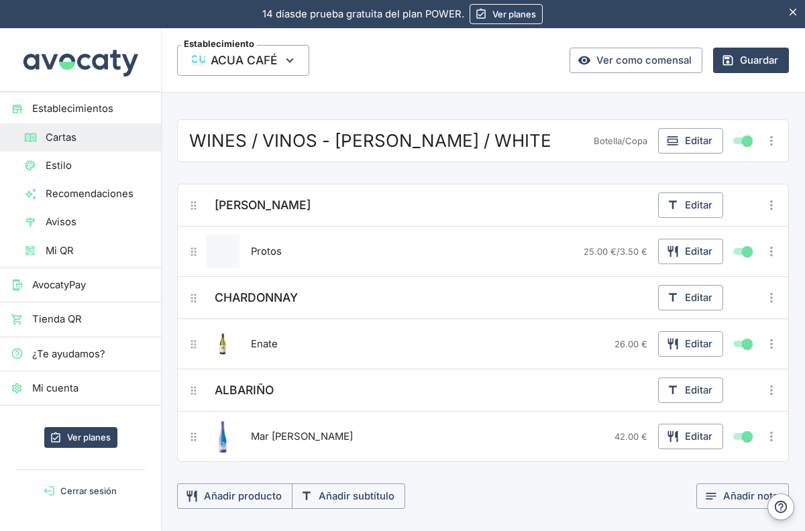
click at [224, 251] on button "Editar producto" at bounding box center [223, 252] width 34 height 34
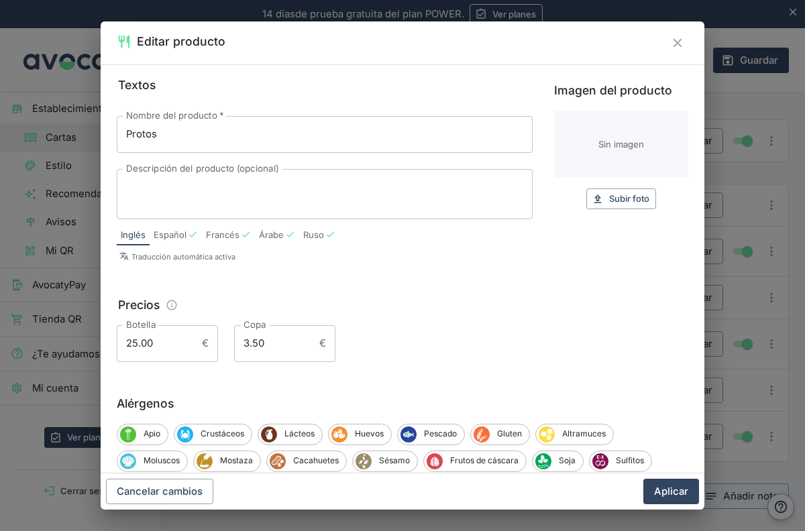
click at [632, 156] on input "Imagen del producto" at bounding box center [621, 144] width 134 height 67
type input "C:\fakepath\protos [PERSON_NAME].jpeg"
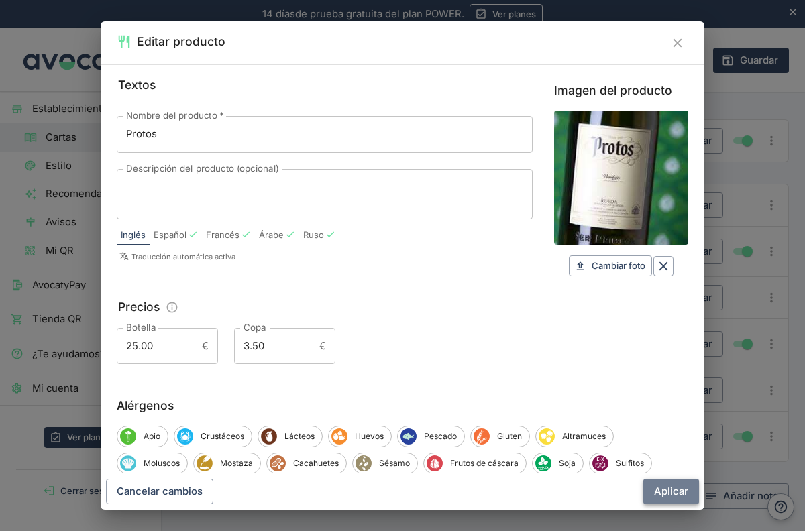
click at [664, 485] on button "Aplicar" at bounding box center [671, 491] width 56 height 25
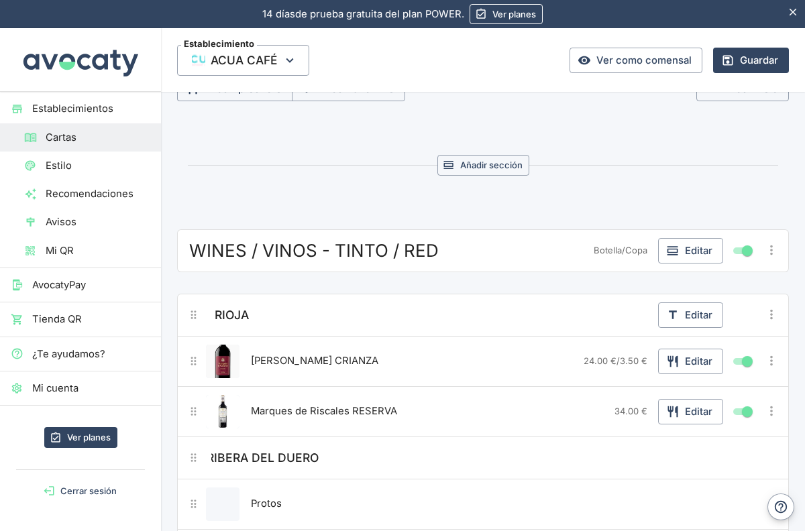
scroll to position [6113, 0]
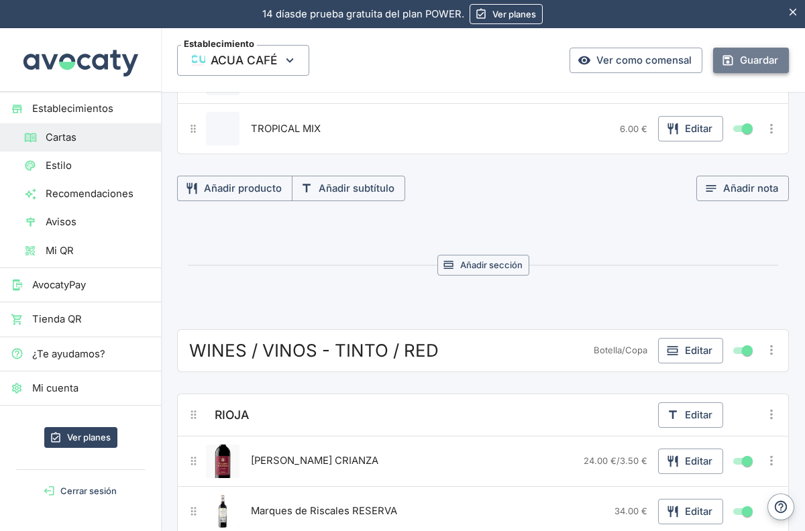
click at [759, 55] on button "Guardar" at bounding box center [751, 60] width 76 height 25
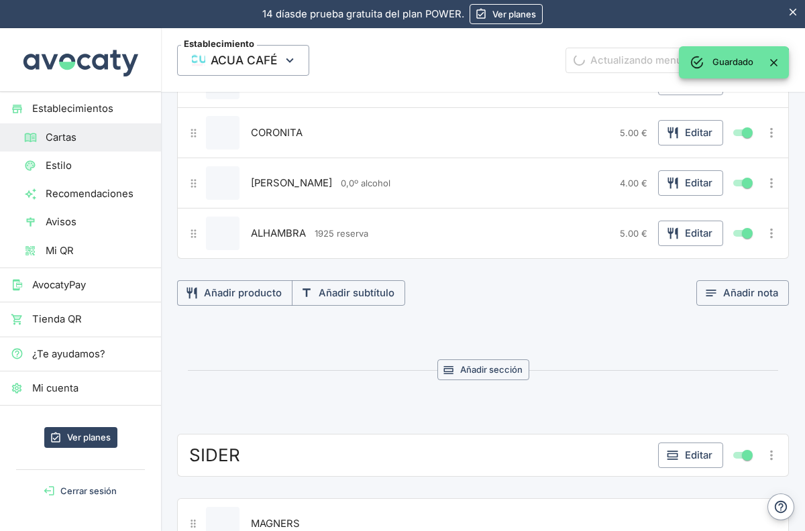
scroll to position [2382, 0]
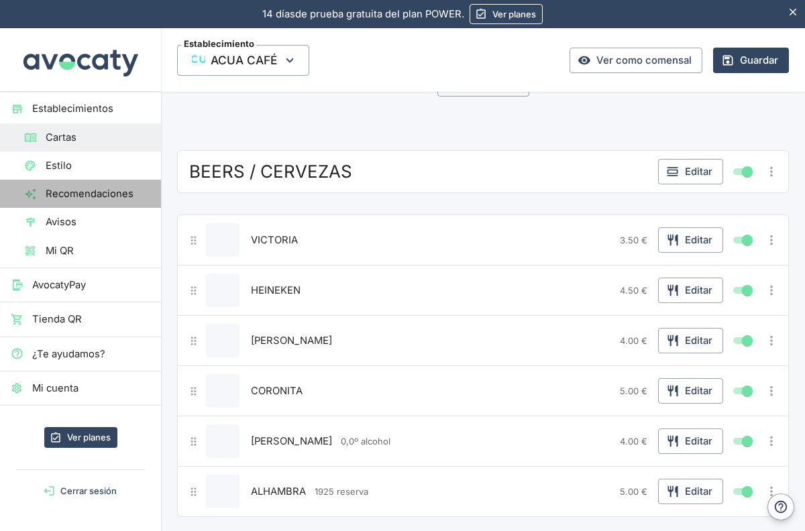
click at [88, 192] on span "Recomendaciones" at bounding box center [98, 193] width 105 height 15
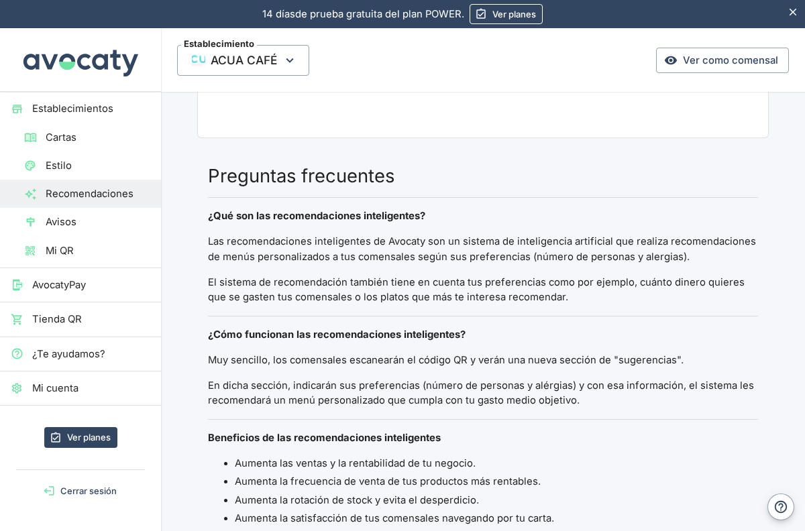
scroll to position [503, 0]
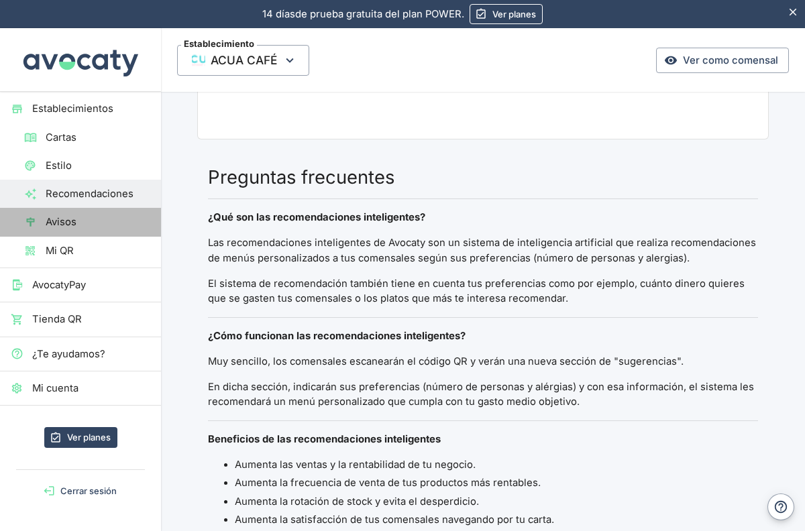
click at [61, 219] on span "Avisos" at bounding box center [98, 222] width 105 height 15
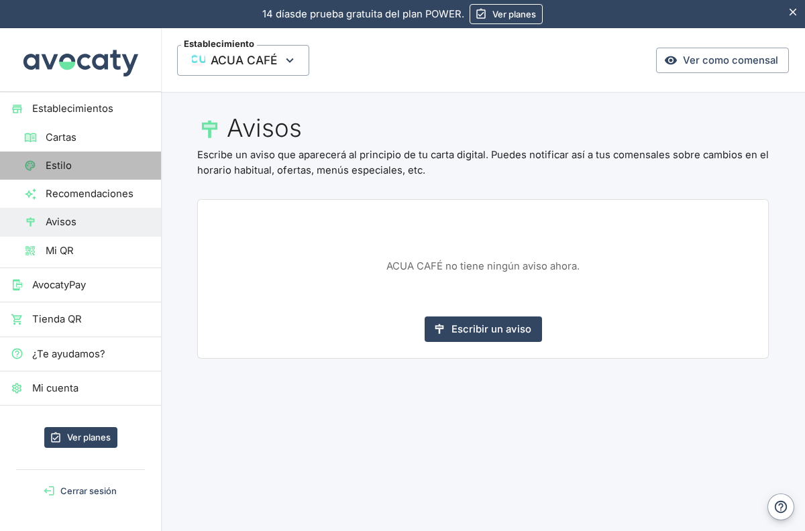
click at [53, 165] on span "Estilo" at bounding box center [98, 165] width 105 height 15
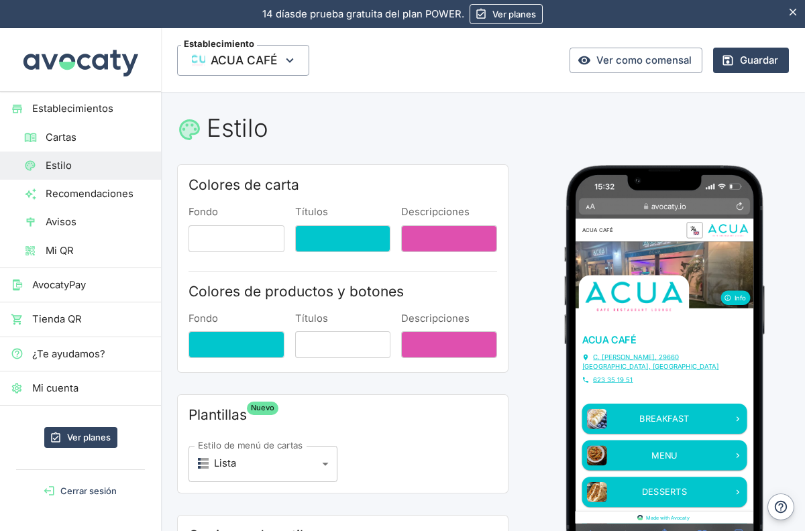
click at [62, 135] on span "Cartas" at bounding box center [98, 137] width 105 height 15
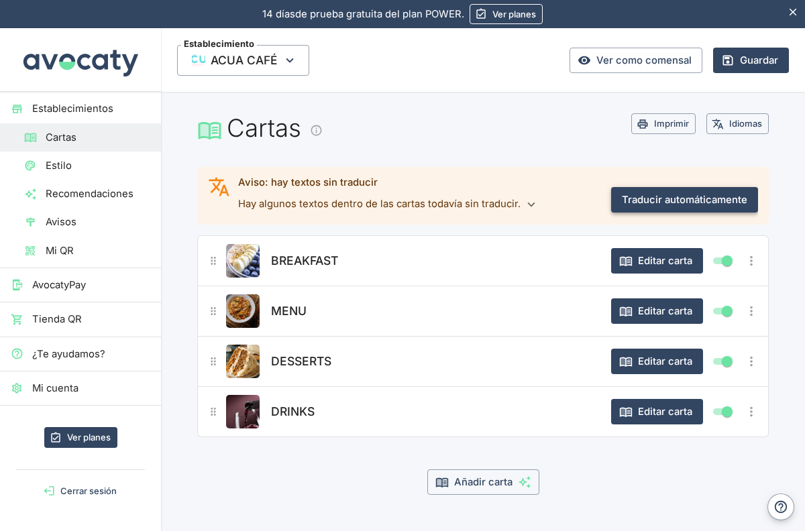
click at [703, 201] on button "Traducir automáticamente" at bounding box center [684, 199] width 147 height 25
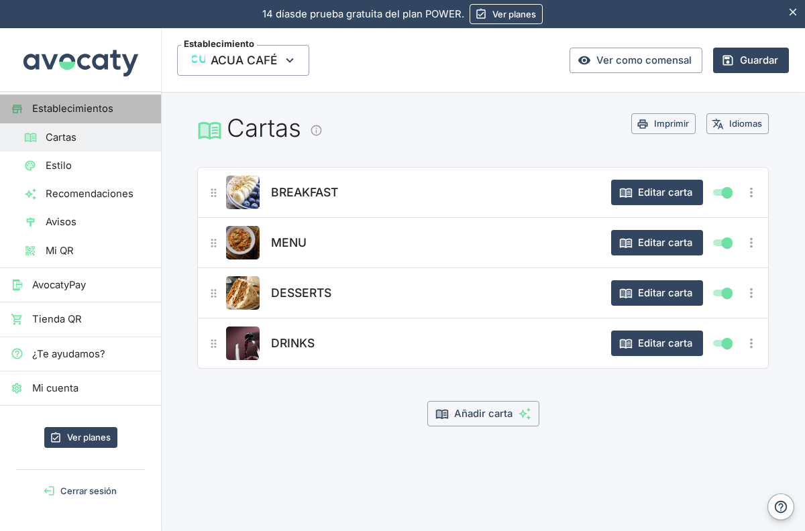
click at [72, 109] on span "Establecimientos" at bounding box center [91, 108] width 118 height 15
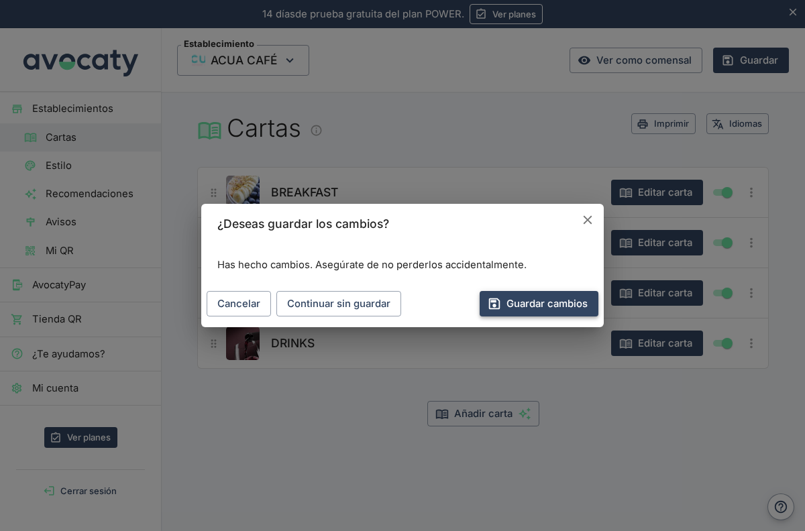
click at [521, 303] on button "Guardar cambios" at bounding box center [538, 303] width 119 height 25
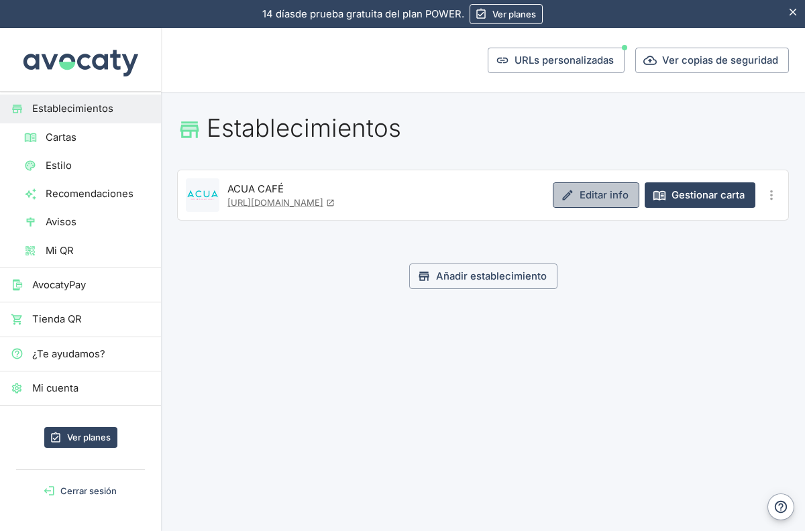
click at [604, 194] on link "Editar info" at bounding box center [595, 194] width 86 height 25
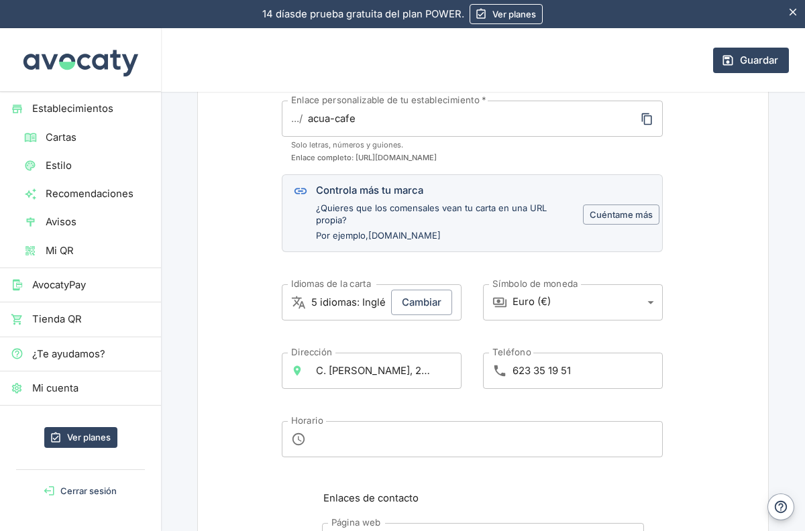
scroll to position [473, 0]
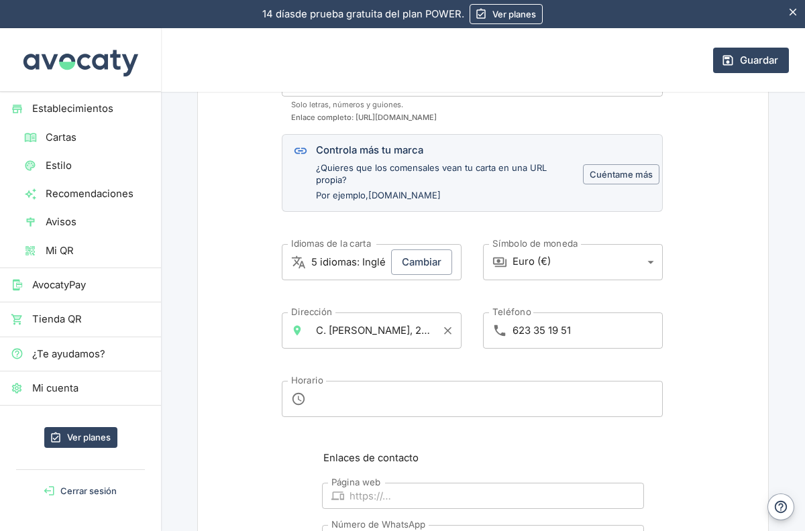
click at [396, 332] on input "C. [PERSON_NAME], 29660 [GEOGRAPHIC_DATA], [GEOGRAPHIC_DATA]" at bounding box center [373, 330] width 123 height 24
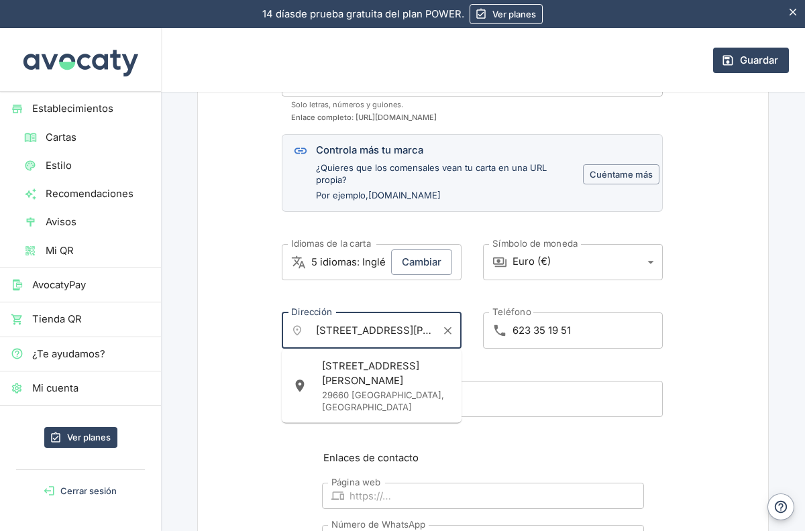
click at [409, 370] on div "[STREET_ADDRESS][PERSON_NAME]" at bounding box center [386, 386] width 129 height 55
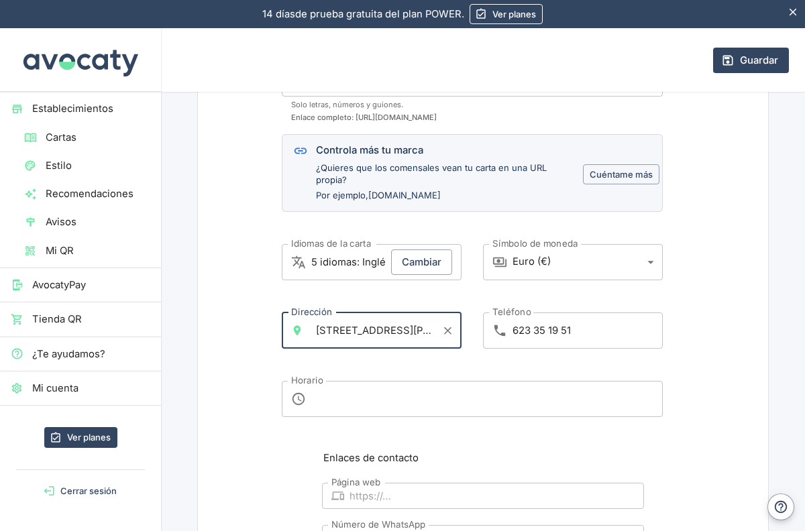
type input "[STREET_ADDRESS][PERSON_NAME]"
click at [398, 403] on textarea "Horario" at bounding box center [482, 399] width 342 height 14
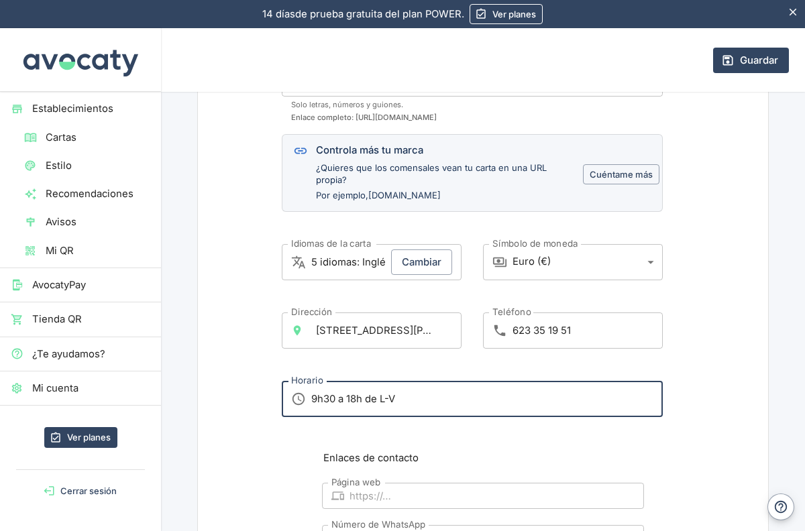
click at [457, 396] on textarea "9h30 a 18h de L-V" at bounding box center [482, 399] width 342 height 14
click at [406, 396] on textarea "9h30 a 18h de L-V / S 10H - 00H" at bounding box center [482, 399] width 342 height 14
click at [413, 396] on textarea "9h30 a 18h de L-V / S 10H - 00H" at bounding box center [482, 399] width 342 height 14
click at [489, 402] on textarea "9h30 a 18h de L-V / S 10H - 00H" at bounding box center [482, 399] width 342 height 14
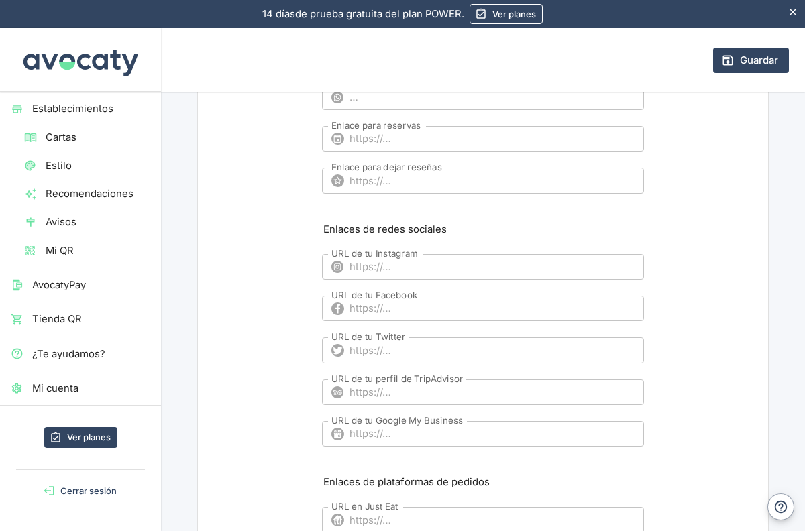
scroll to position [992, 0]
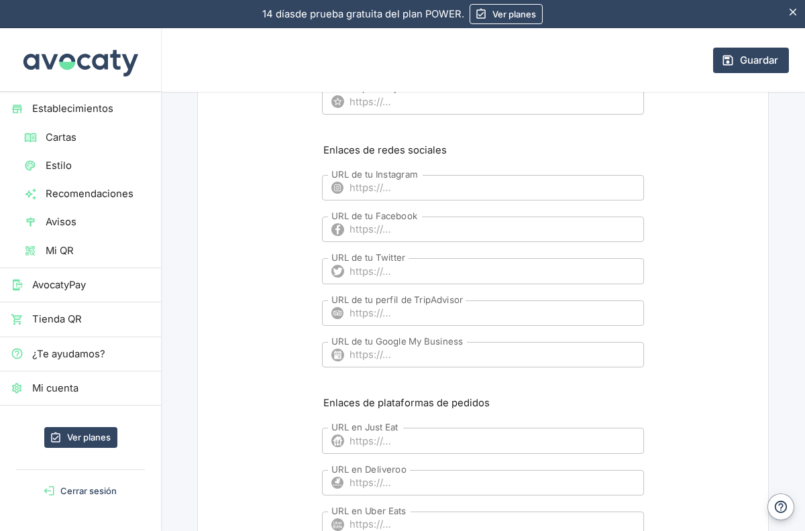
type textarea "9h30 a 18h de L-V / S 10H - 00H"
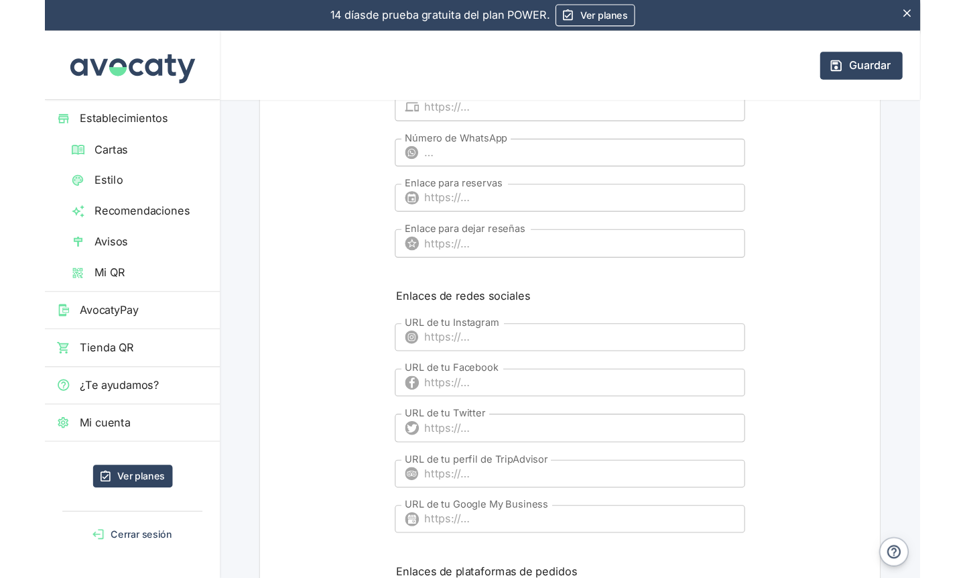
scroll to position [871, 0]
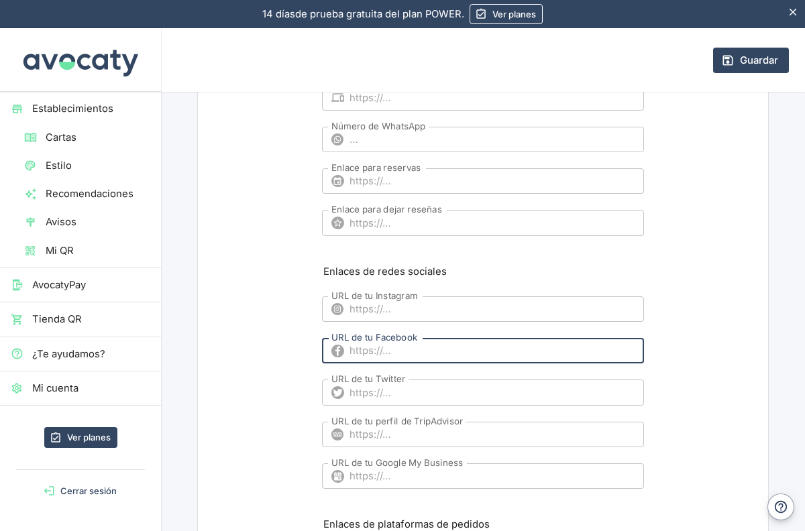
click at [392, 349] on input "URL de tu Facebook" at bounding box center [496, 350] width 294 height 25
paste input "[URL][DOMAIN_NAME]"
type input "[URL][DOMAIN_NAME]"
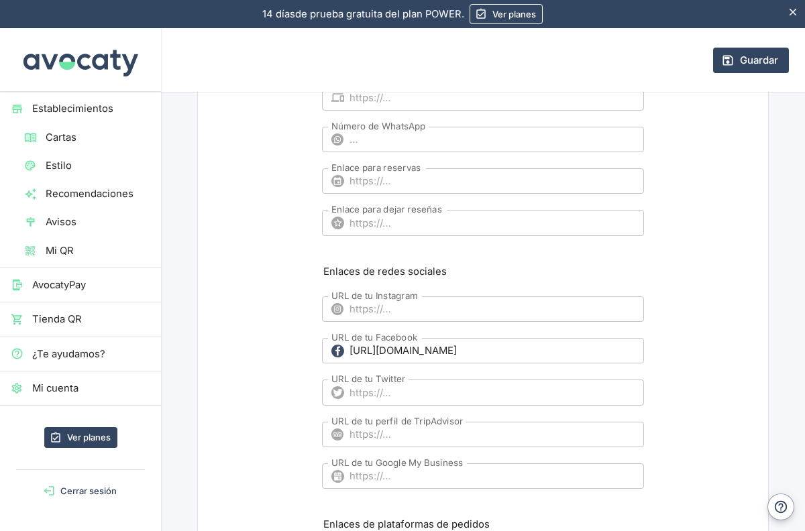
click at [282, 342] on div "Enlaces de contacto Página web ​ Página web Número de WhatsApp ​ Número de What…" at bounding box center [483, 404] width 402 height 707
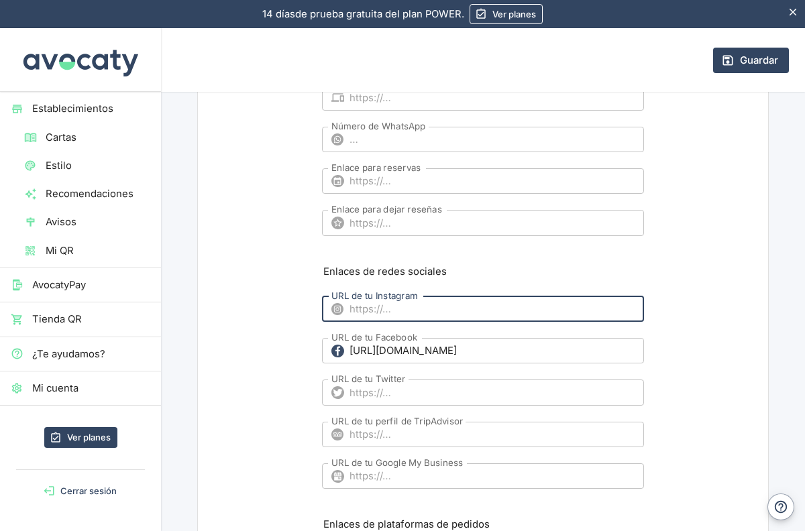
click at [394, 308] on input "URL de tu Instagram" at bounding box center [496, 308] width 294 height 25
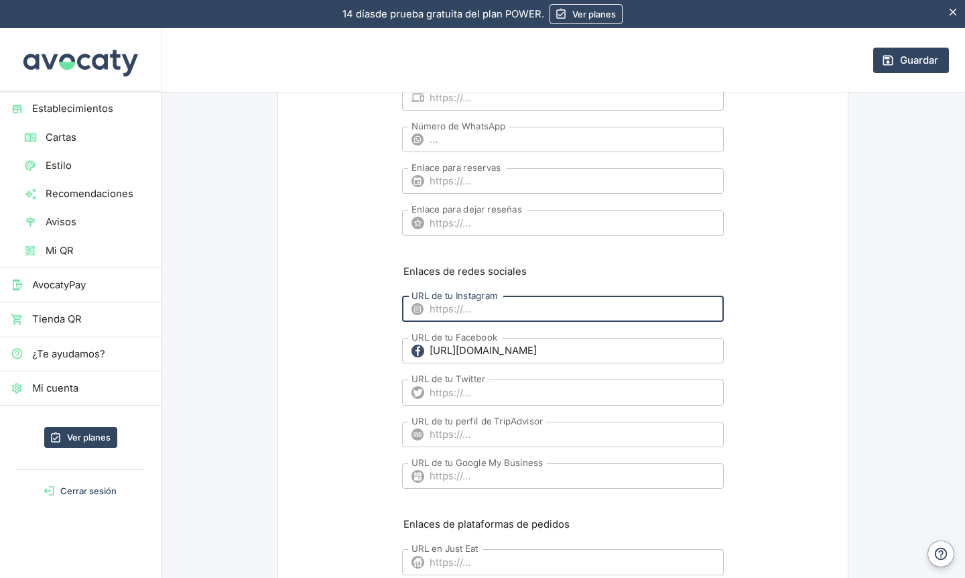
paste input "[URL][DOMAIN_NAME]"
type input "[URL][DOMAIN_NAME]"
click at [343, 384] on form "Nombre del establecimiento   * ACUA CAFÉ Nombre del establecimiento   * Logotip…" at bounding box center [563, 81] width 570 height 1545
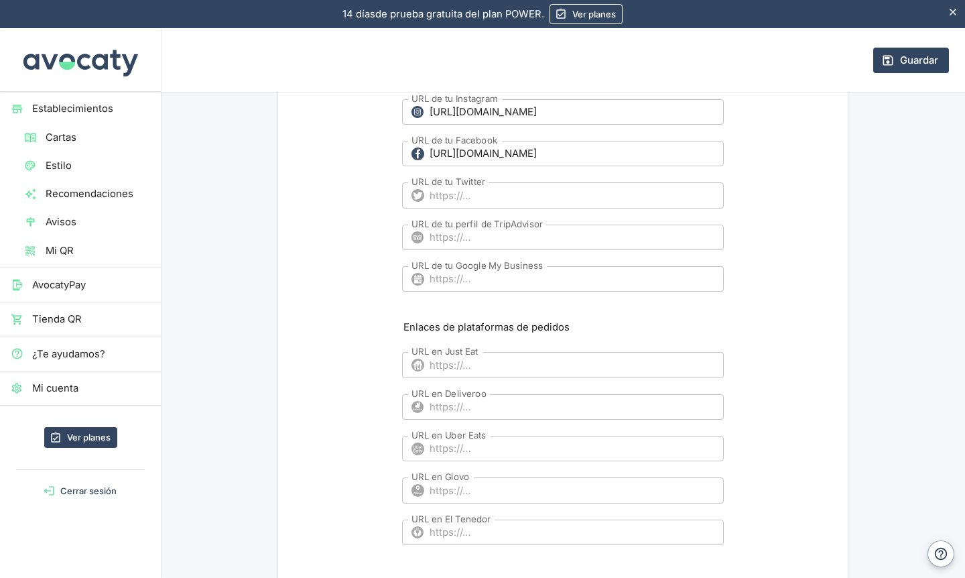
scroll to position [1066, 0]
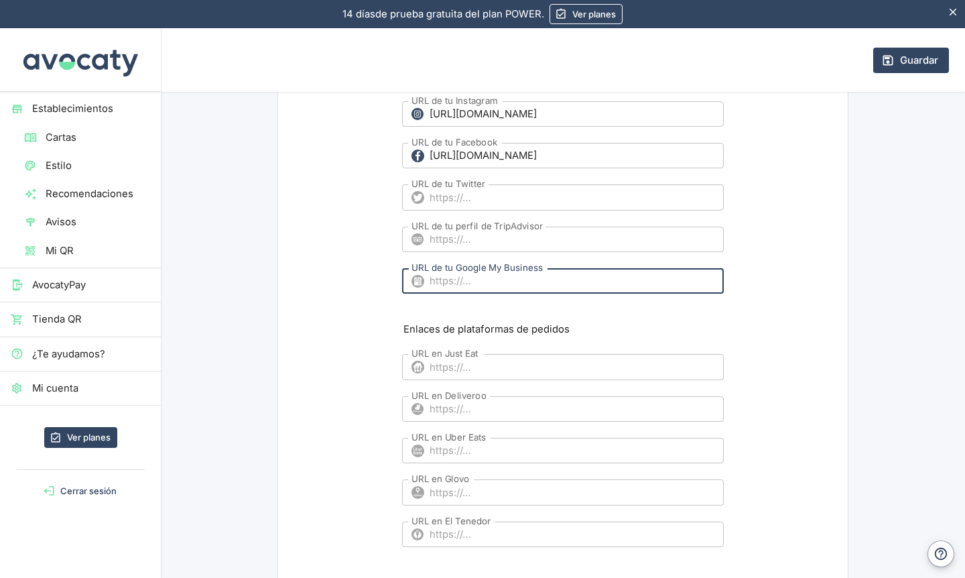
click at [461, 286] on input "URL de tu Google My Business" at bounding box center [577, 280] width 294 height 25
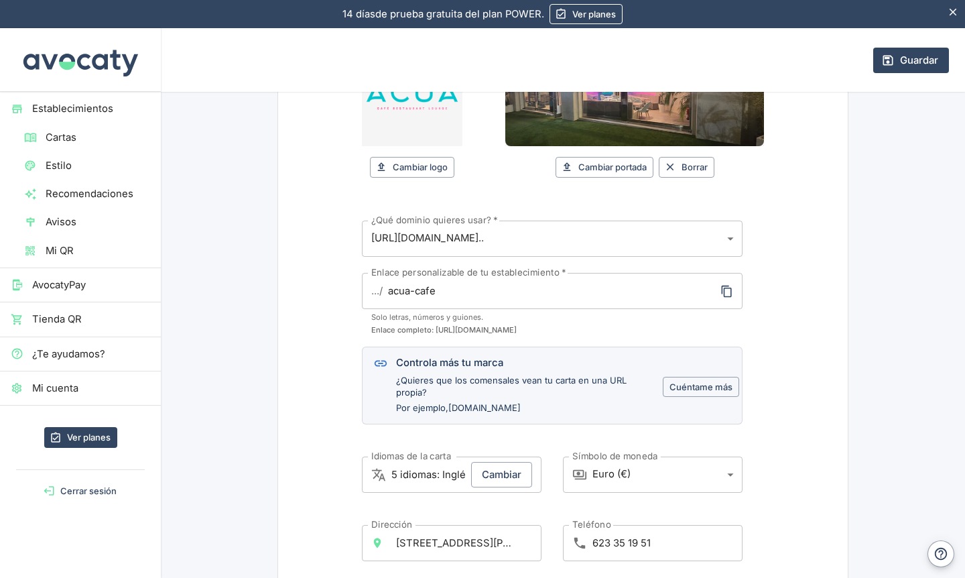
scroll to position [244, 0]
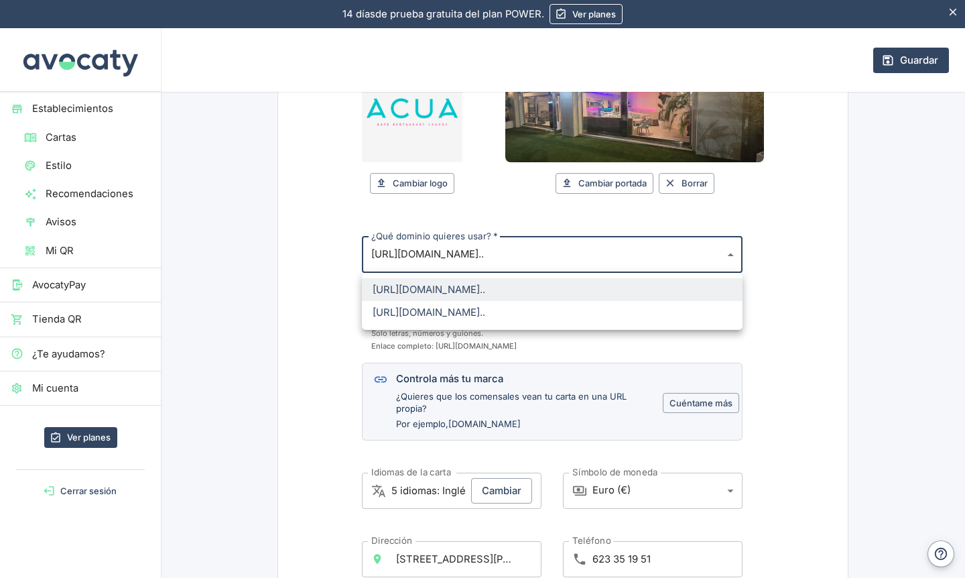
click at [731, 252] on body "14 [PERSON_NAME] de prueba gratuita. 14 [PERSON_NAME] de prueba gratuita del pl…" at bounding box center [482, 289] width 965 height 578
click at [788, 270] on div at bounding box center [482, 289] width 965 height 578
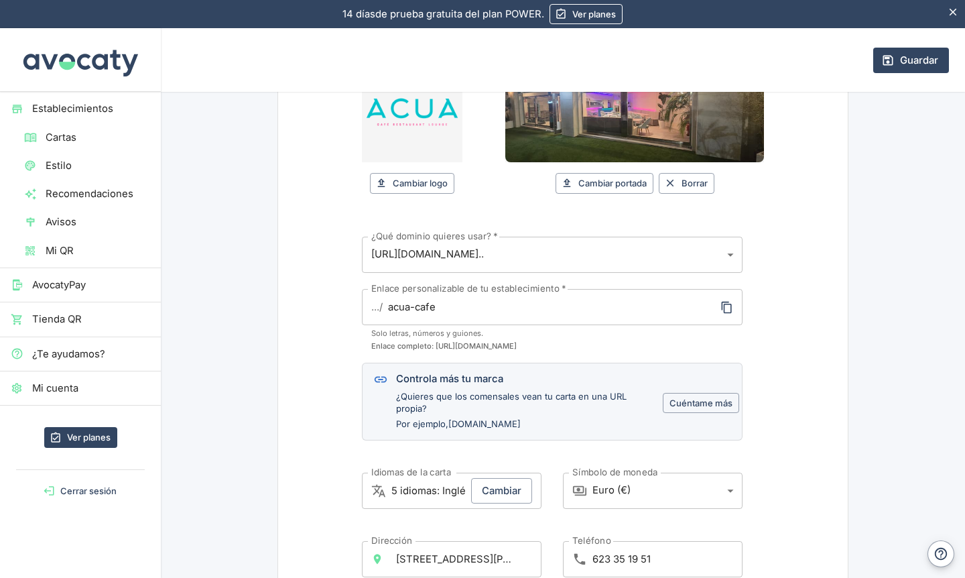
drag, startPoint x: 434, startPoint y: 347, endPoint x: 562, endPoint y: 343, distance: 127.5
click at [562, 343] on span "Enlace completo: [URL][DOMAIN_NAME]" at bounding box center [552, 346] width 362 height 12
copy span "[URL][DOMAIN_NAME]"
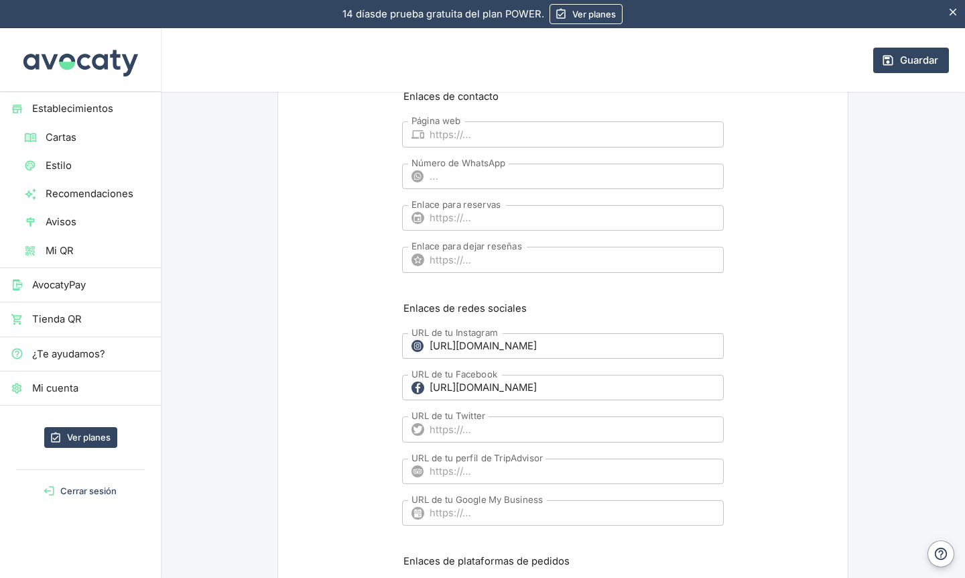
scroll to position [1191, 0]
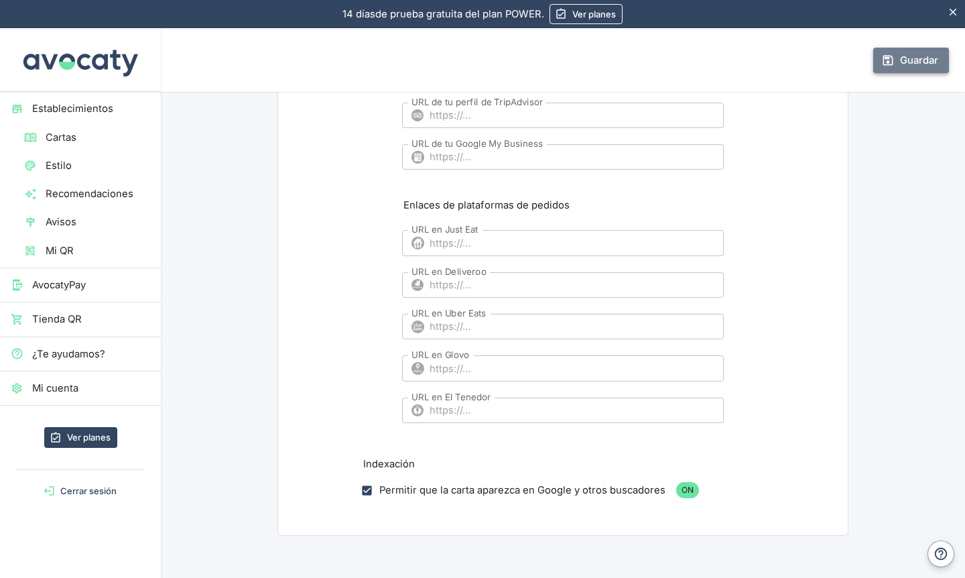
click at [804, 64] on button "Guardar" at bounding box center [912, 60] width 76 height 25
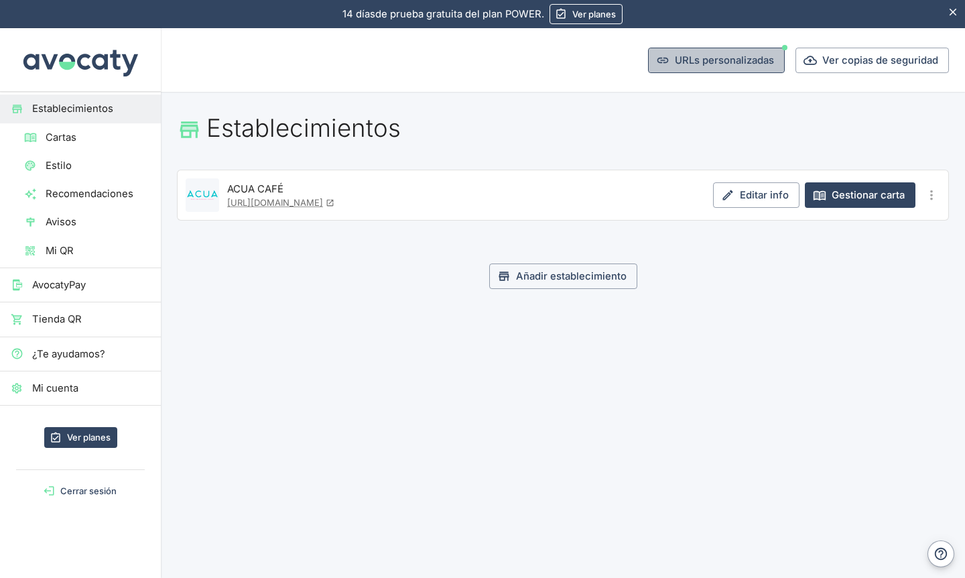
click at [717, 60] on button "URLs personalizadas" at bounding box center [716, 60] width 137 height 25
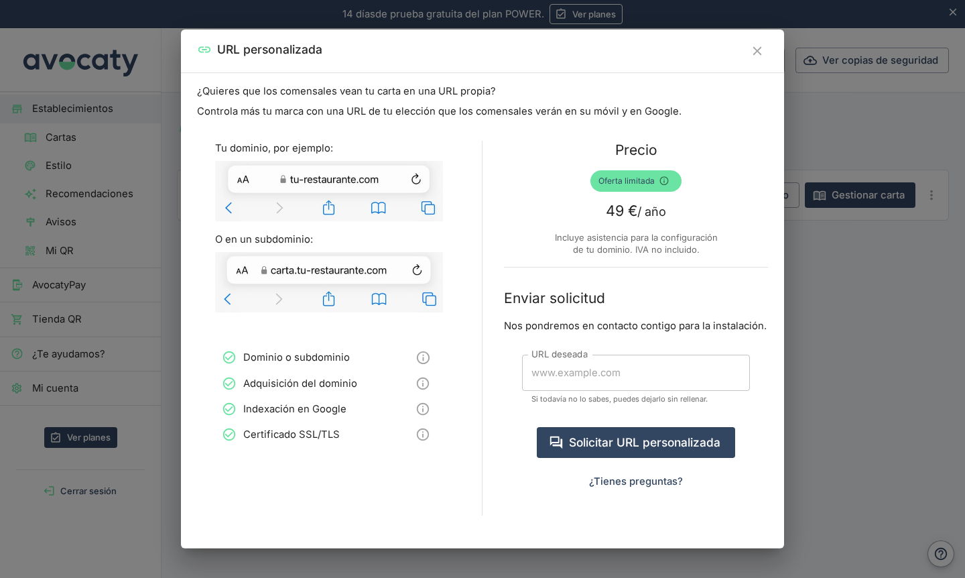
click at [756, 54] on icon "Cerrar" at bounding box center [757, 51] width 15 height 15
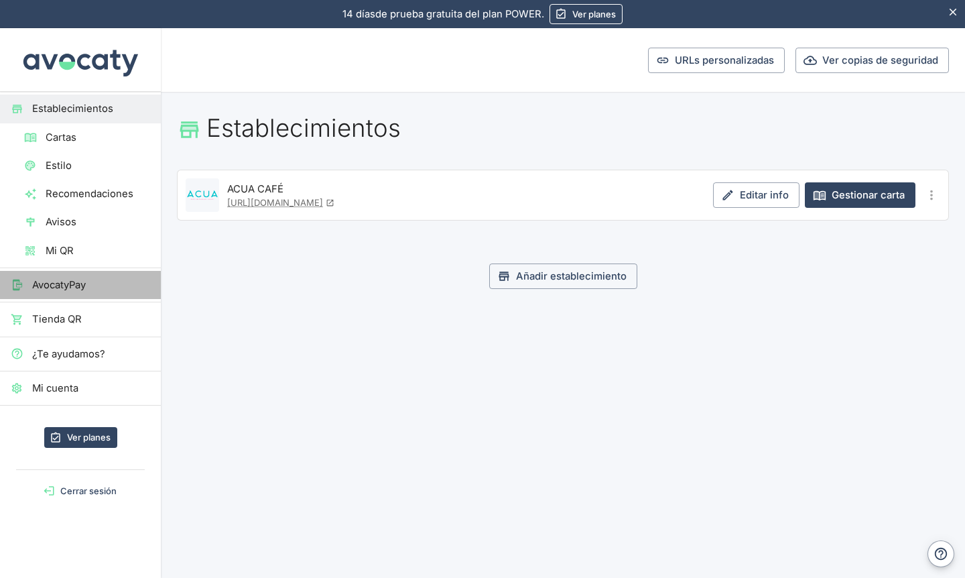
click at [71, 287] on span "AvocatyPay" at bounding box center [91, 285] width 118 height 15
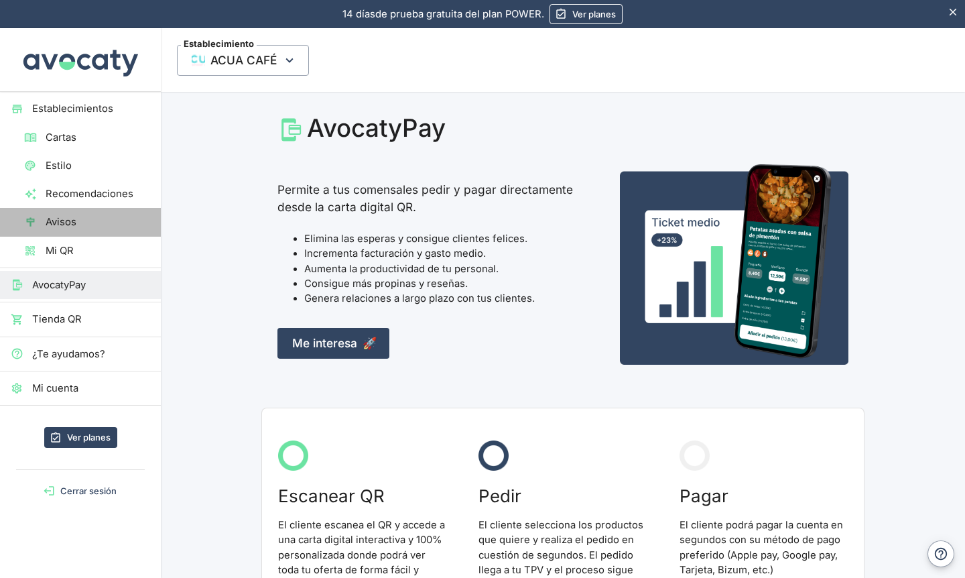
click at [60, 218] on span "Avisos" at bounding box center [98, 222] width 105 height 15
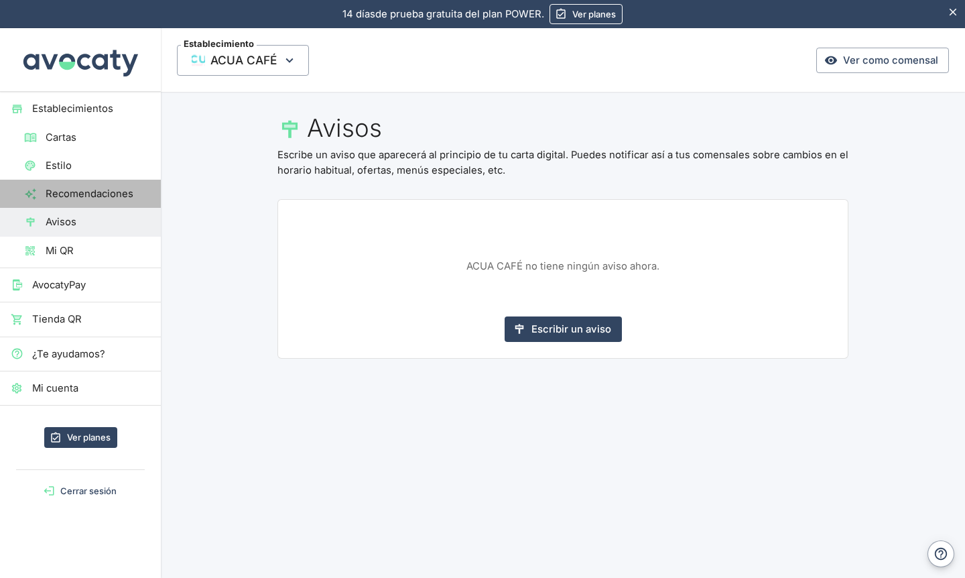
click at [73, 187] on span "Recomendaciones" at bounding box center [98, 193] width 105 height 15
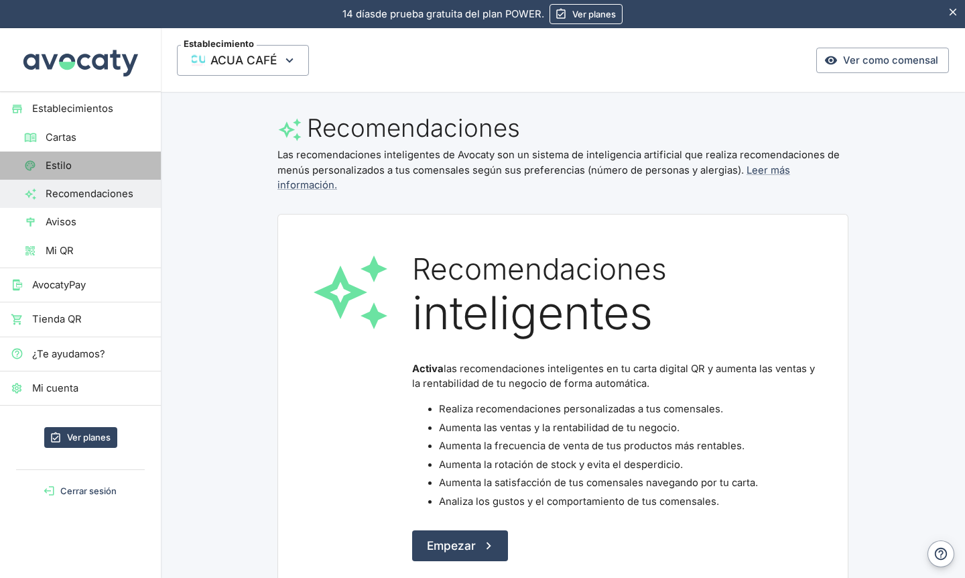
click at [66, 172] on span "Estilo" at bounding box center [98, 165] width 105 height 15
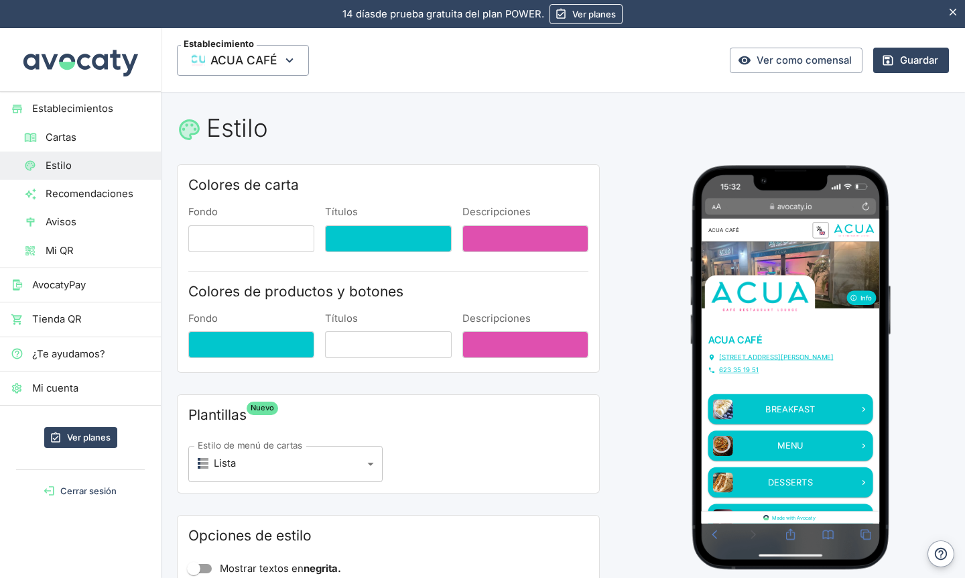
click at [65, 137] on span "Cartas" at bounding box center [98, 137] width 105 height 15
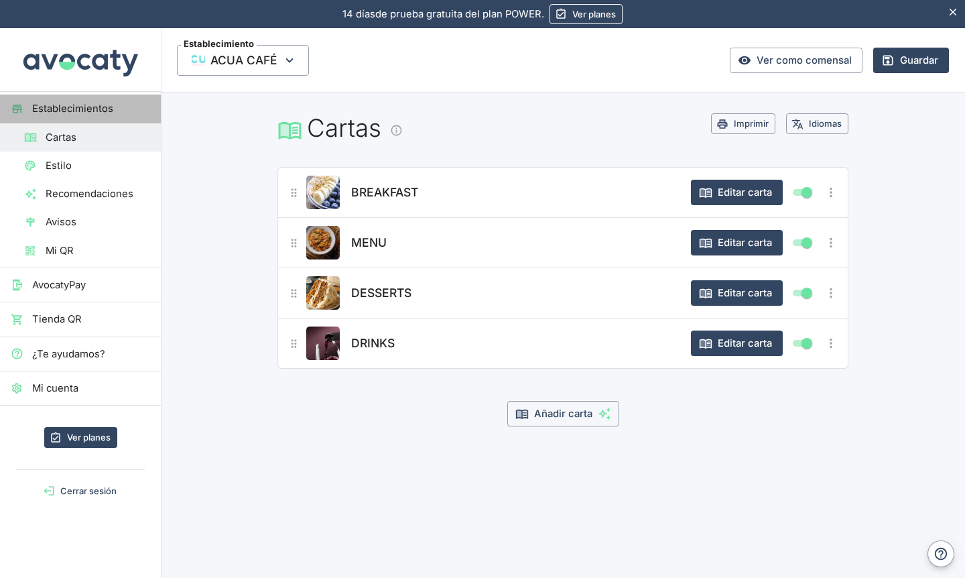
click at [61, 107] on span "Establecimientos" at bounding box center [91, 108] width 118 height 15
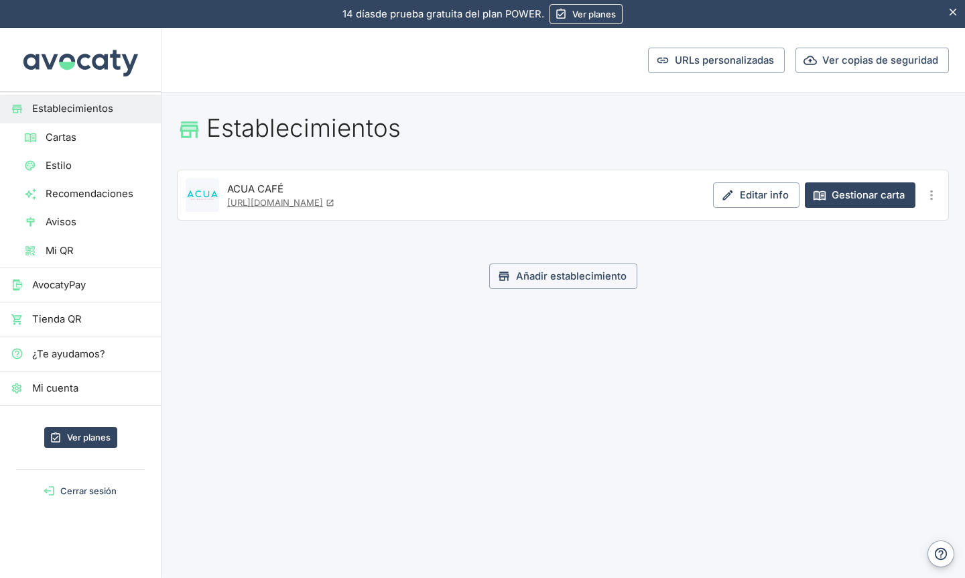
click at [335, 202] on icon at bounding box center [330, 202] width 9 height 9
click at [804, 62] on button "Ver copias de seguridad" at bounding box center [873, 60] width 154 height 25
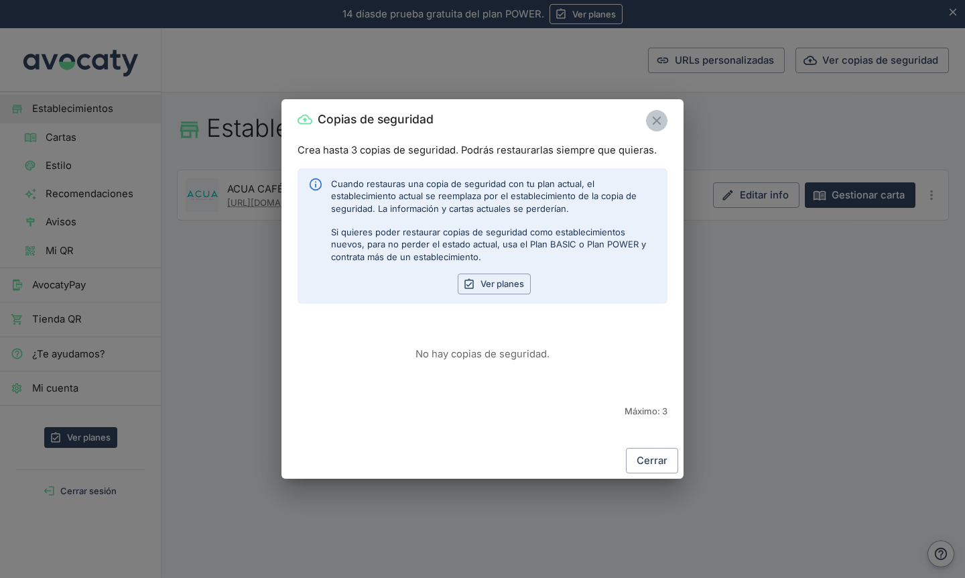
click at [651, 115] on icon "Cerrar" at bounding box center [657, 120] width 15 height 15
